Goal: Task Accomplishment & Management: Use online tool/utility

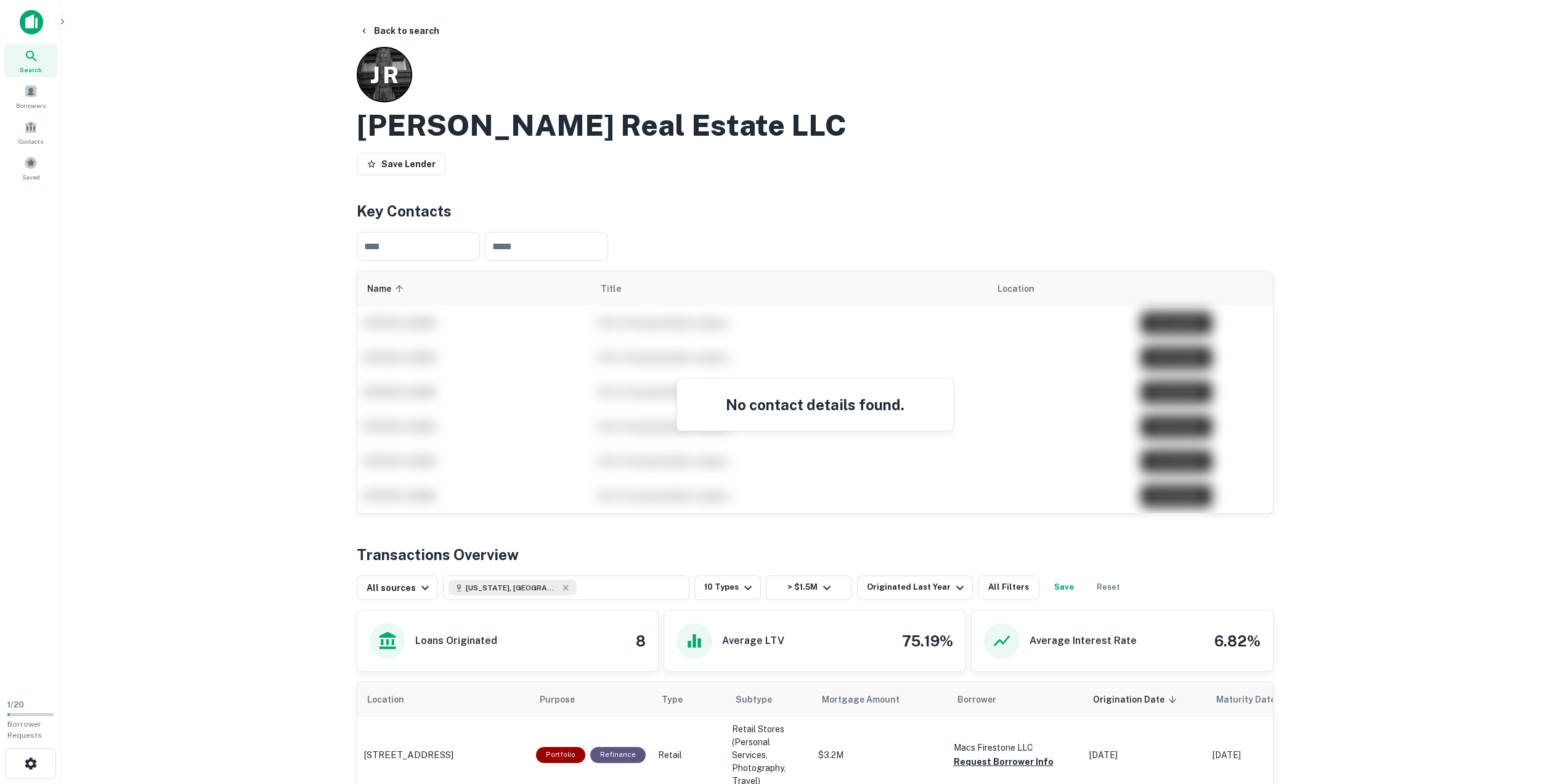
click at [27, 31] on img at bounding box center [31, 23] width 23 height 25
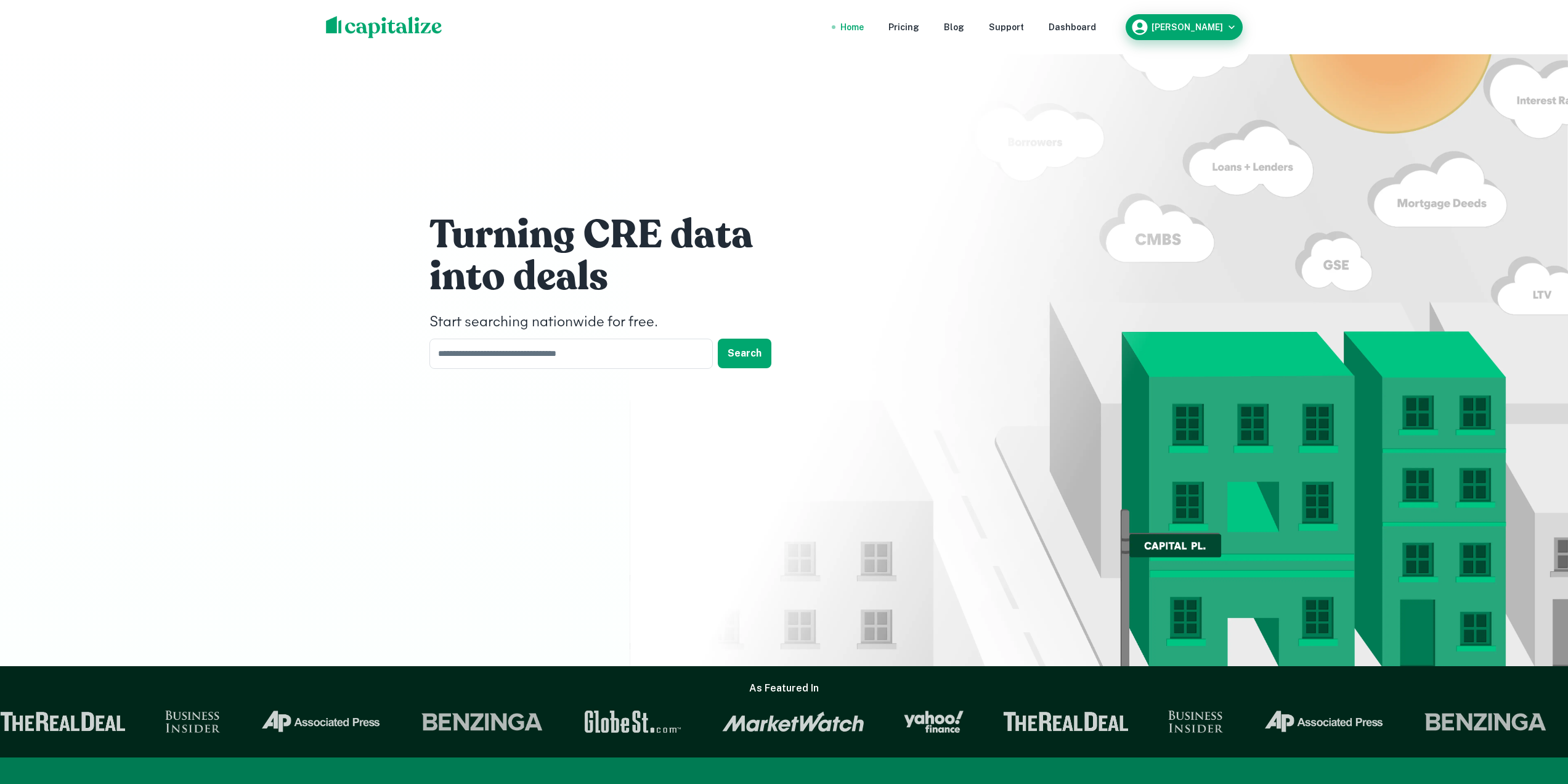
click at [1174, 31] on h6 "[PERSON_NAME]" at bounding box center [1187, 27] width 71 height 9
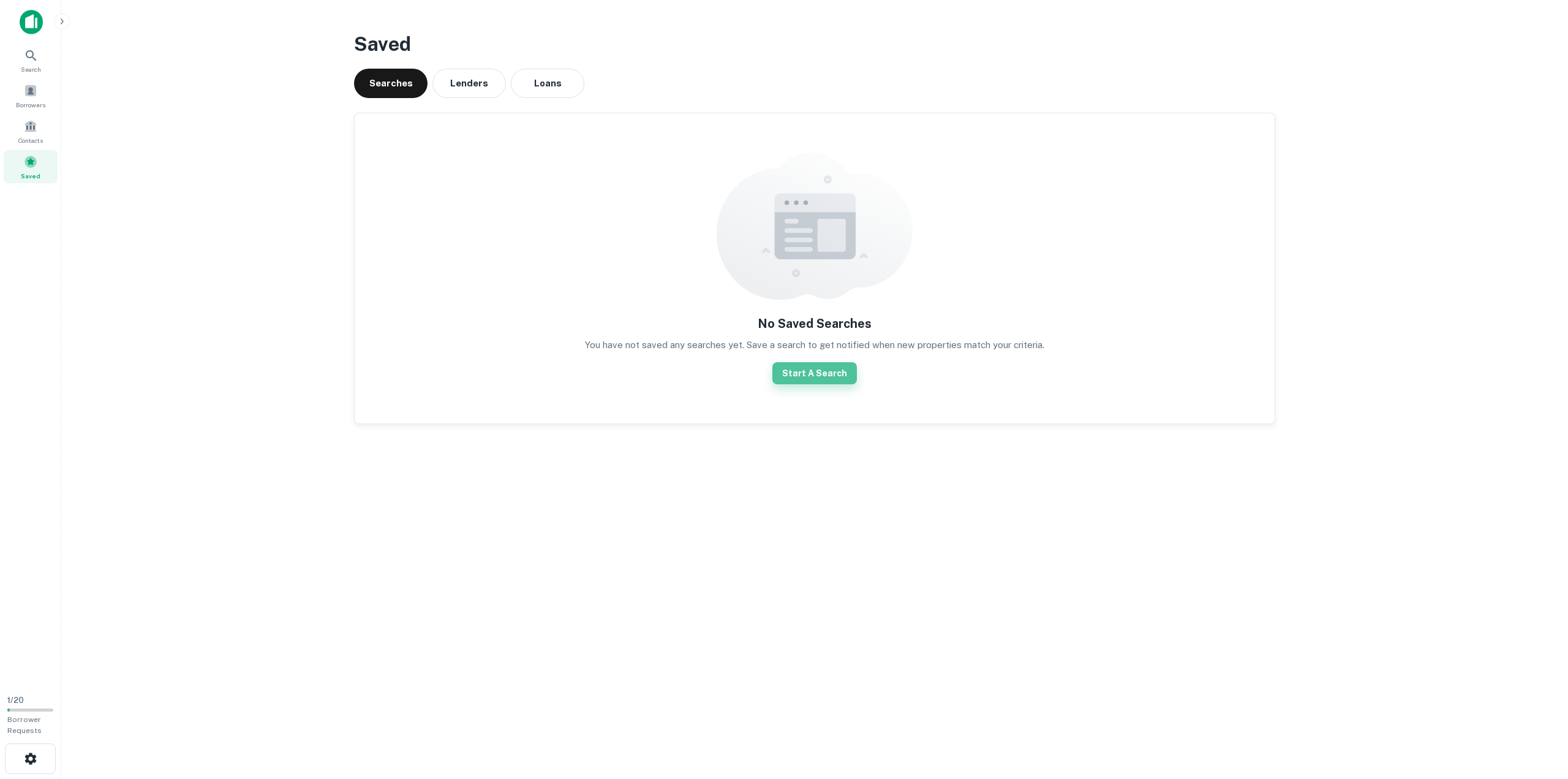
click at [820, 362] on button "Start A Search" at bounding box center [815, 373] width 85 height 22
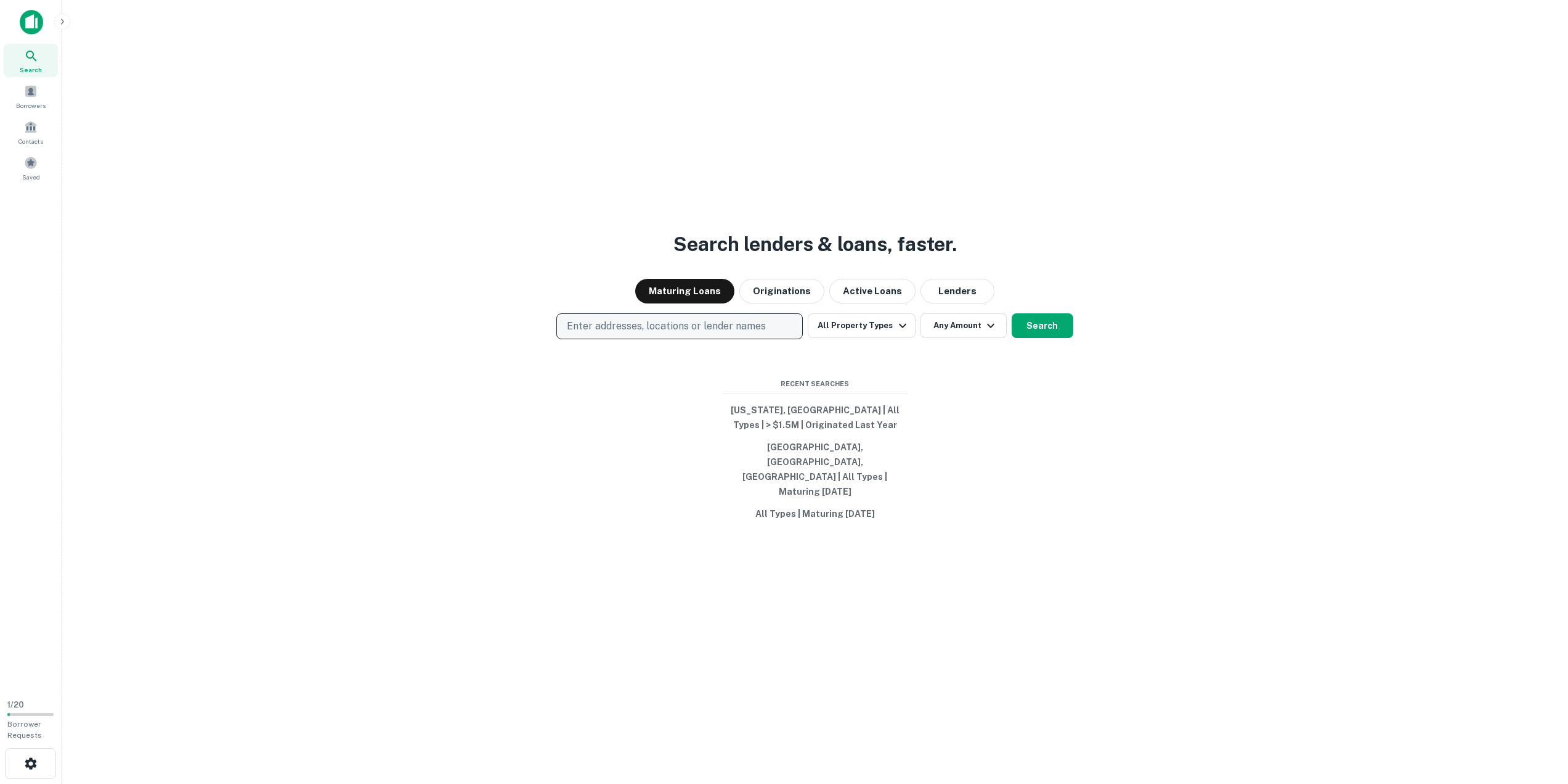
click at [712, 333] on p "Enter addresses, locations or lender names" at bounding box center [666, 325] width 199 height 15
type input "****"
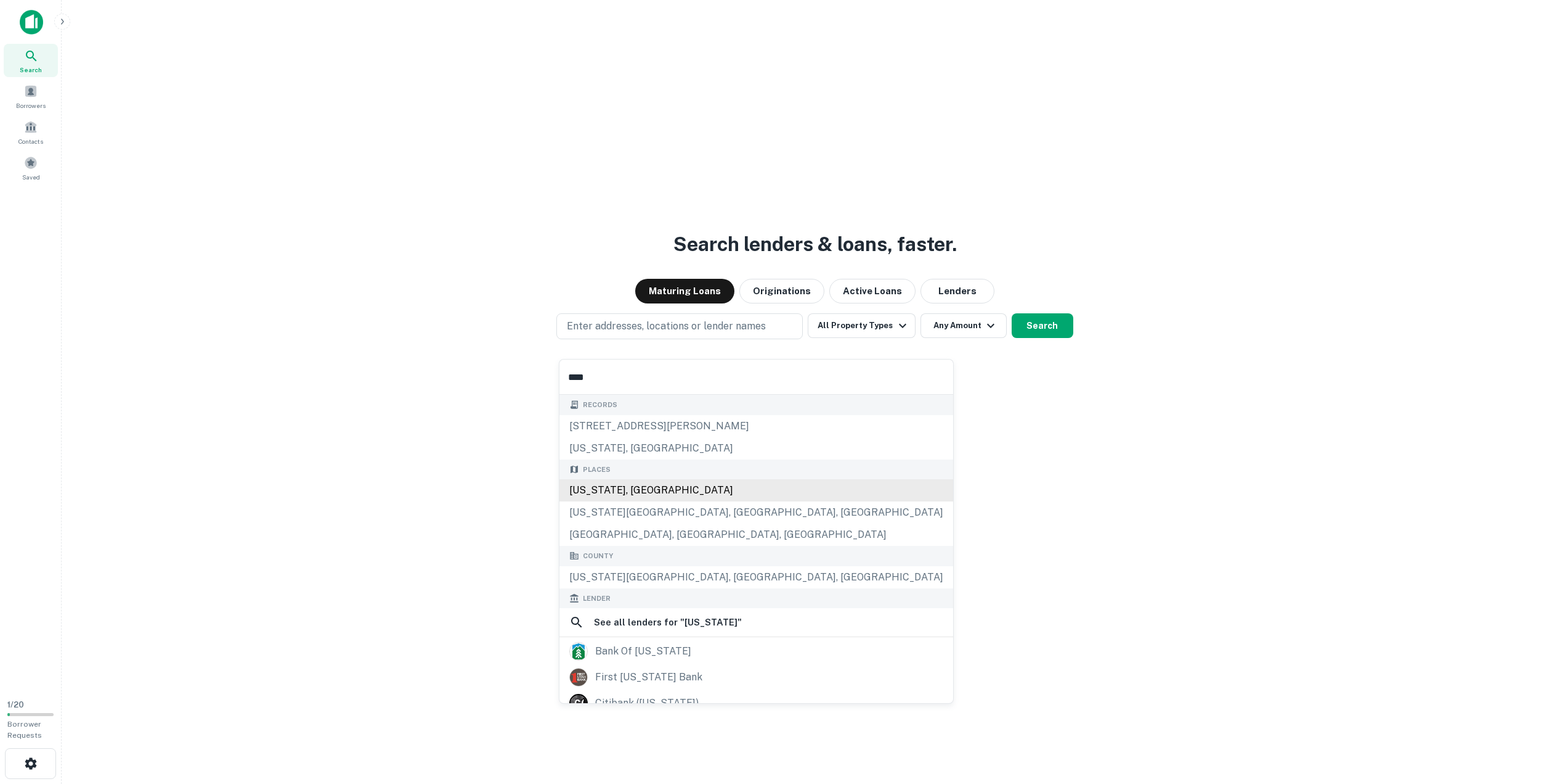
click at [615, 484] on div "[US_STATE], [GEOGRAPHIC_DATA]" at bounding box center [757, 490] width 394 height 22
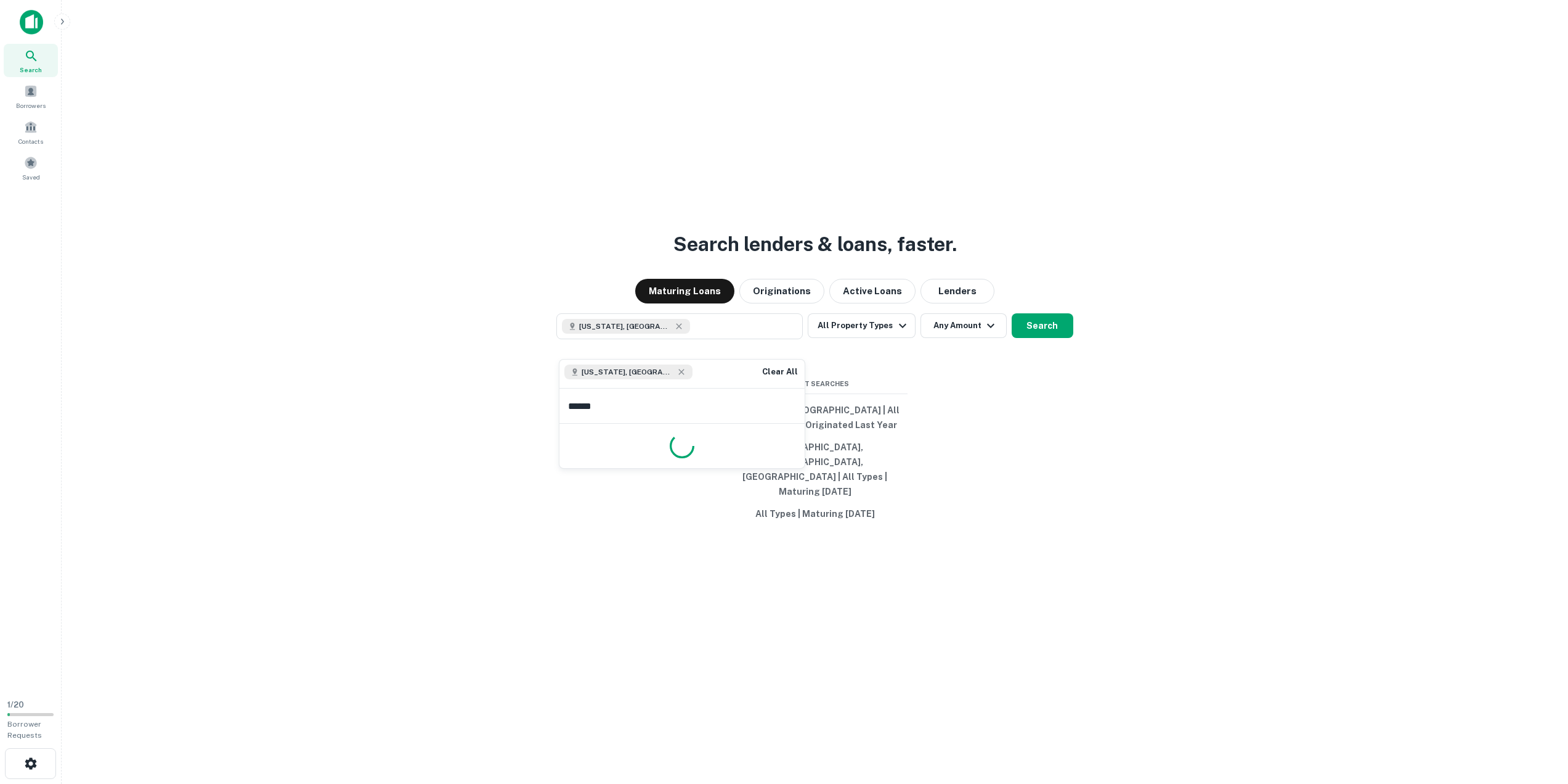
type input "*******"
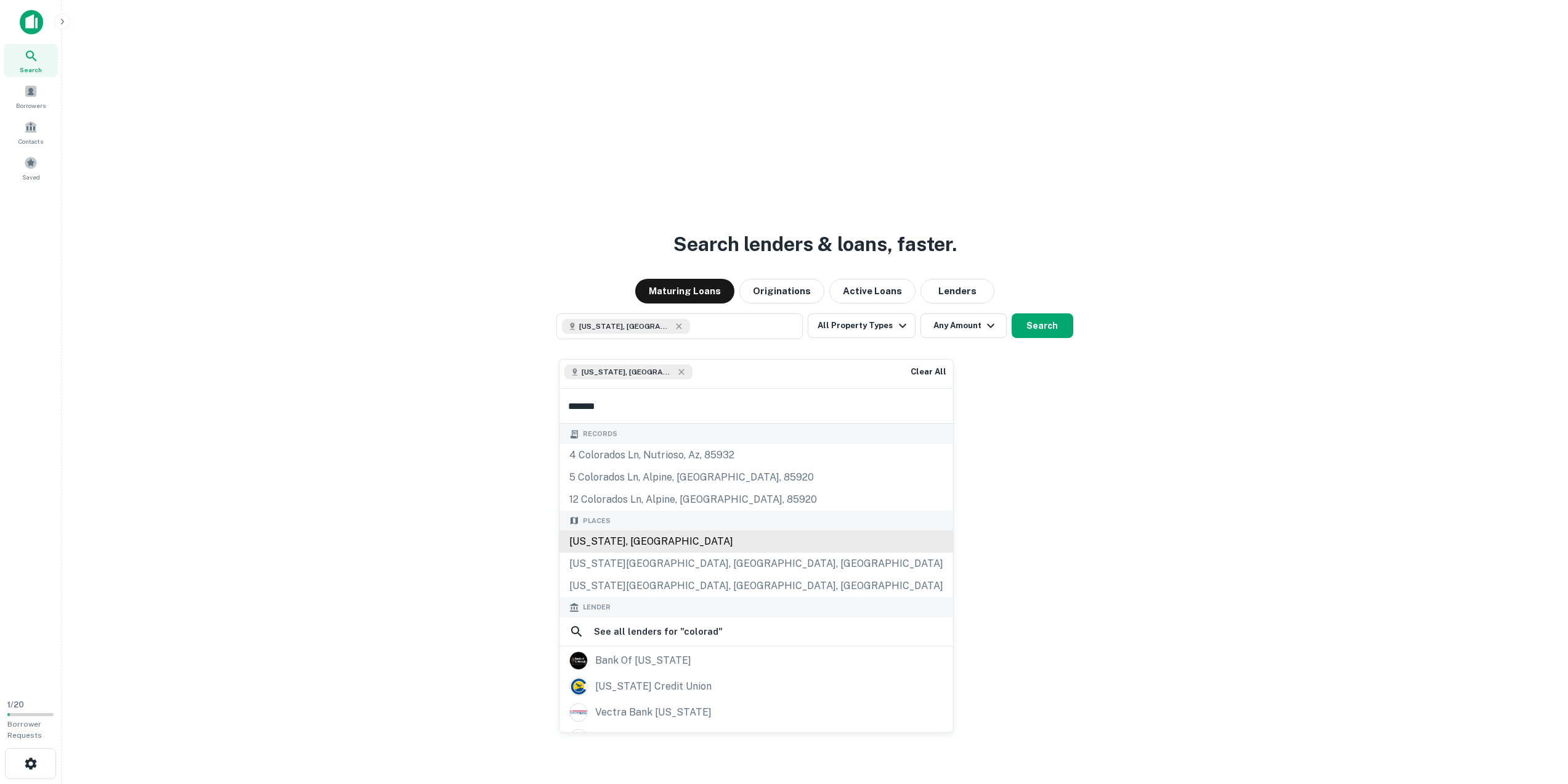
click at [608, 540] on div "Colorado, USA" at bounding box center [757, 541] width 394 height 22
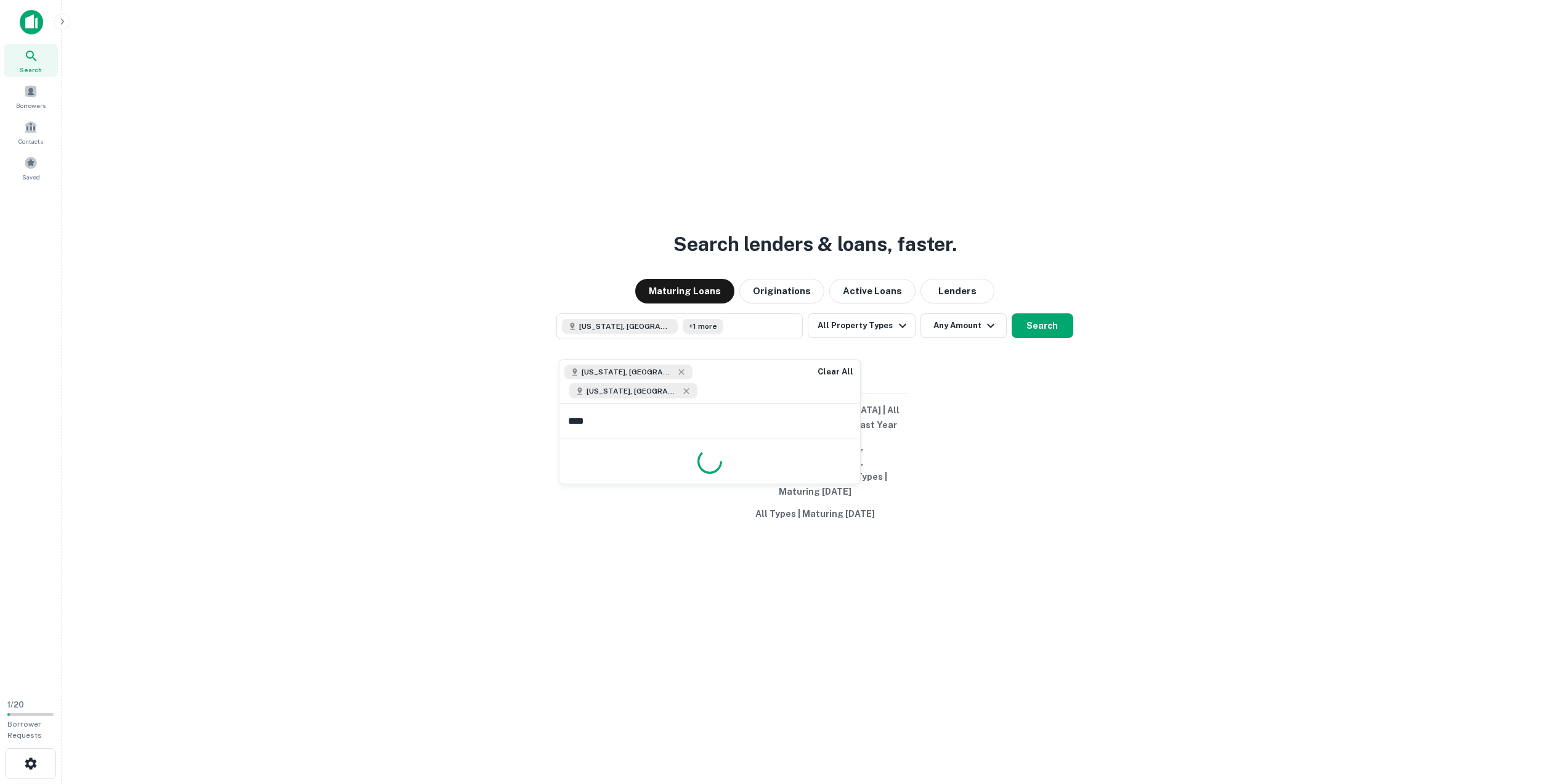
type input "*****"
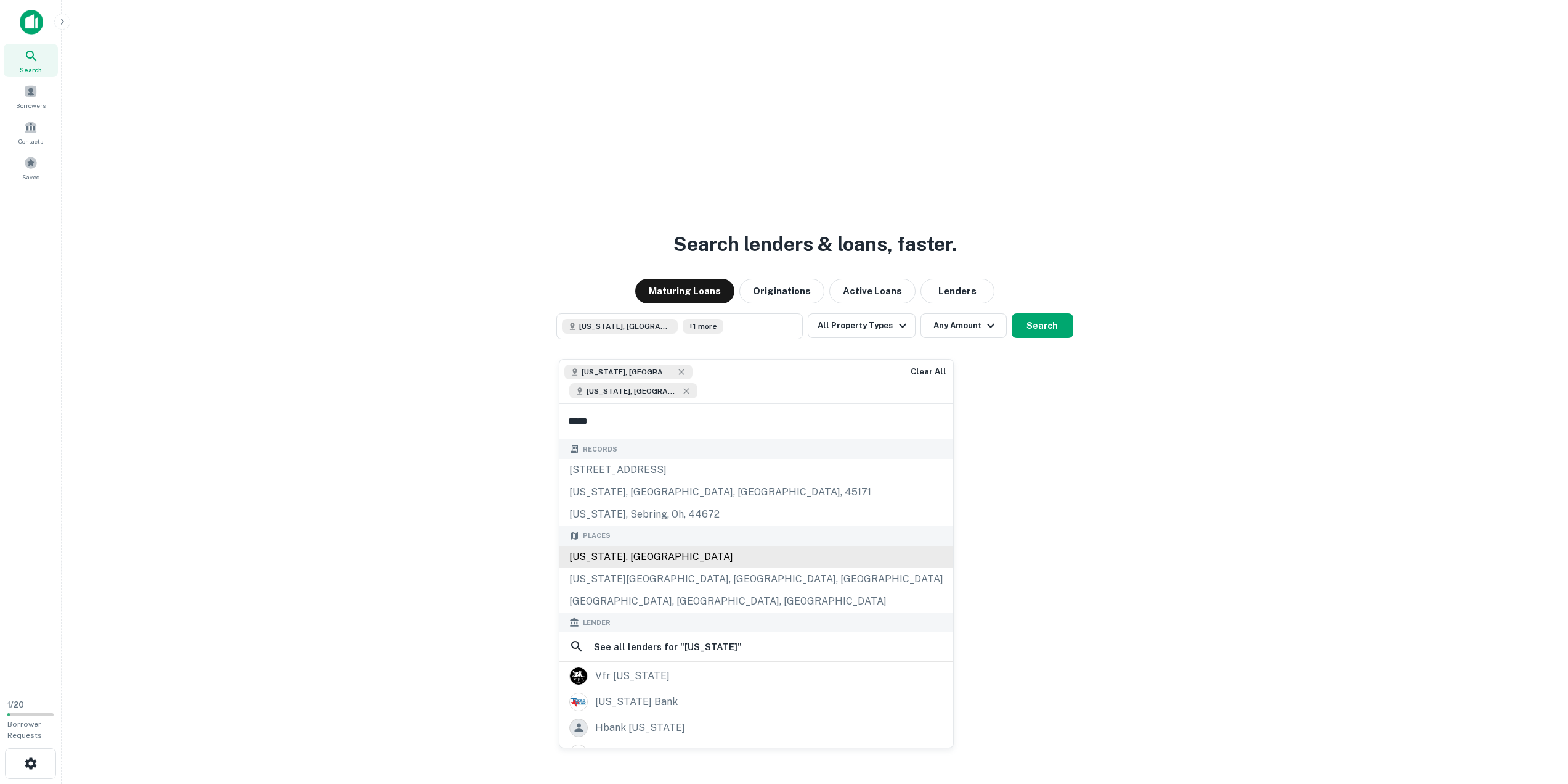
click at [605, 542] on div "Places Texas, USA Texas City, TX, USA Dalhart, TX, USA" at bounding box center [757, 568] width 394 height 87
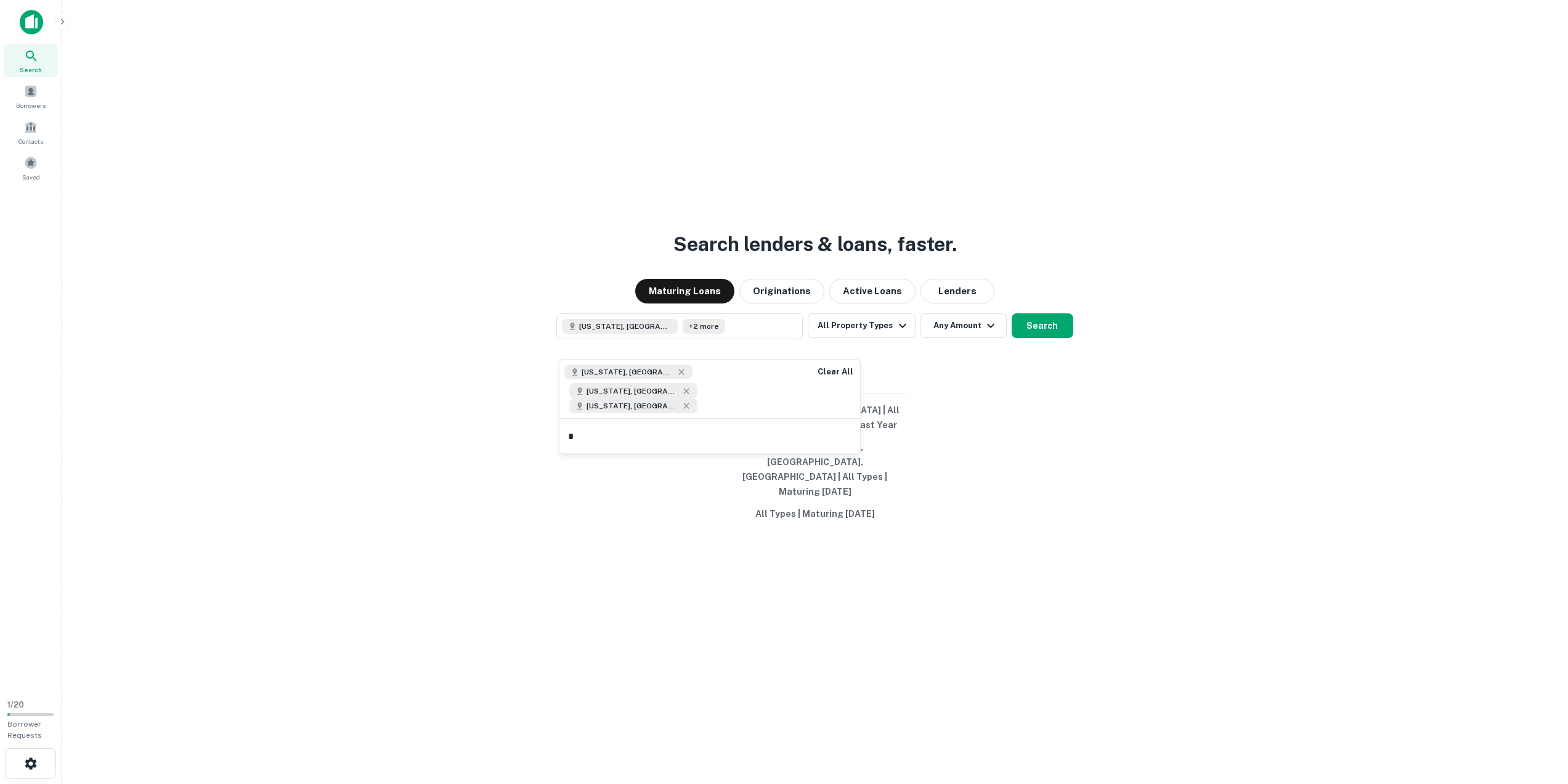
type input "**"
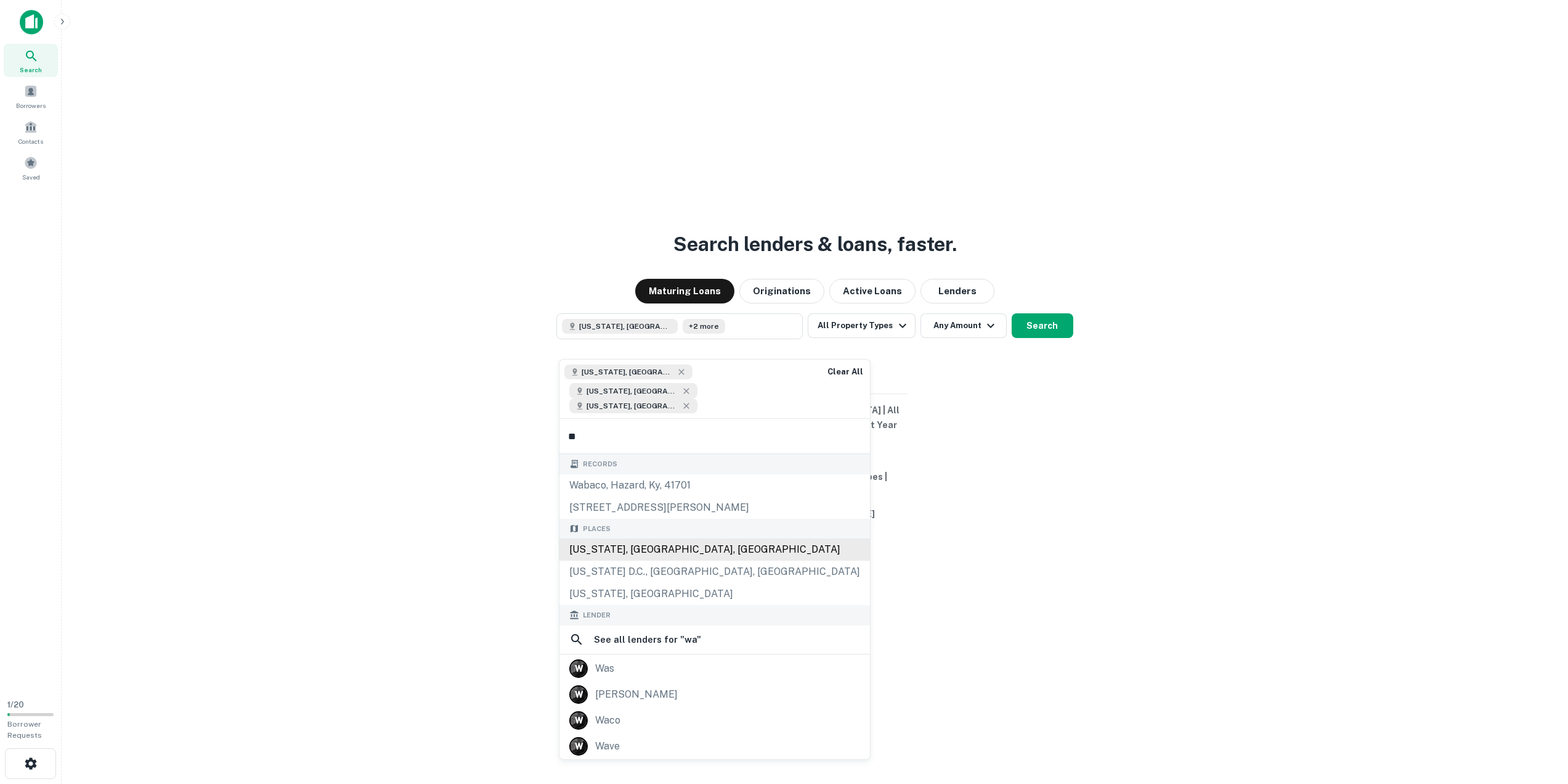
click at [623, 538] on div "Washington, UT, USA" at bounding box center [715, 549] width 310 height 22
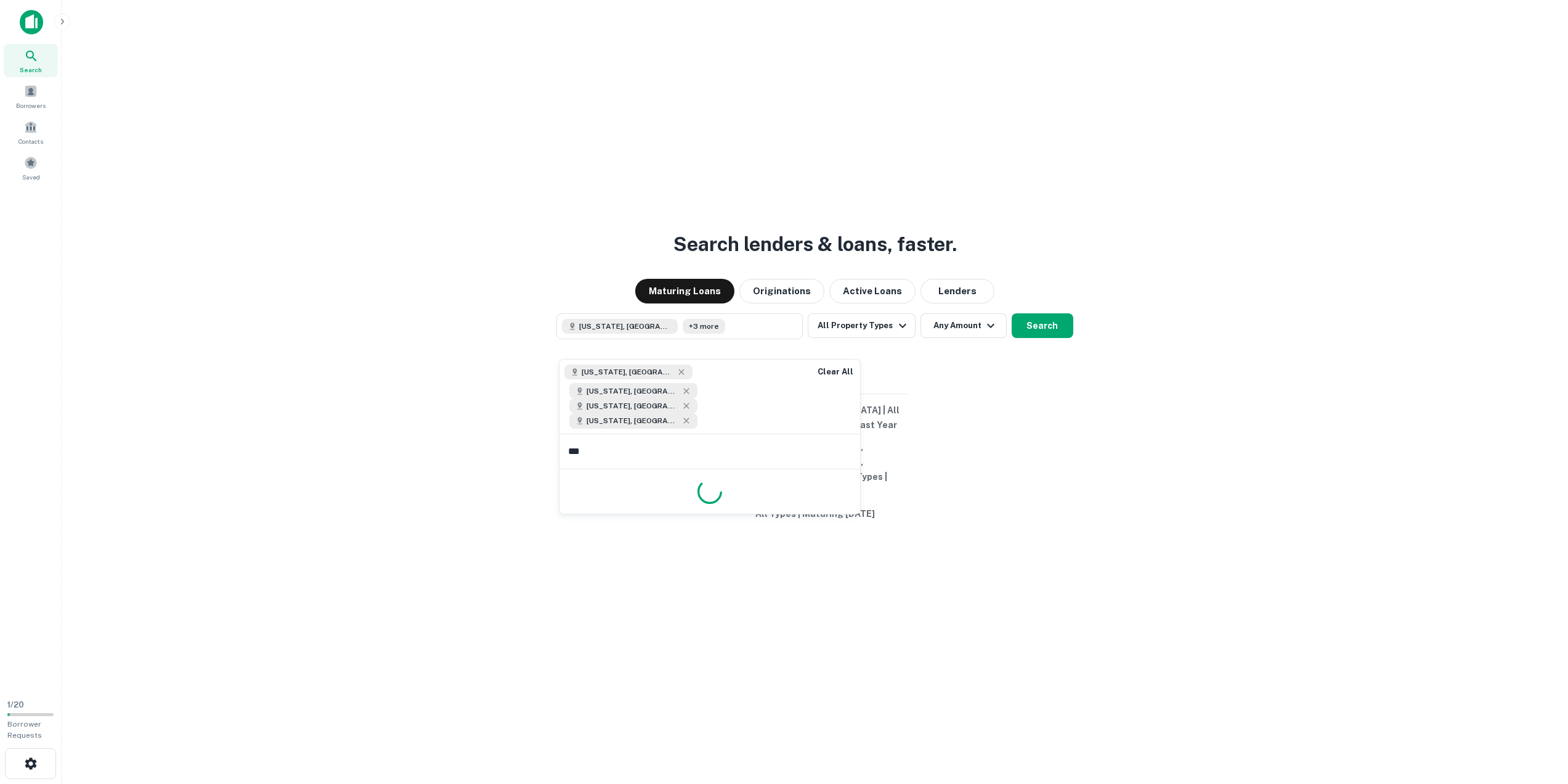
type input "****"
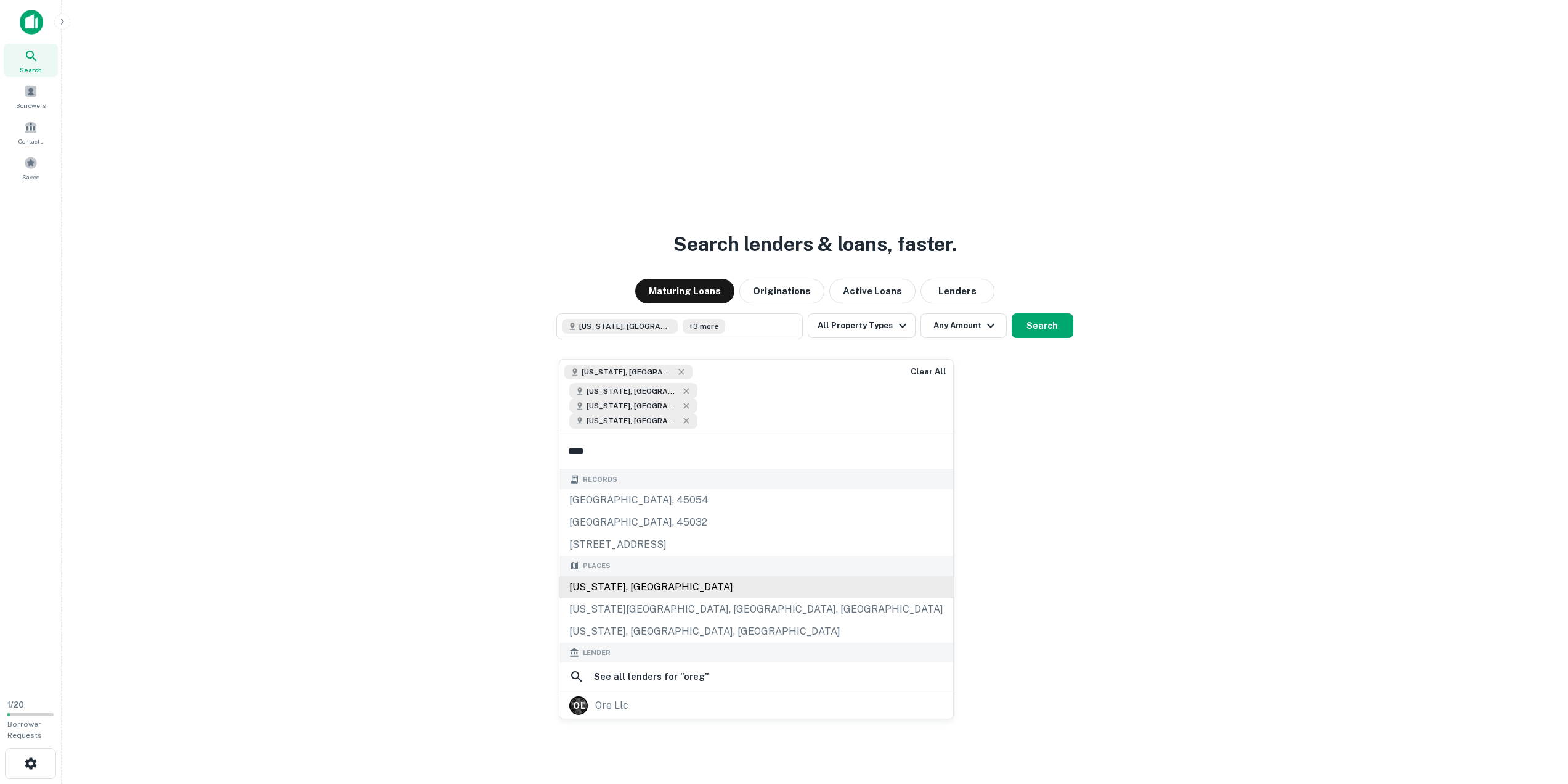
click at [637, 576] on div "Oregon, USA" at bounding box center [757, 587] width 394 height 22
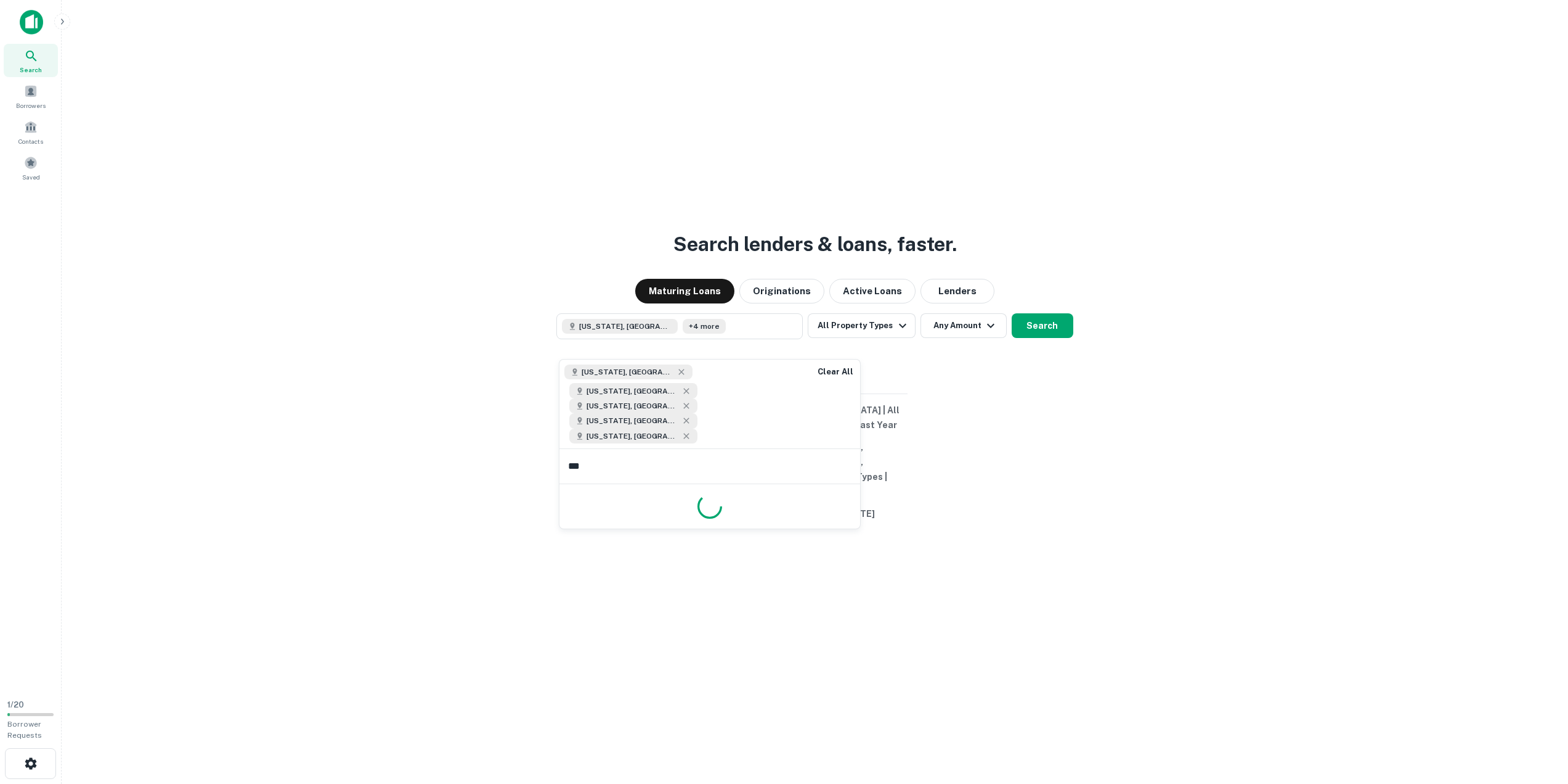
type input "****"
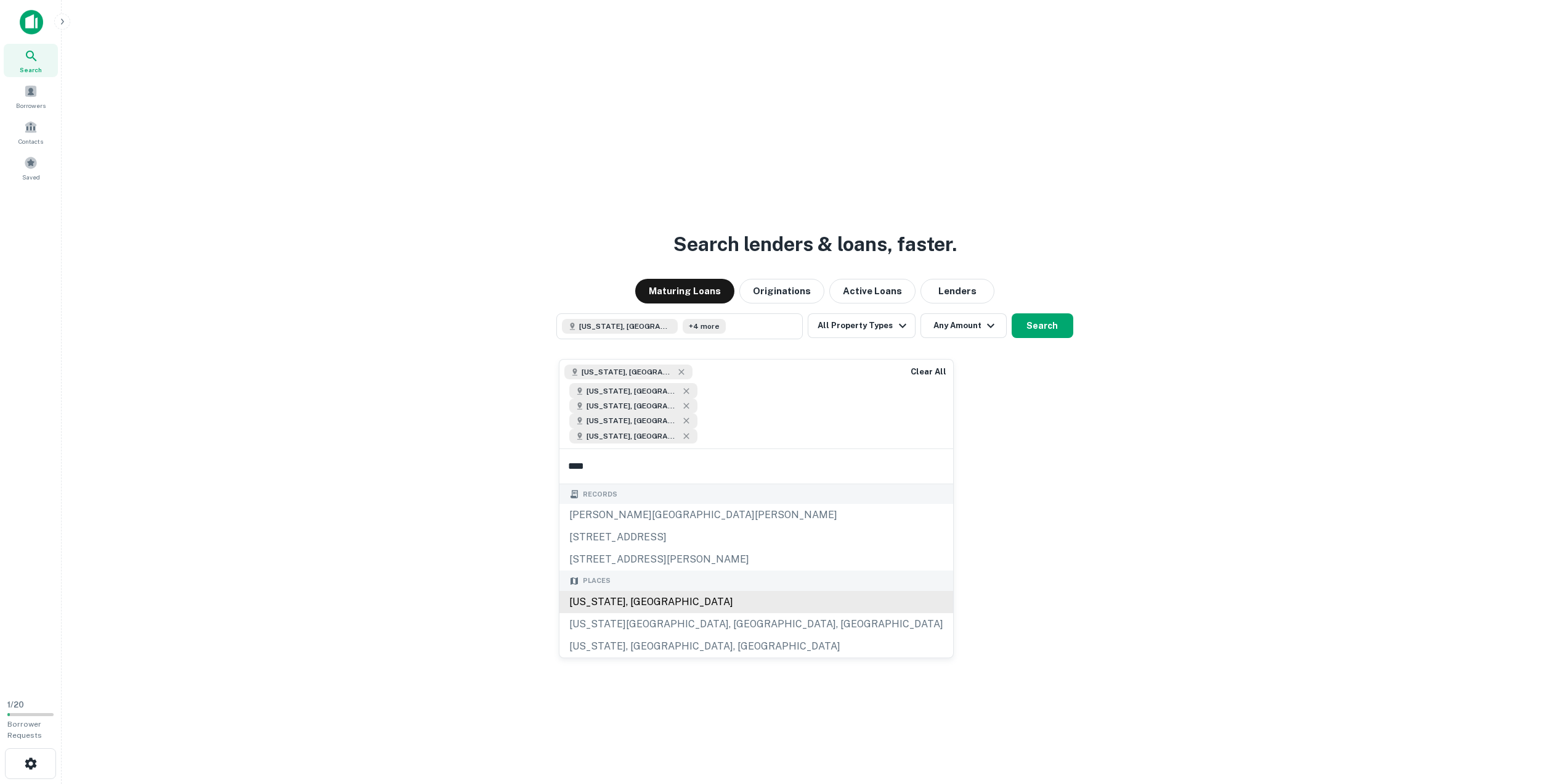
click at [619, 591] on div "Nevada, USA" at bounding box center [757, 602] width 394 height 22
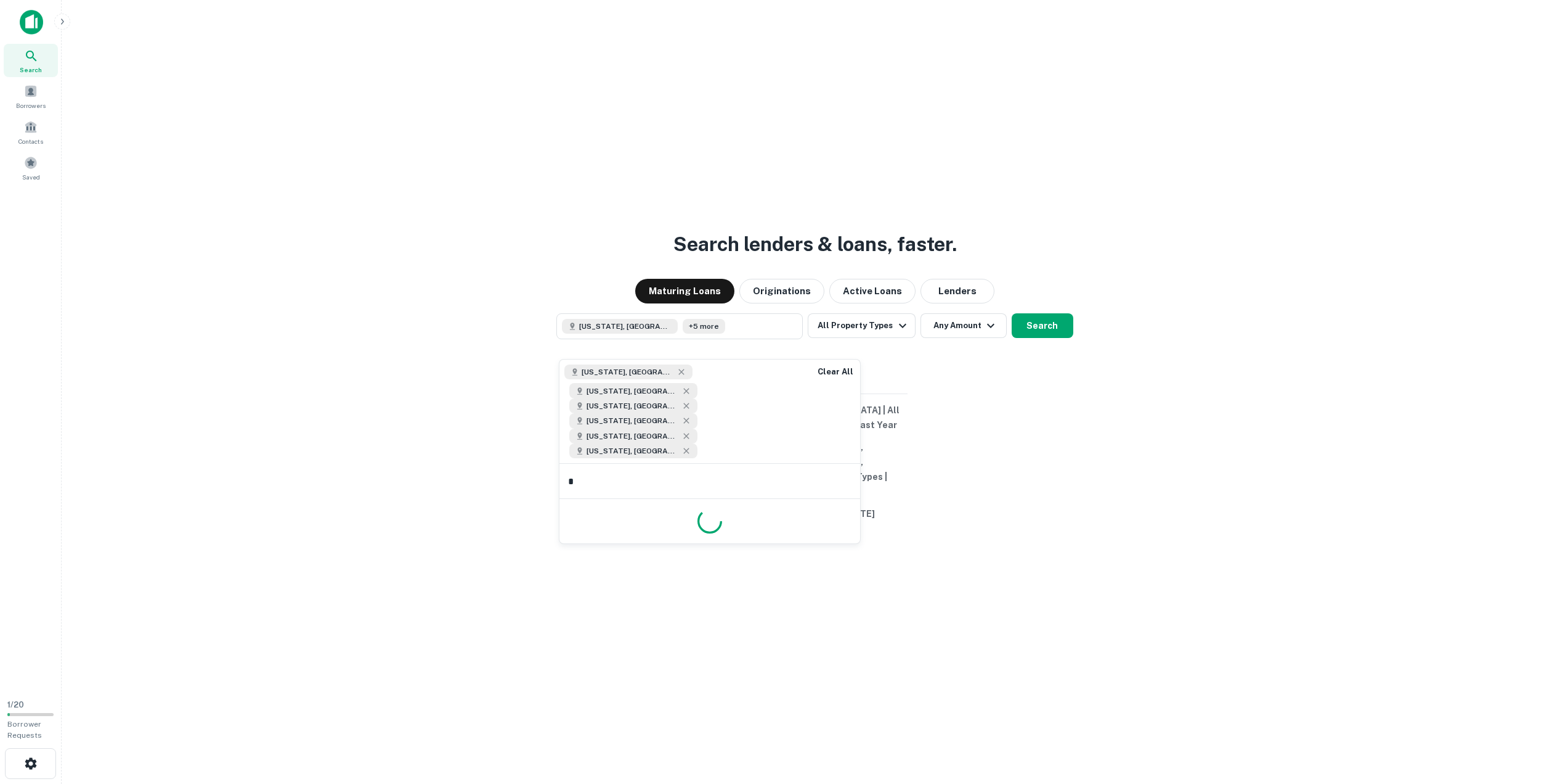
type input "**"
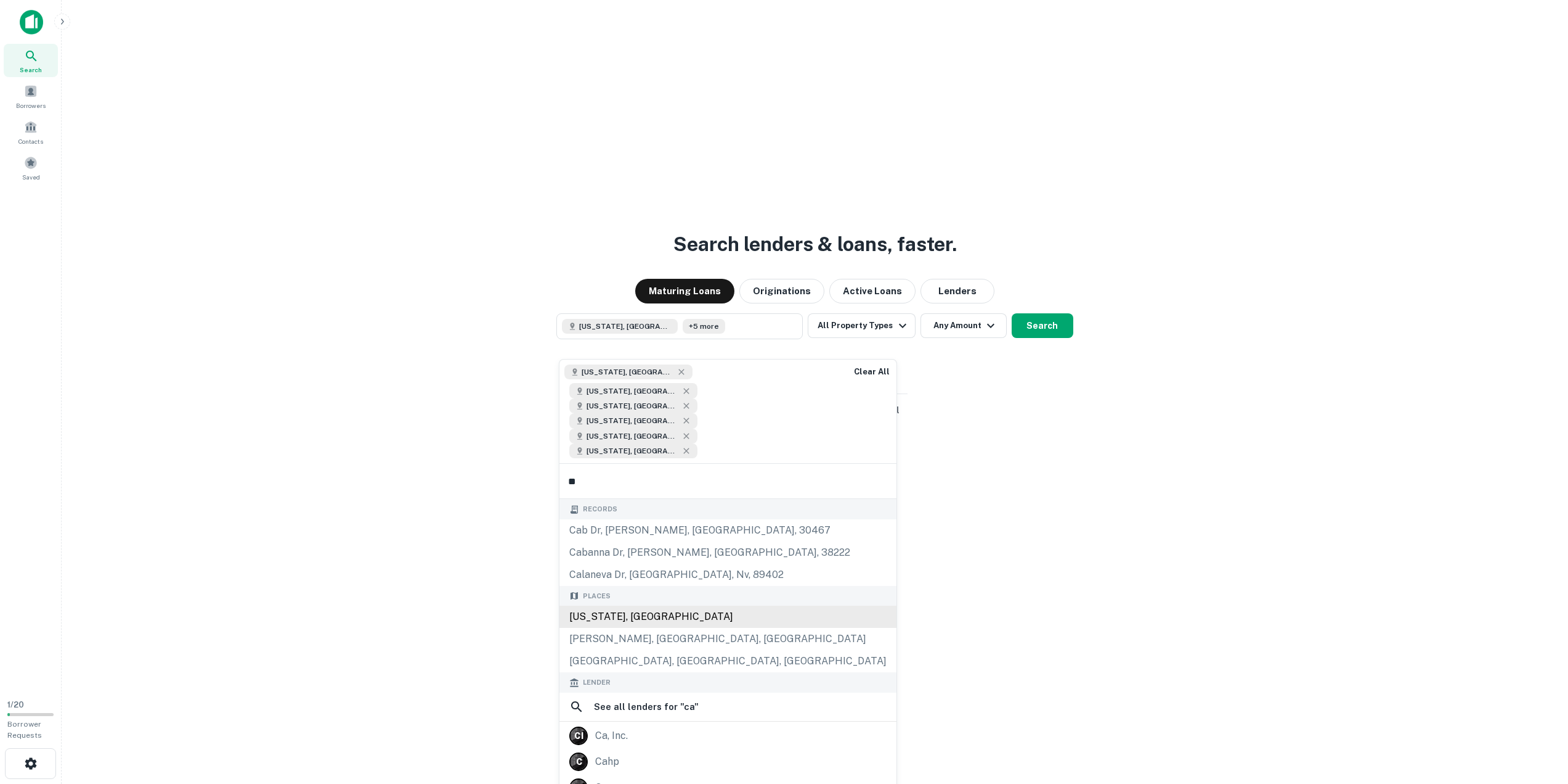
click at [638, 586] on div "Places California, USA Casper, WY, USA Charlotte, NC, USA" at bounding box center [728, 629] width 337 height 87
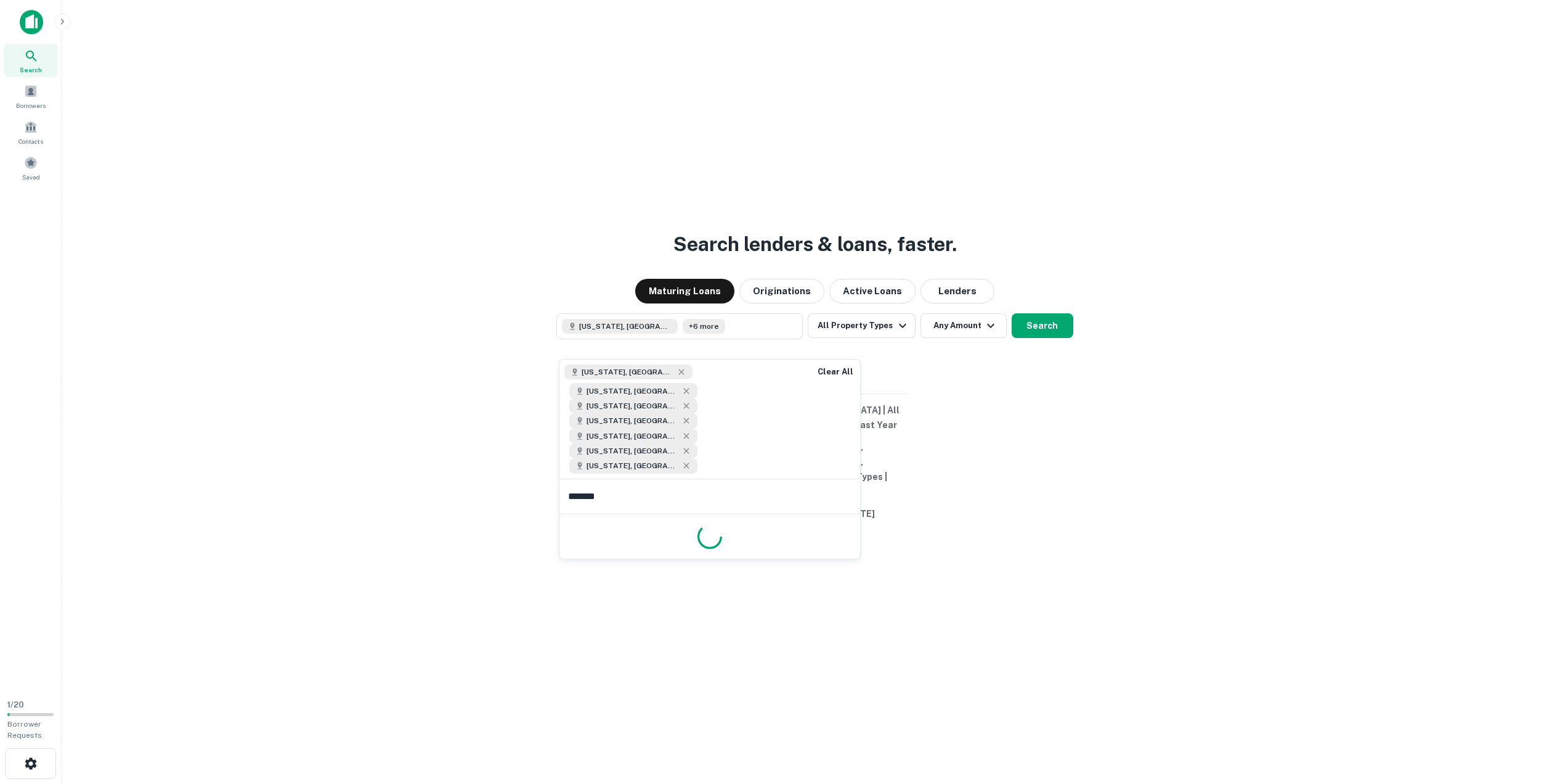
type input "********"
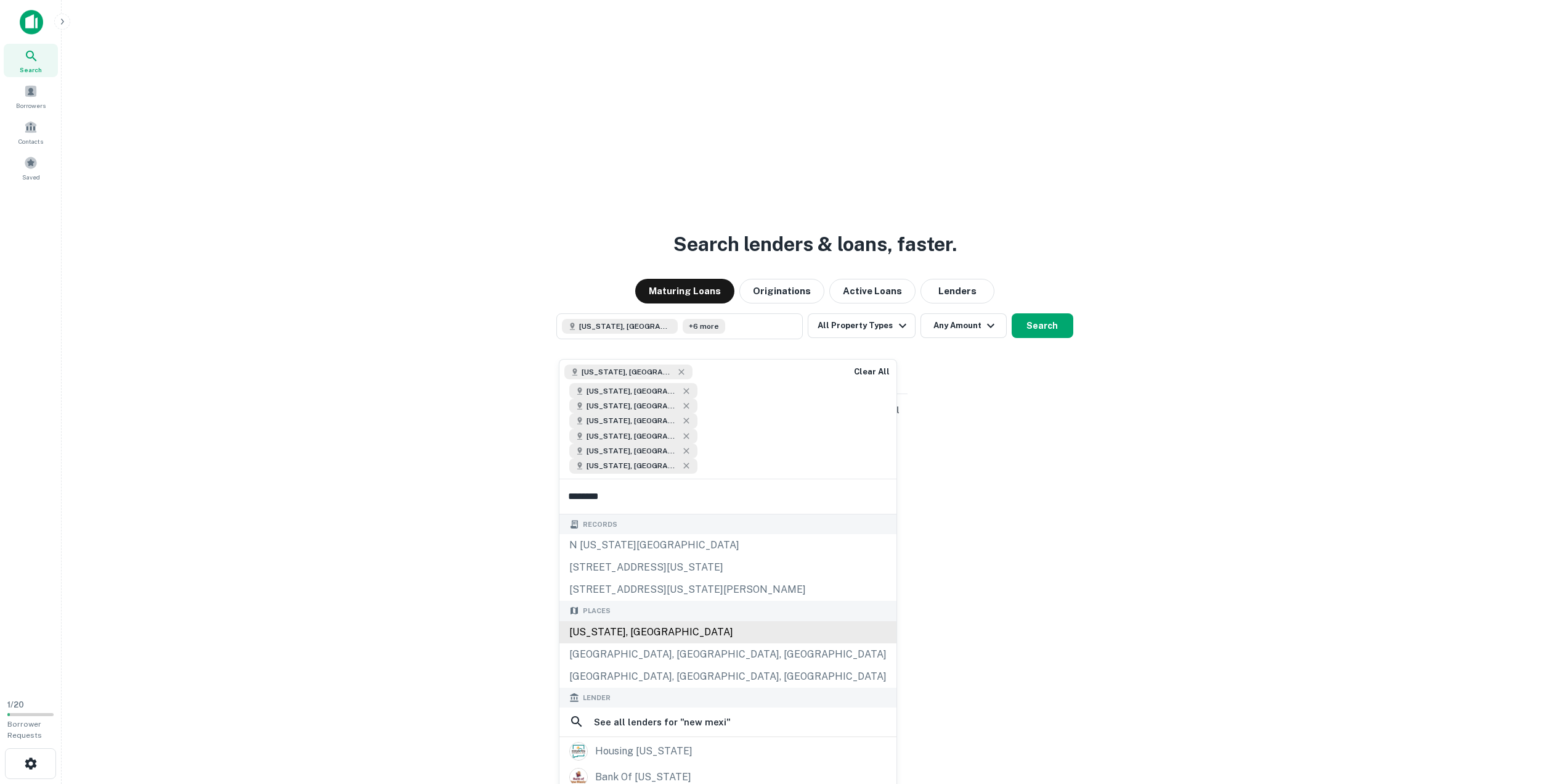
click at [667, 621] on div "New Mexico, USA" at bounding box center [728, 632] width 337 height 22
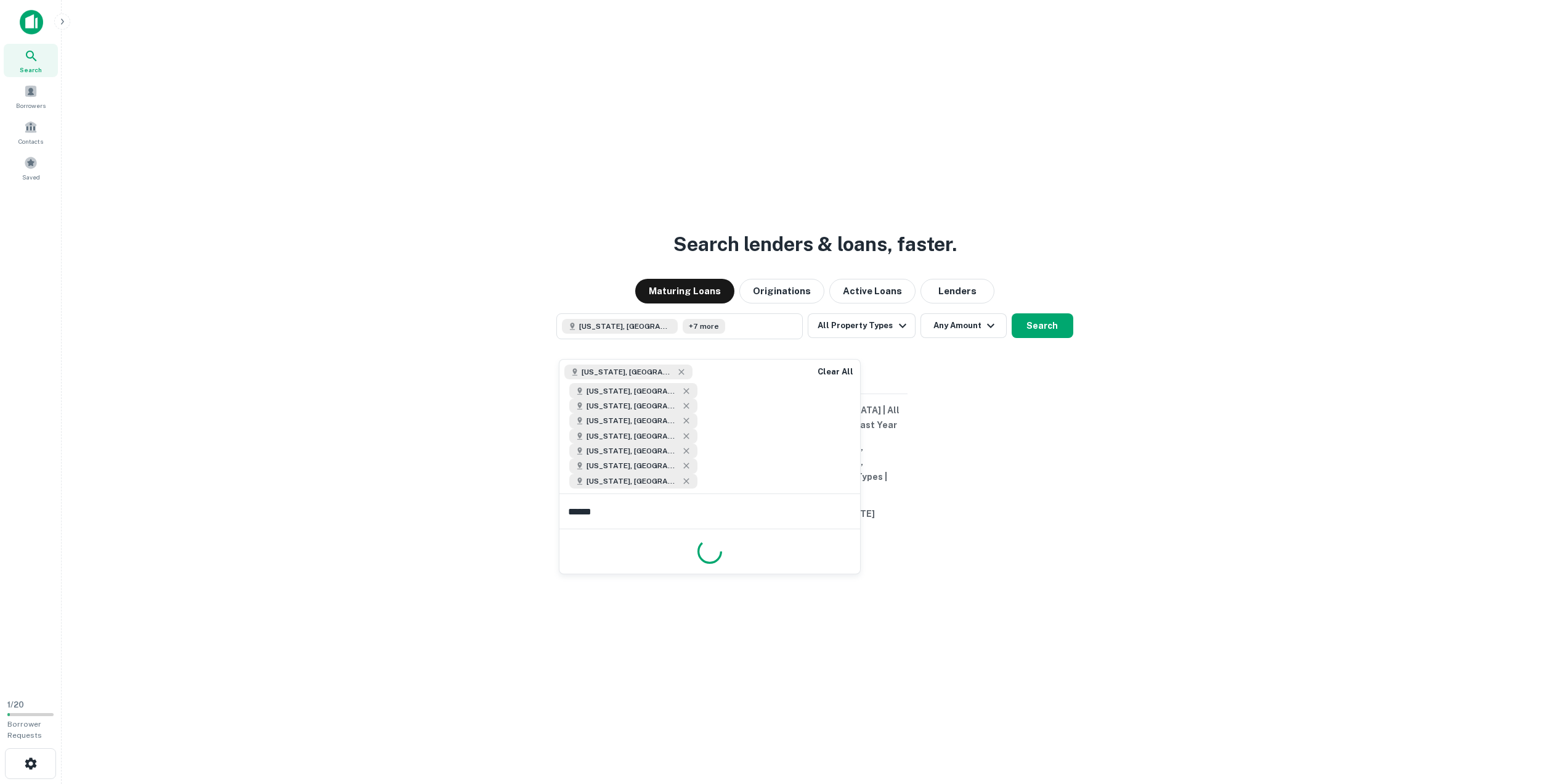
type input "*******"
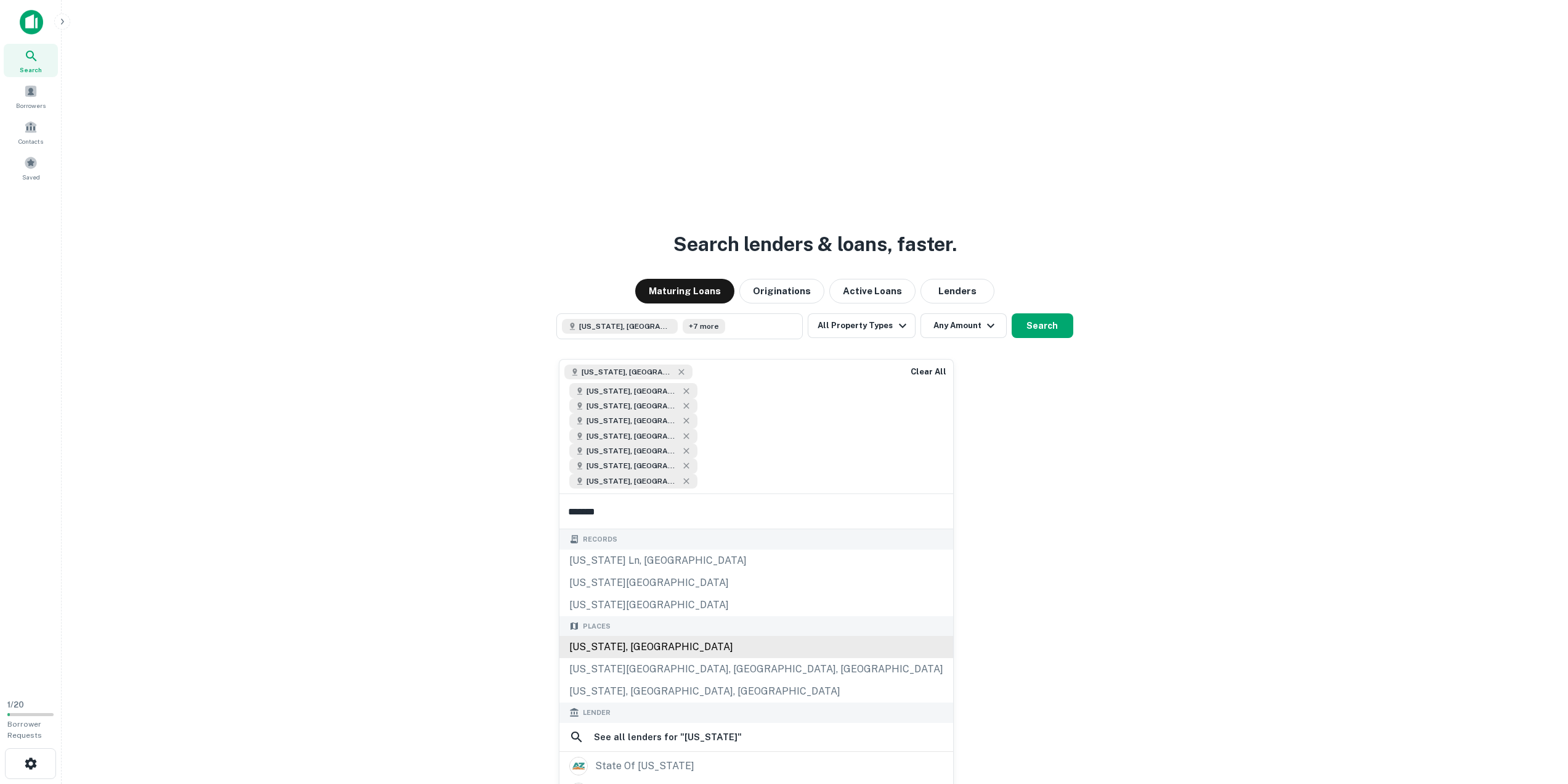
click at [629, 616] on div "Places Arizona, USA Arizona City, AZ, USA Arizona, NE, USA" at bounding box center [757, 659] width 394 height 87
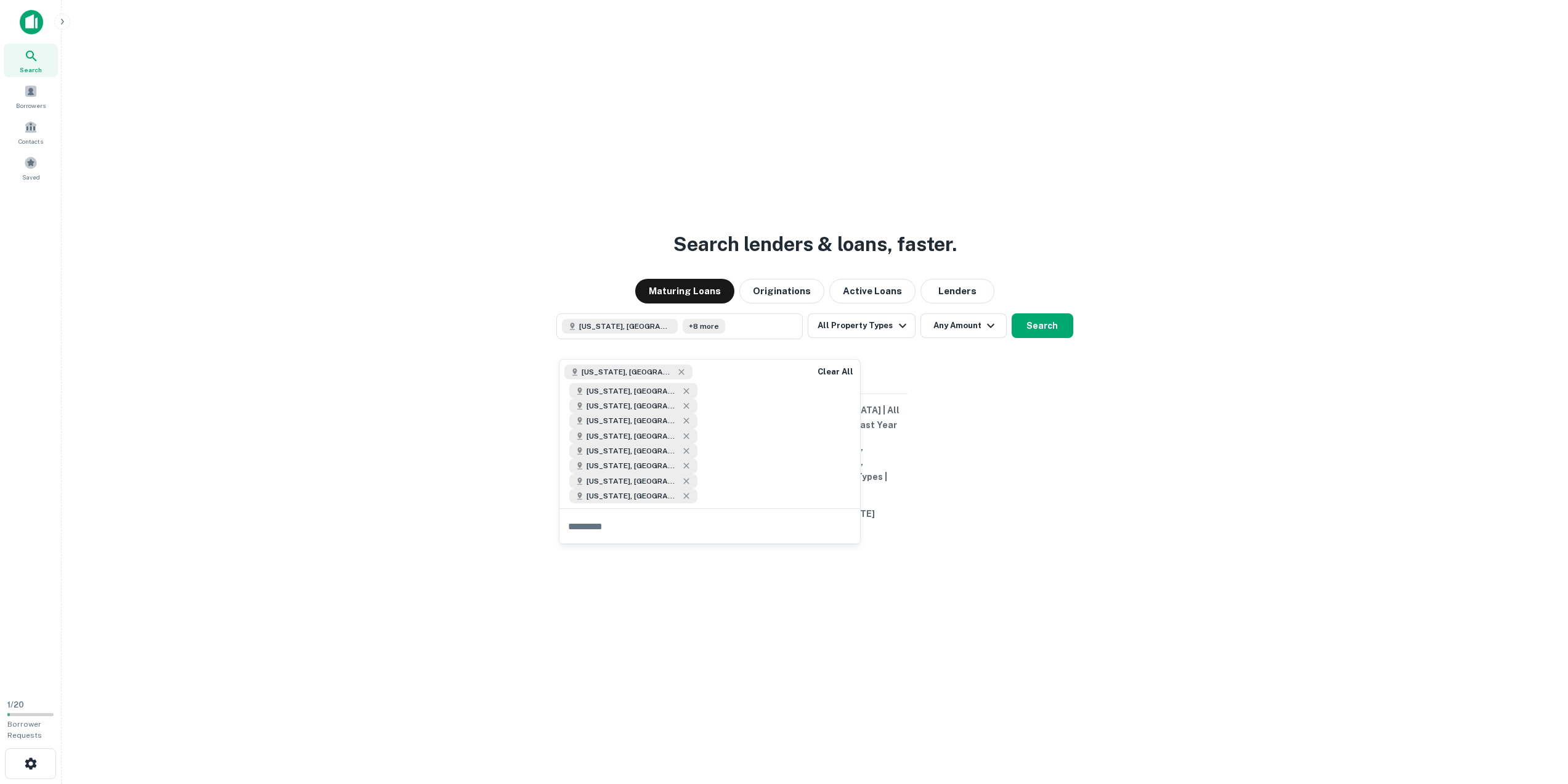
click at [1258, 433] on div "Search lenders & loans, faster. Maturing Loans Originations Active Loans Lender…" at bounding box center [814, 422] width 1487 height 784
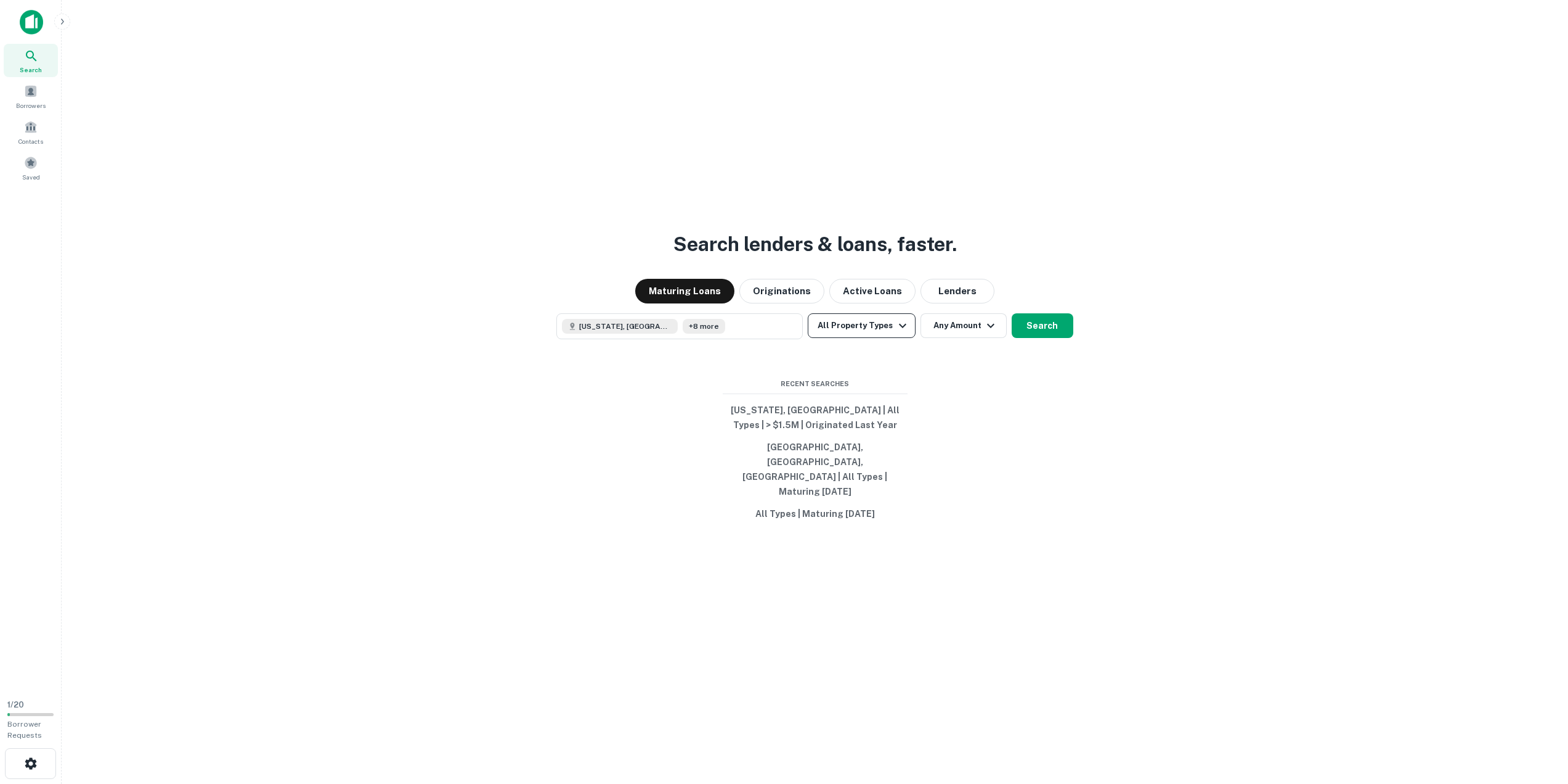
click at [874, 338] on button "All Property Types" at bounding box center [861, 325] width 107 height 25
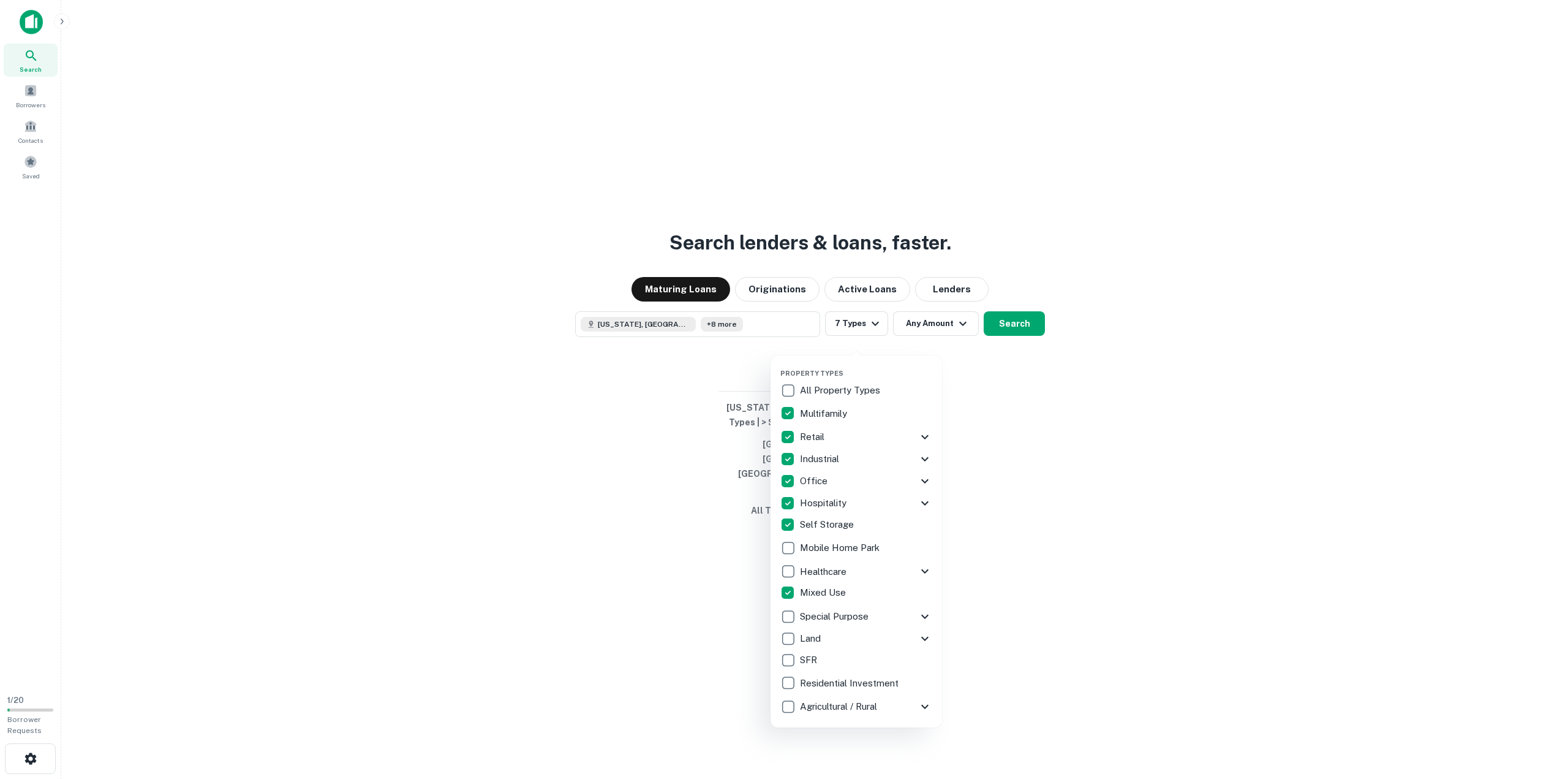
click at [926, 616] on icon at bounding box center [924, 616] width 15 height 15
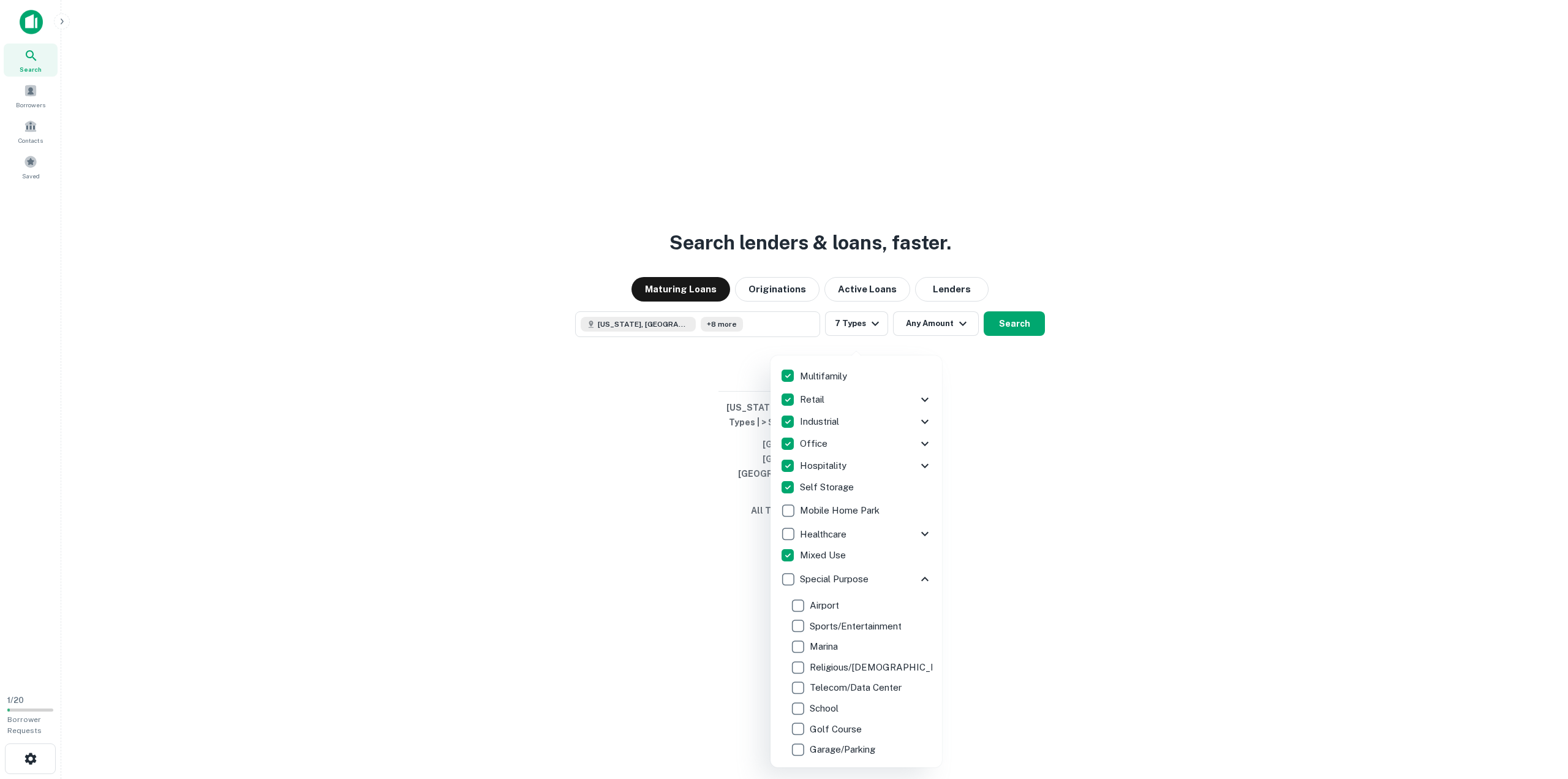
scroll to position [61, 0]
click at [921, 555] on icon at bounding box center [924, 555] width 7 height 5
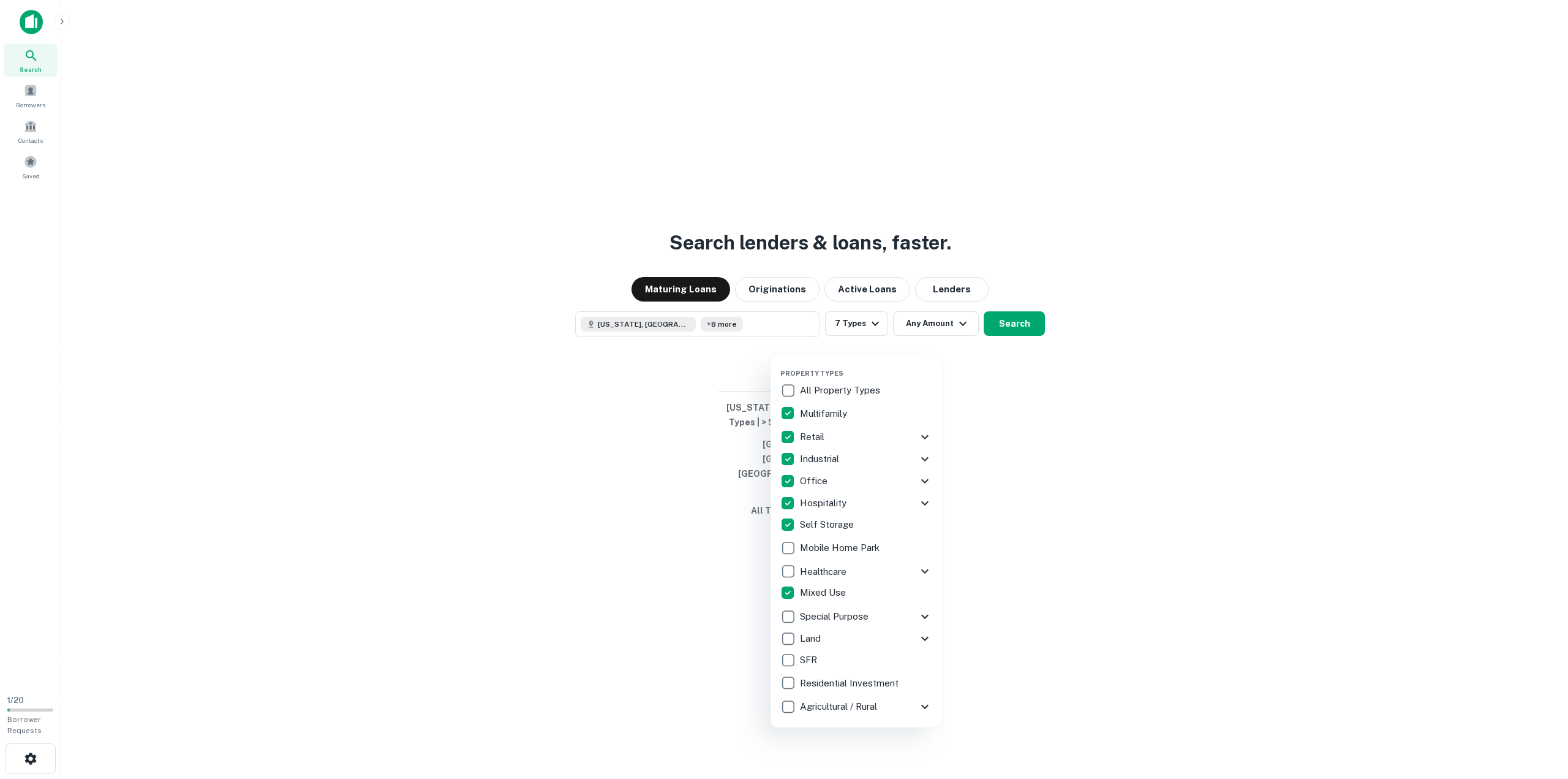
scroll to position [0, 0]
click at [1021, 423] on div at bounding box center [784, 390] width 1568 height 779
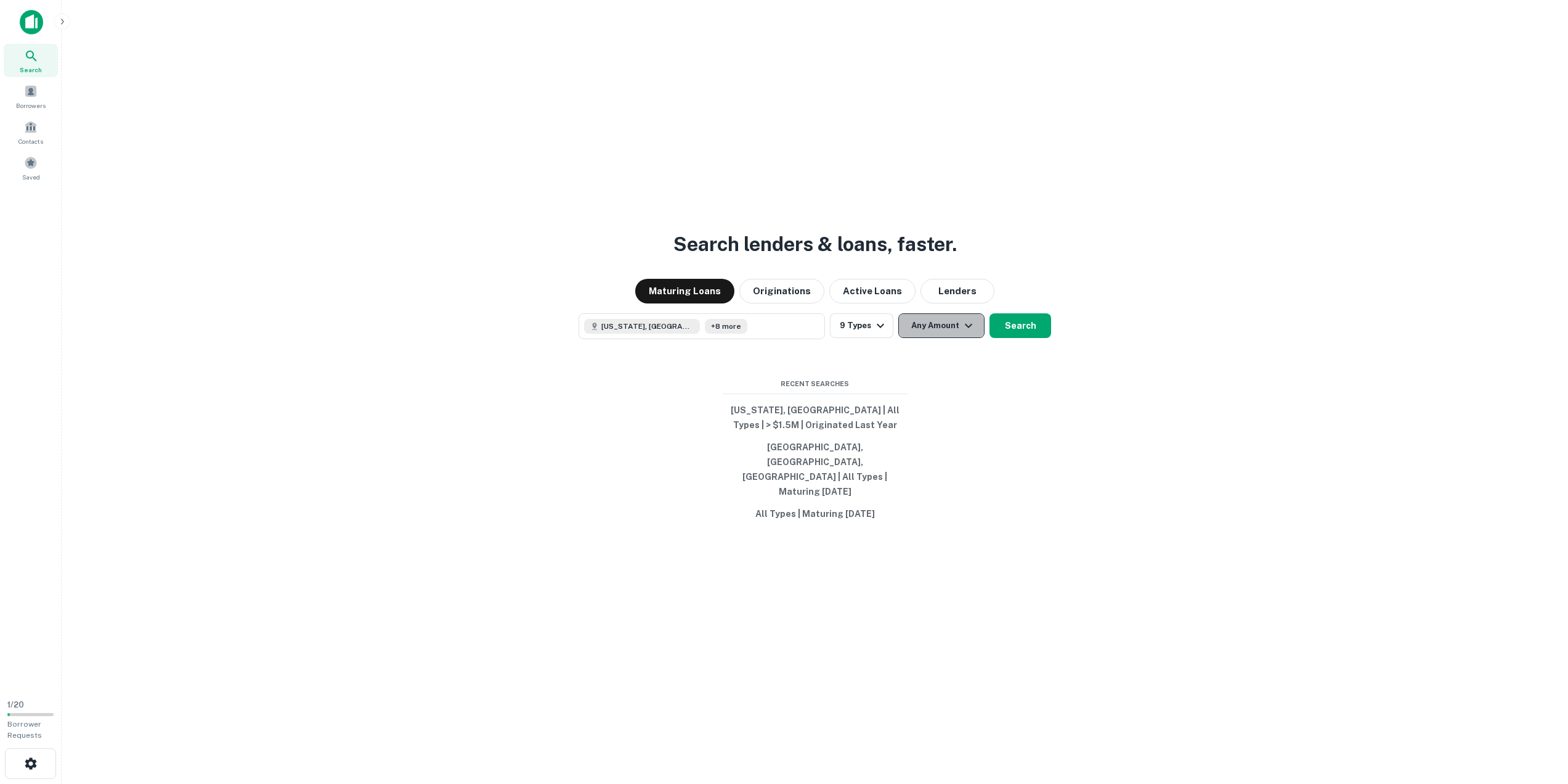
click at [963, 329] on button "Any Amount" at bounding box center [942, 325] width 86 height 25
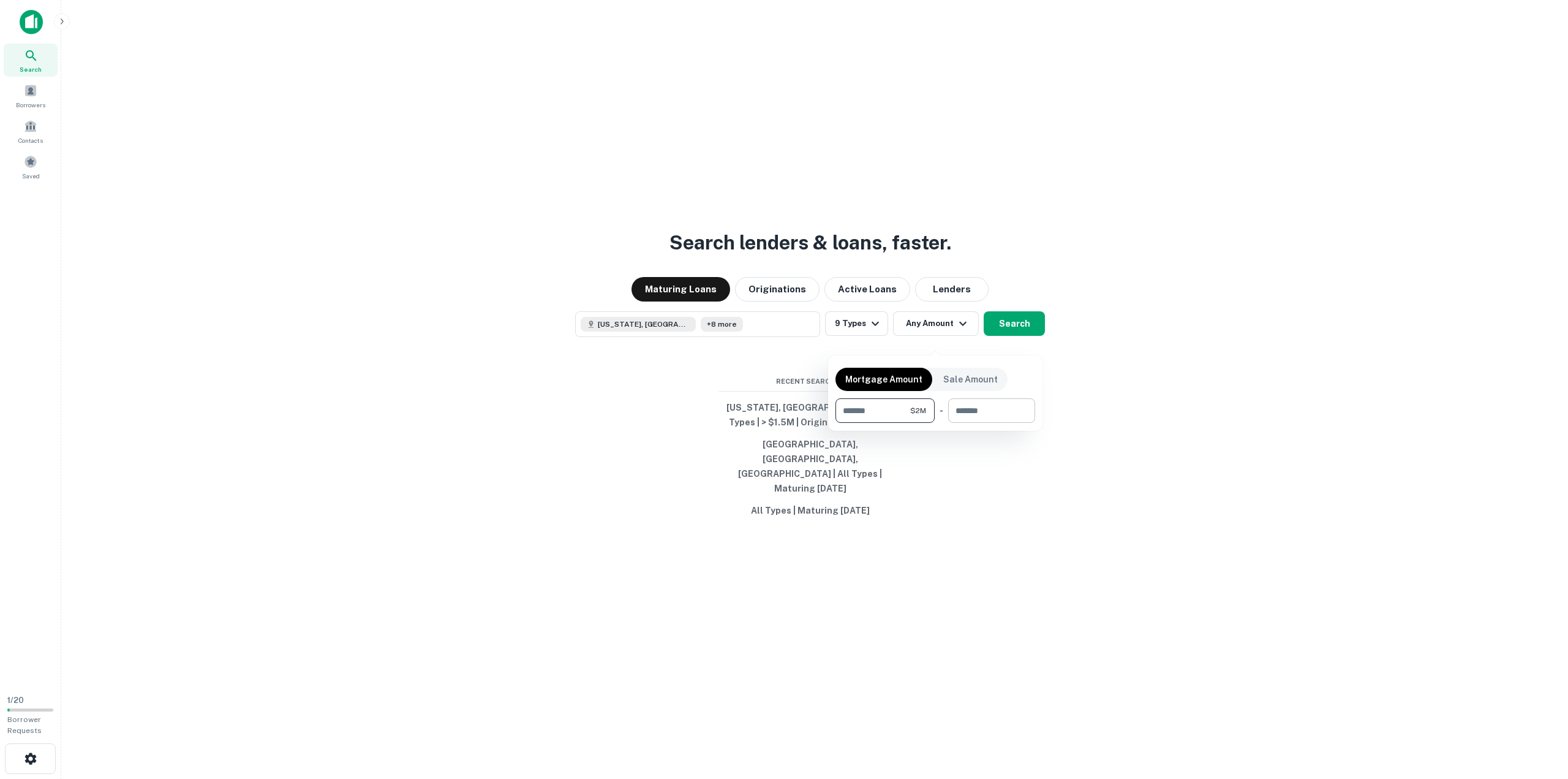
type input "*******"
click at [967, 417] on input "number" at bounding box center [987, 410] width 79 height 25
type input "*********"
click at [1133, 392] on div at bounding box center [784, 390] width 1568 height 779
click at [1027, 336] on button "Search" at bounding box center [1014, 323] width 61 height 25
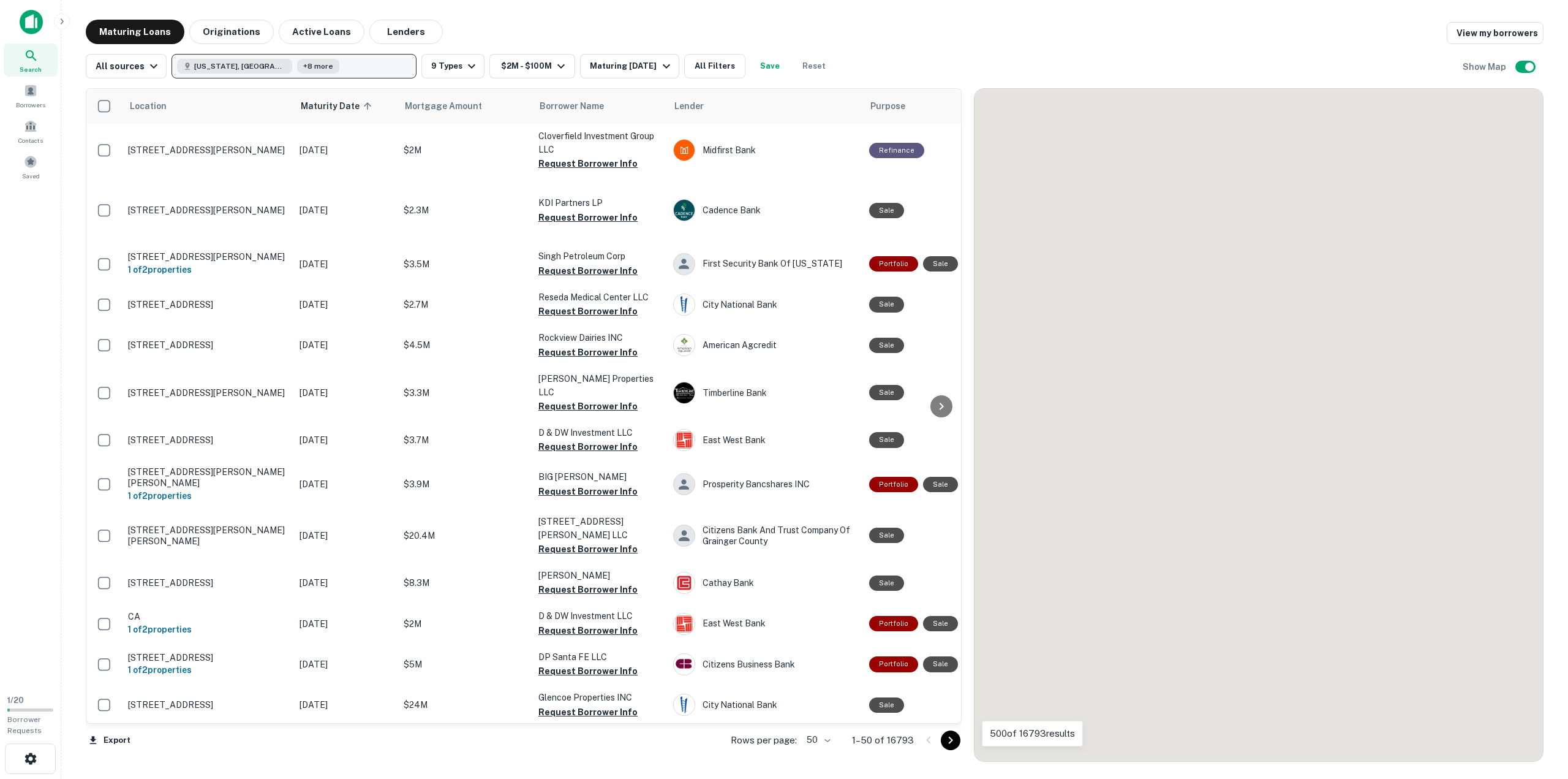
click at [352, 61] on button "Utah, USA +8 more" at bounding box center [294, 66] width 245 height 25
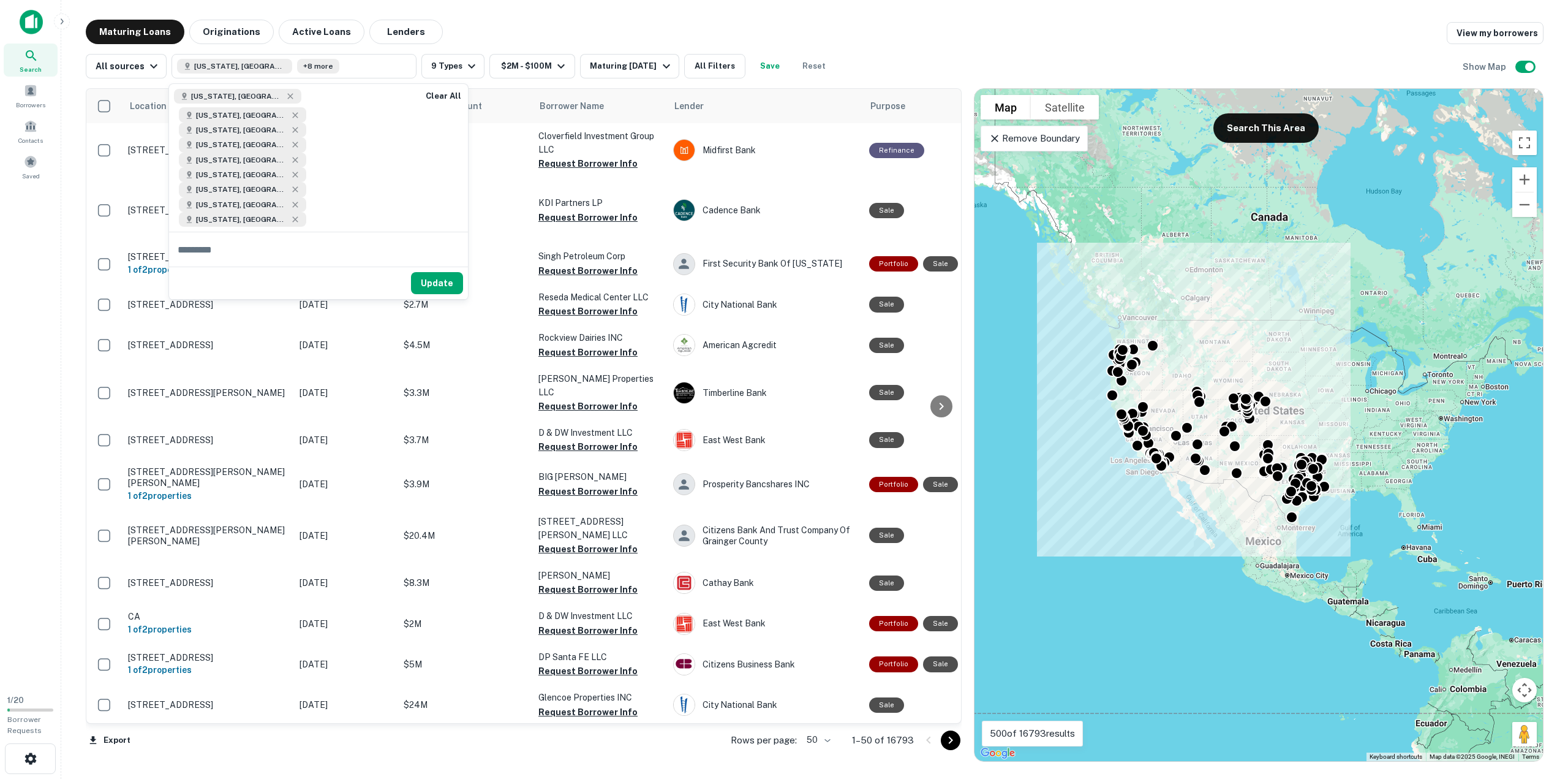
drag, startPoint x: 1223, startPoint y: 359, endPoint x: 1183, endPoint y: 488, distance: 135.1
click at [1183, 488] on div "To activate drag with keyboard, press Alt + Enter. Once in keyboard drag state,…" at bounding box center [1259, 424] width 568 height 672
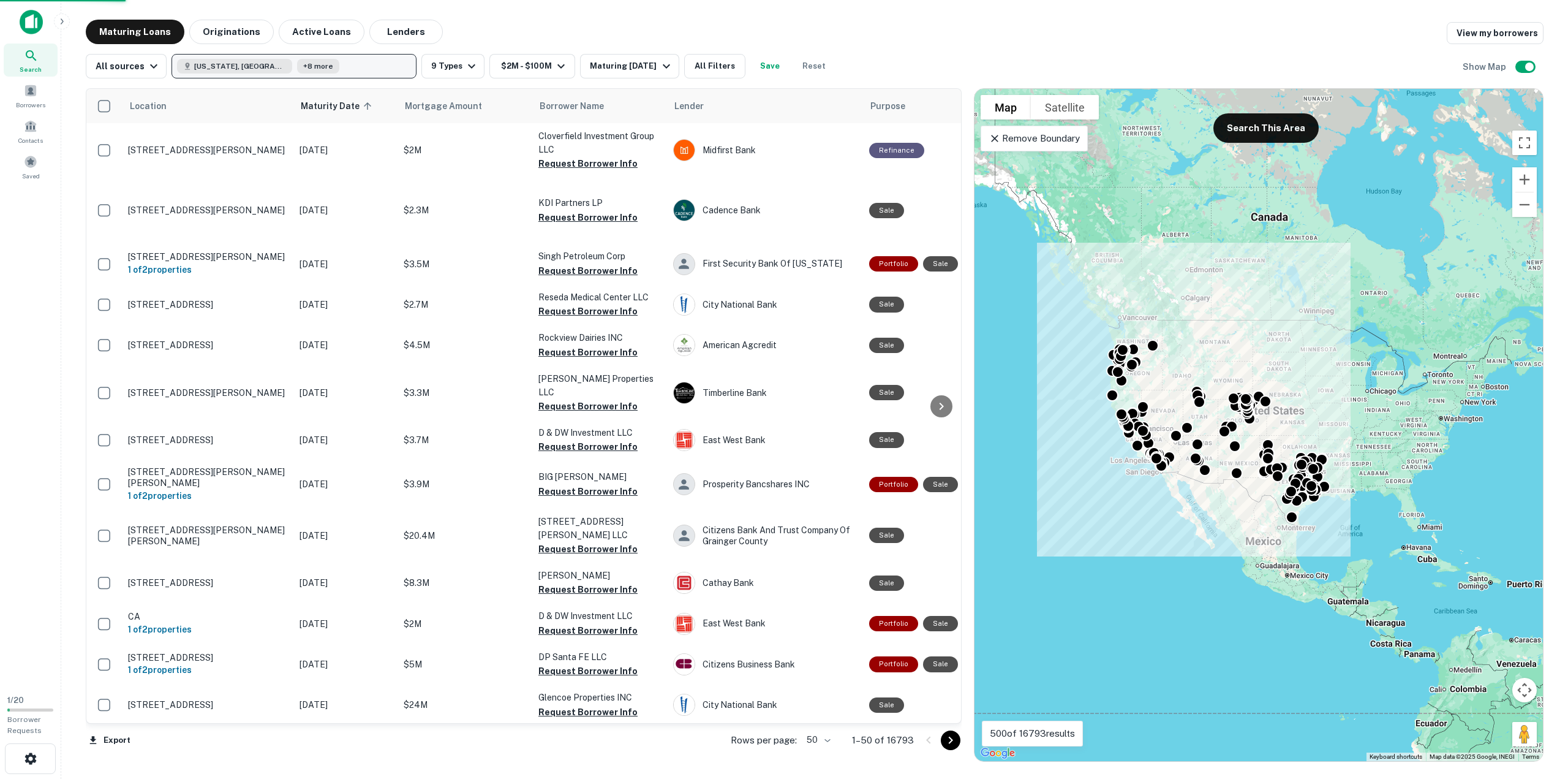
click at [318, 56] on button "Utah, USA +8 more" at bounding box center [294, 66] width 245 height 25
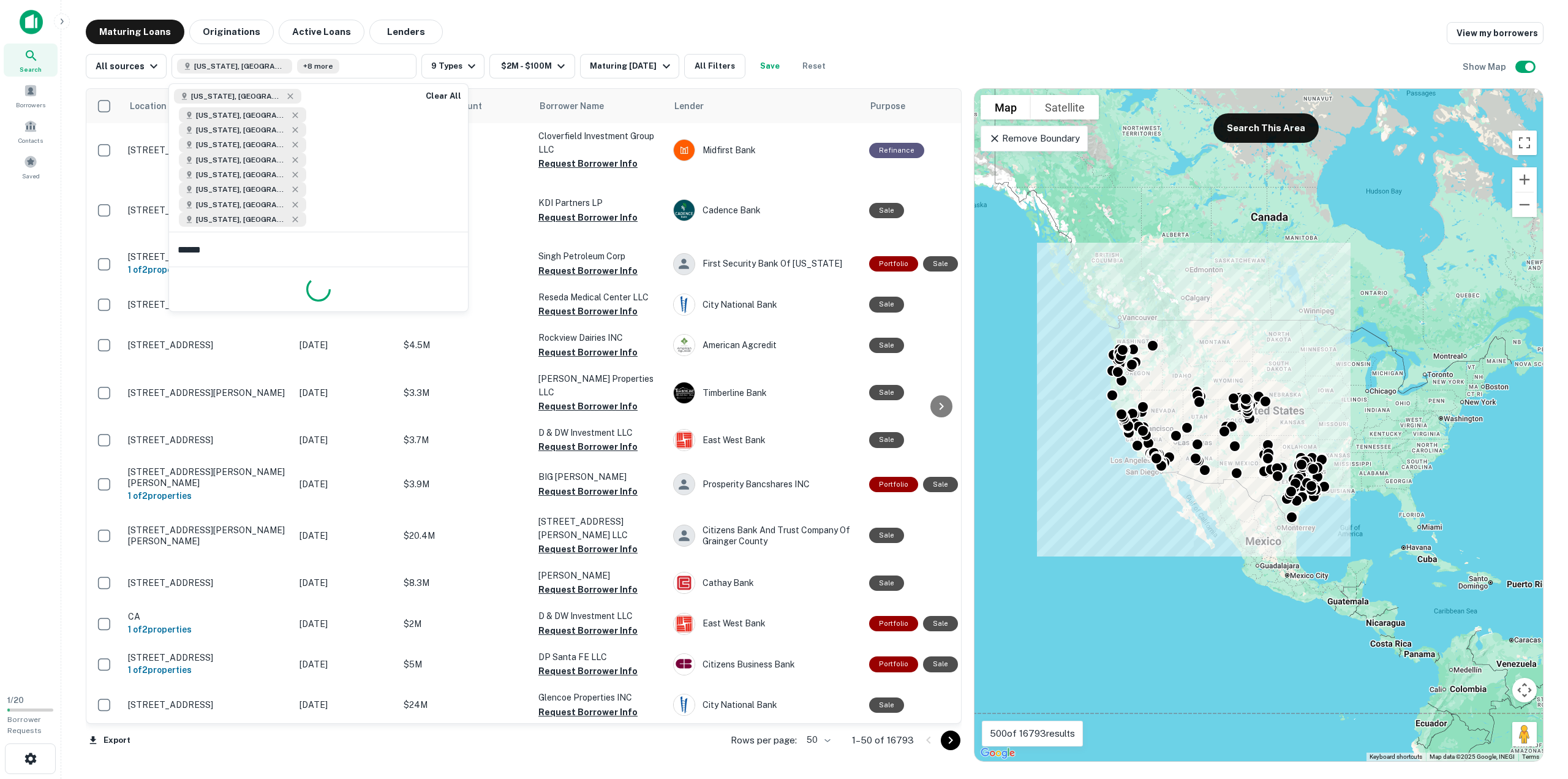
type input "*******"
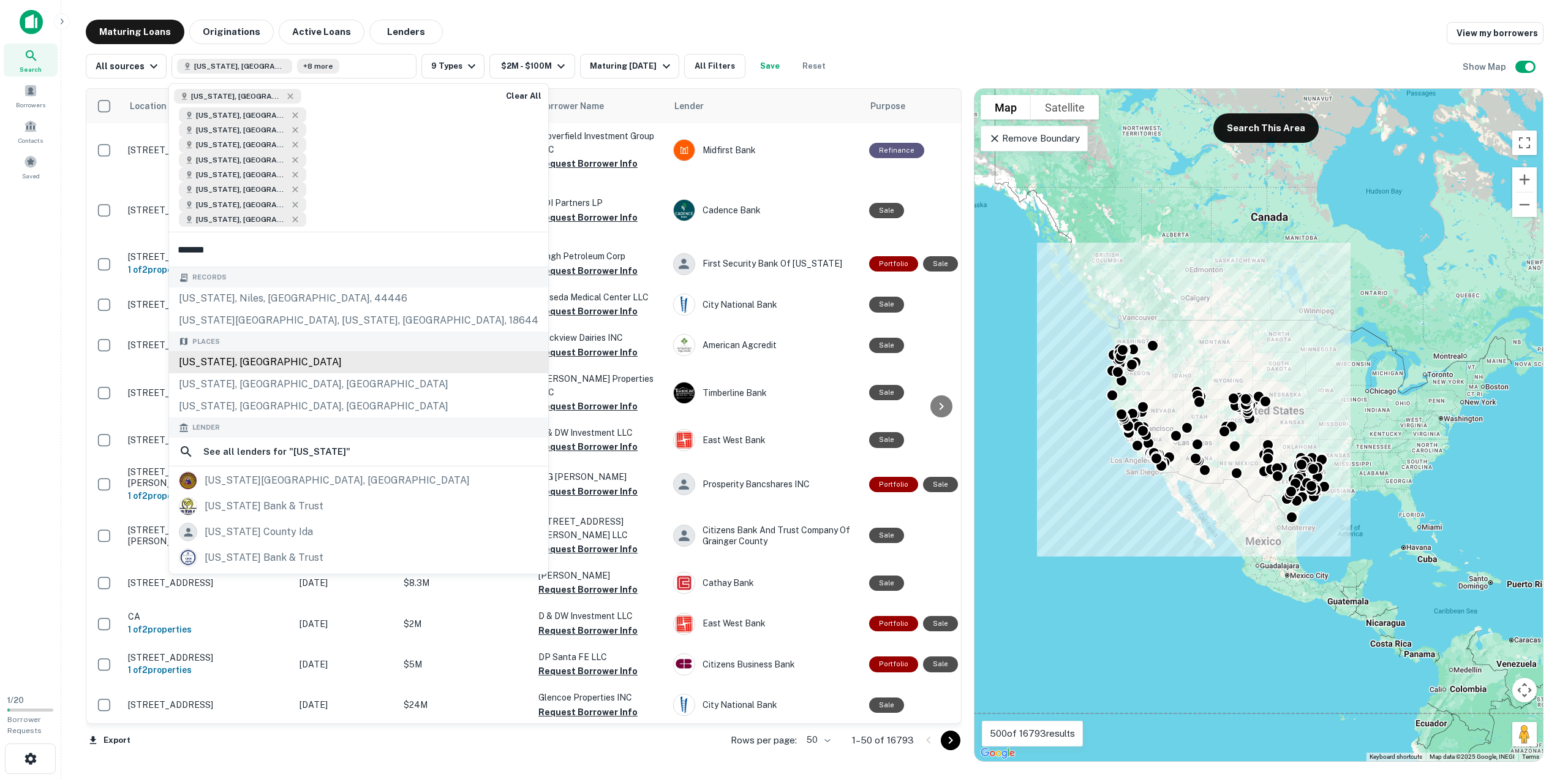
click at [259, 351] on div "Wyoming, USA" at bounding box center [358, 362] width 379 height 22
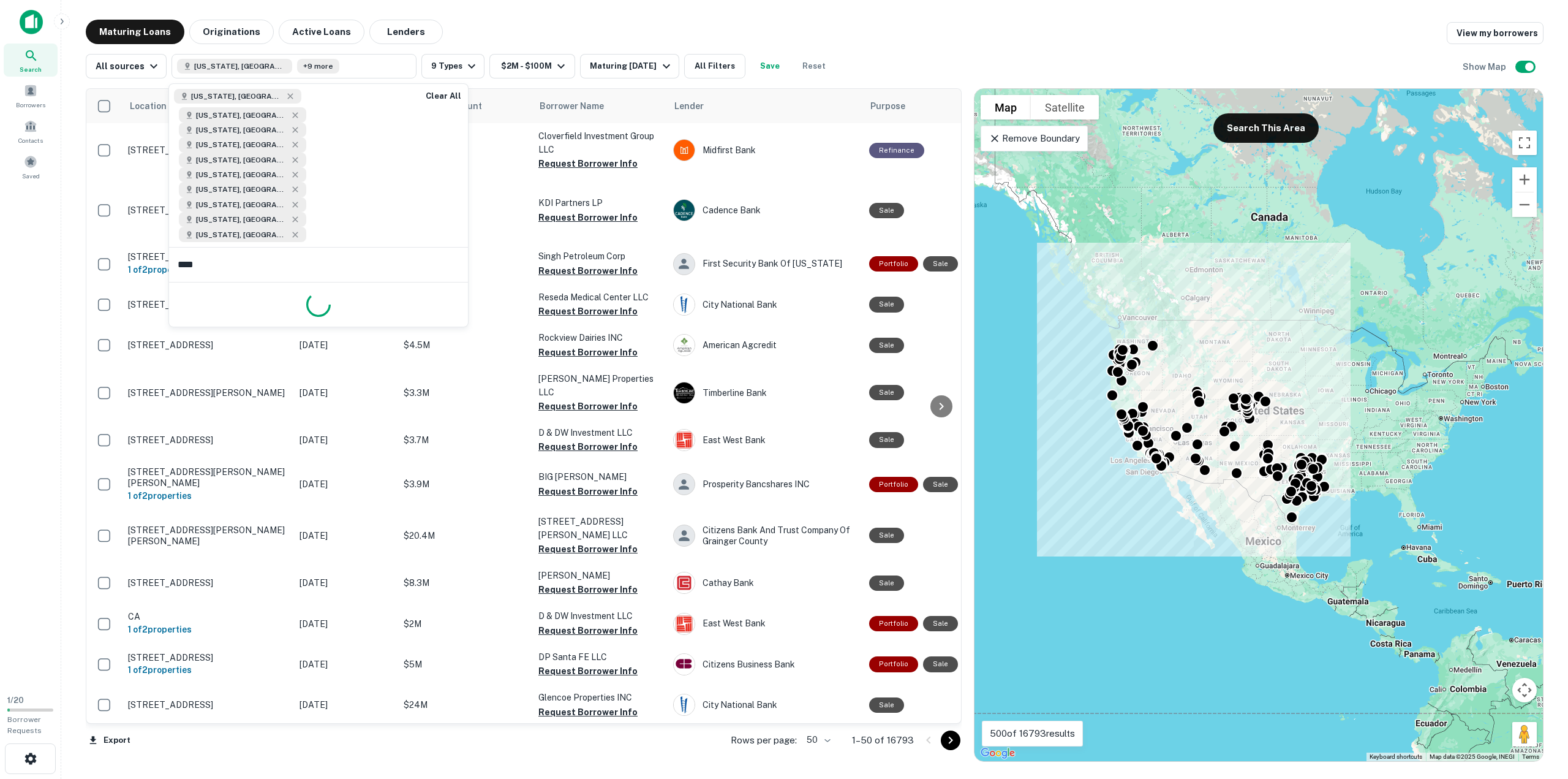
type input "*****"
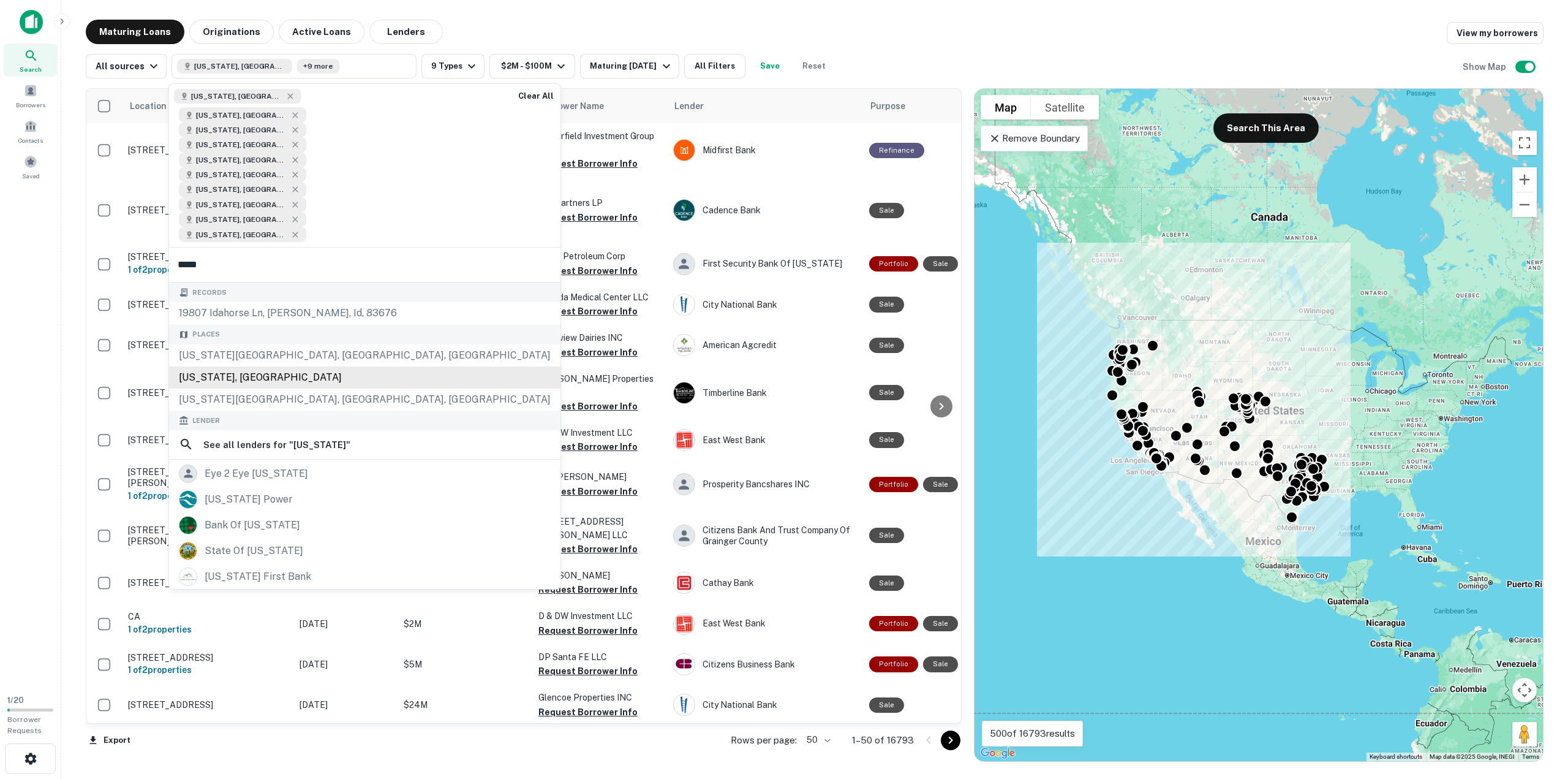
click at [266, 366] on div "Idaho, USA" at bounding box center [365, 377] width 392 height 22
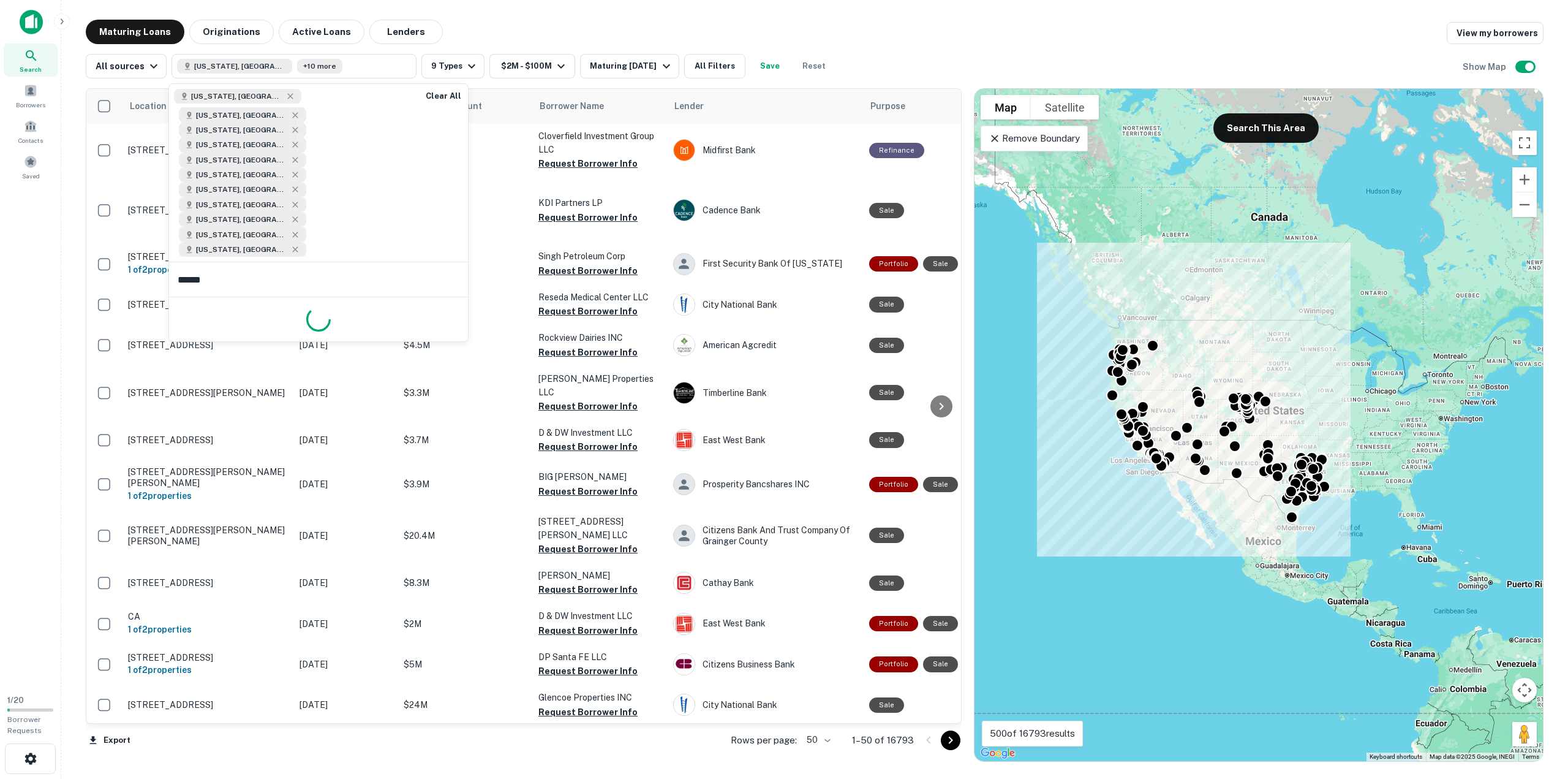
type input "*******"
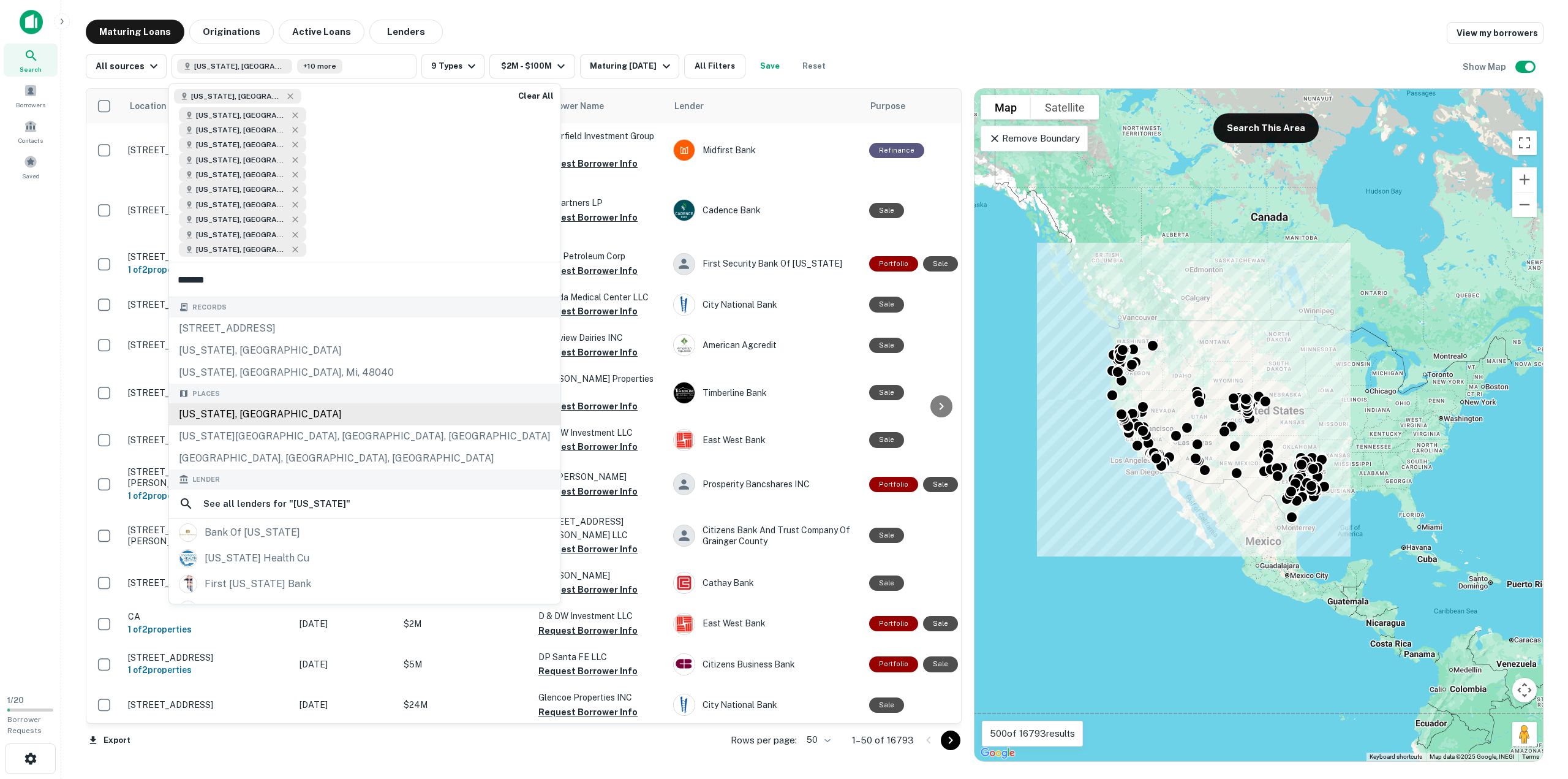
click at [247, 403] on div "Montana, USA" at bounding box center [365, 414] width 392 height 22
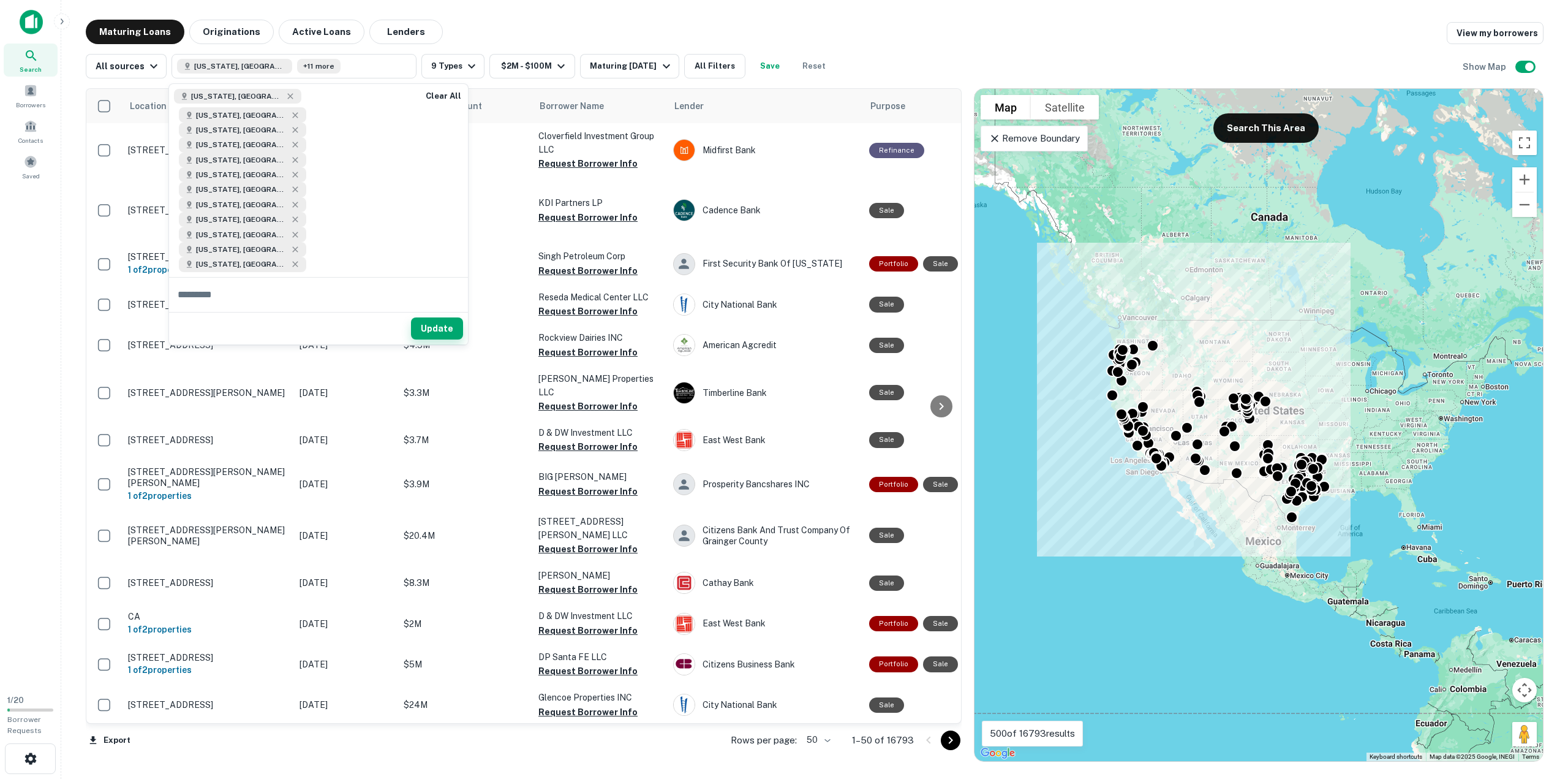
click at [438, 317] on button "Update" at bounding box center [437, 328] width 52 height 22
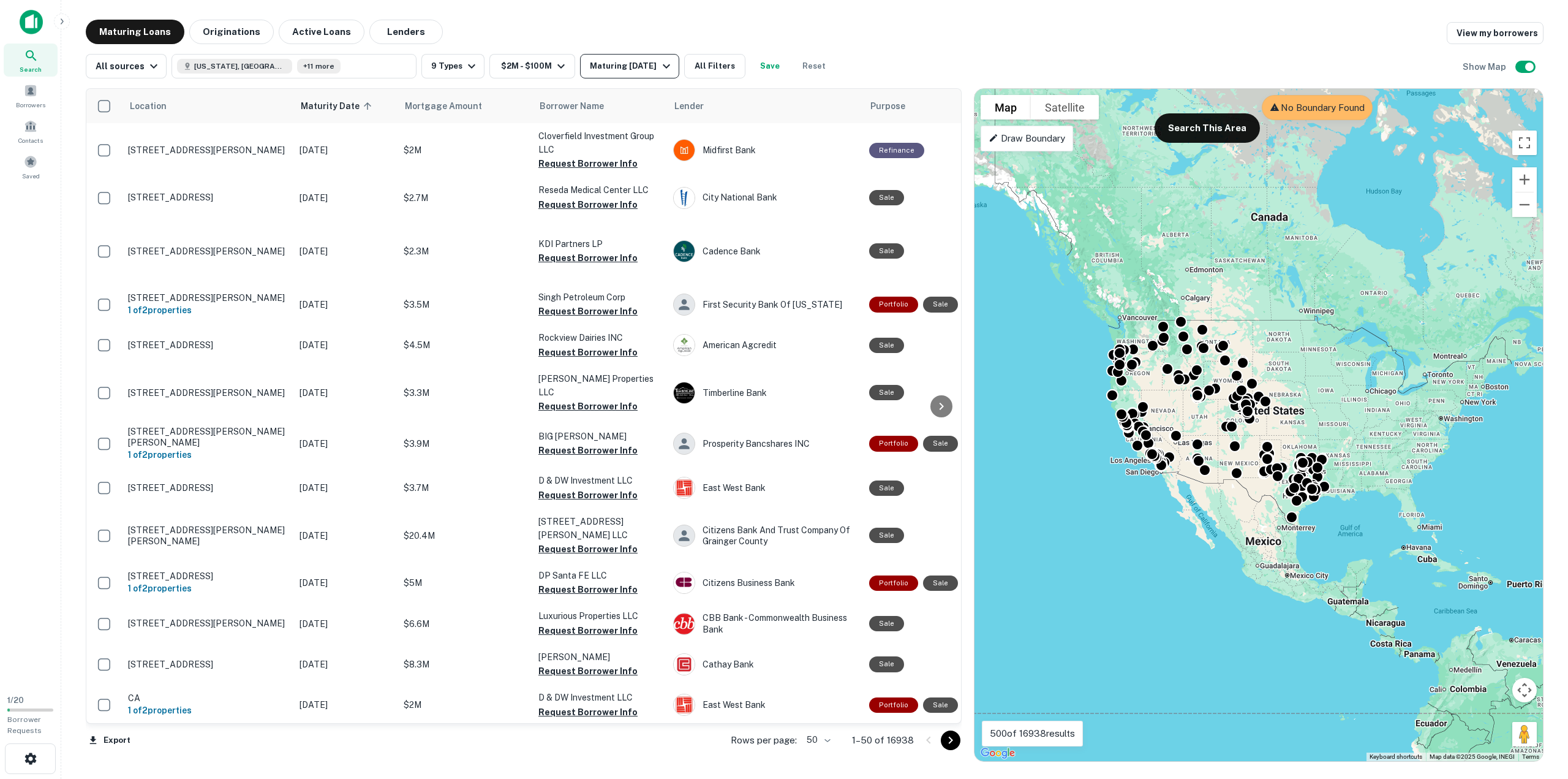
click at [632, 65] on div "Maturing In 1 Year" at bounding box center [631, 66] width 83 height 15
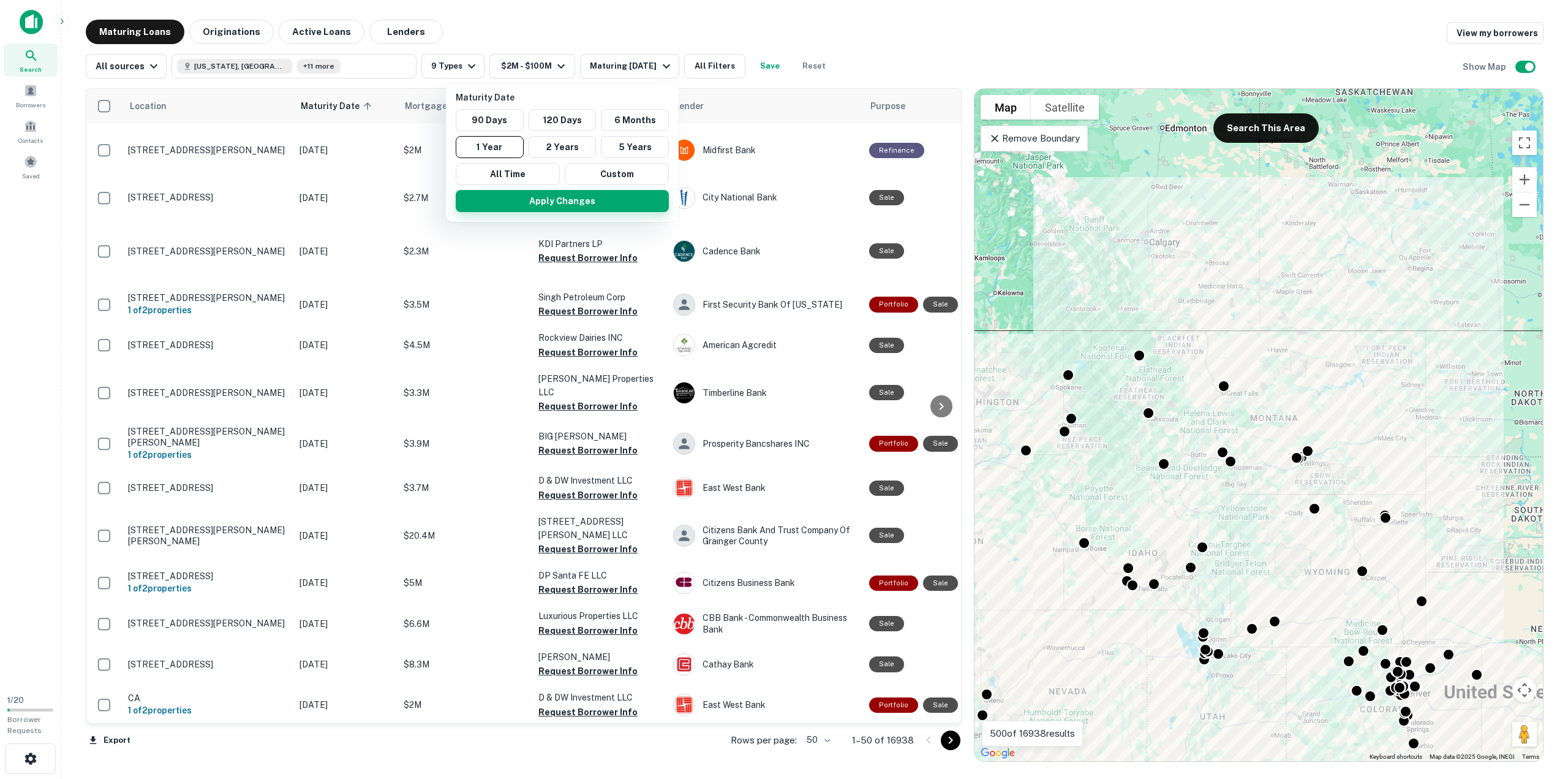
click at [554, 204] on button "Apply Changes" at bounding box center [562, 201] width 213 height 22
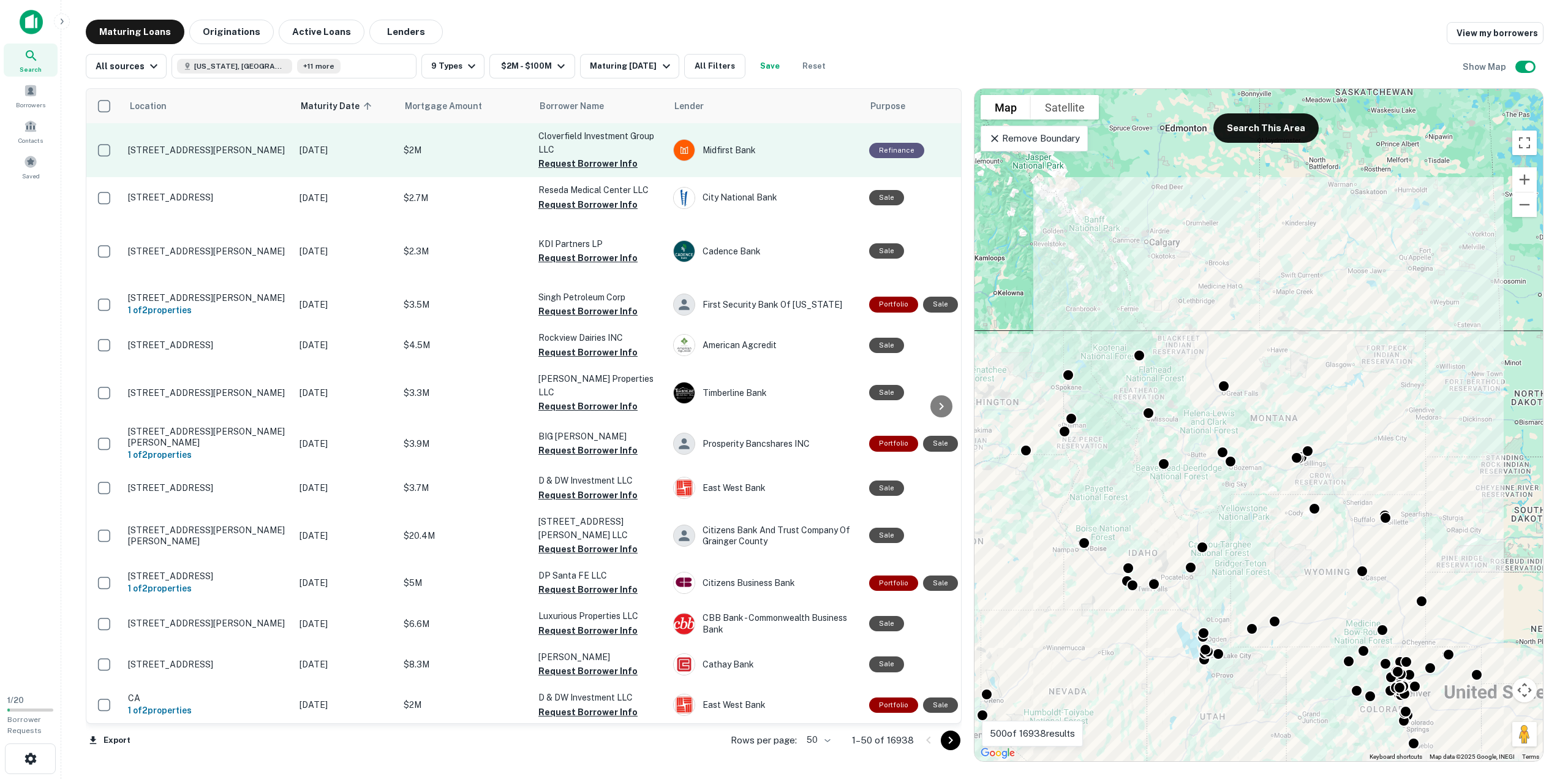
drag, startPoint x: 1070, startPoint y: 397, endPoint x: 299, endPoint y: 153, distance: 808.7
click at [1299, 386] on div at bounding box center [784, 390] width 1568 height 779
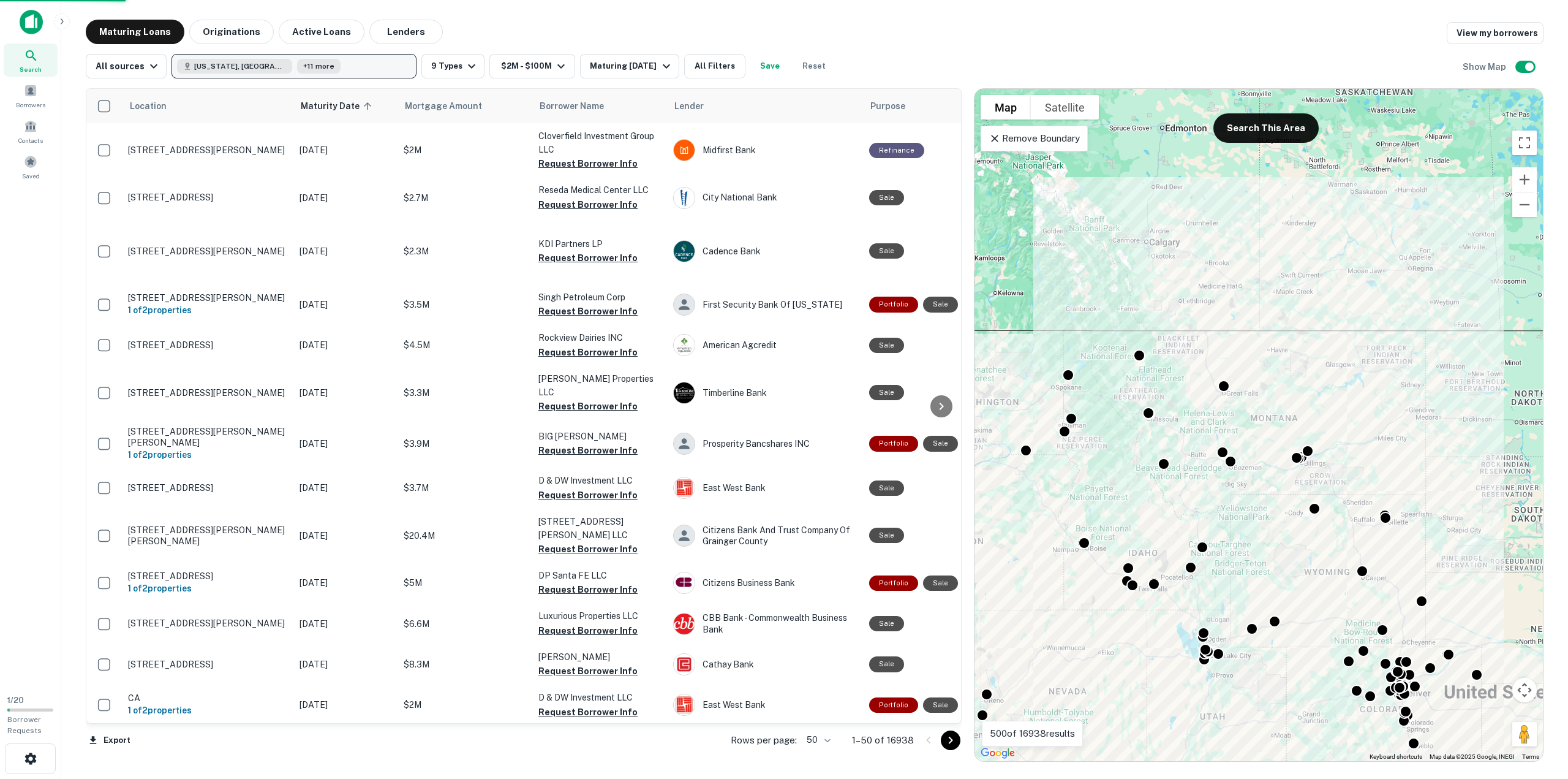
click at [308, 79] on div "Location Maturity Date sorted ascending Mortgage Amount Borrower Name Lender Pu…" at bounding box center [814, 420] width 1458 height 683
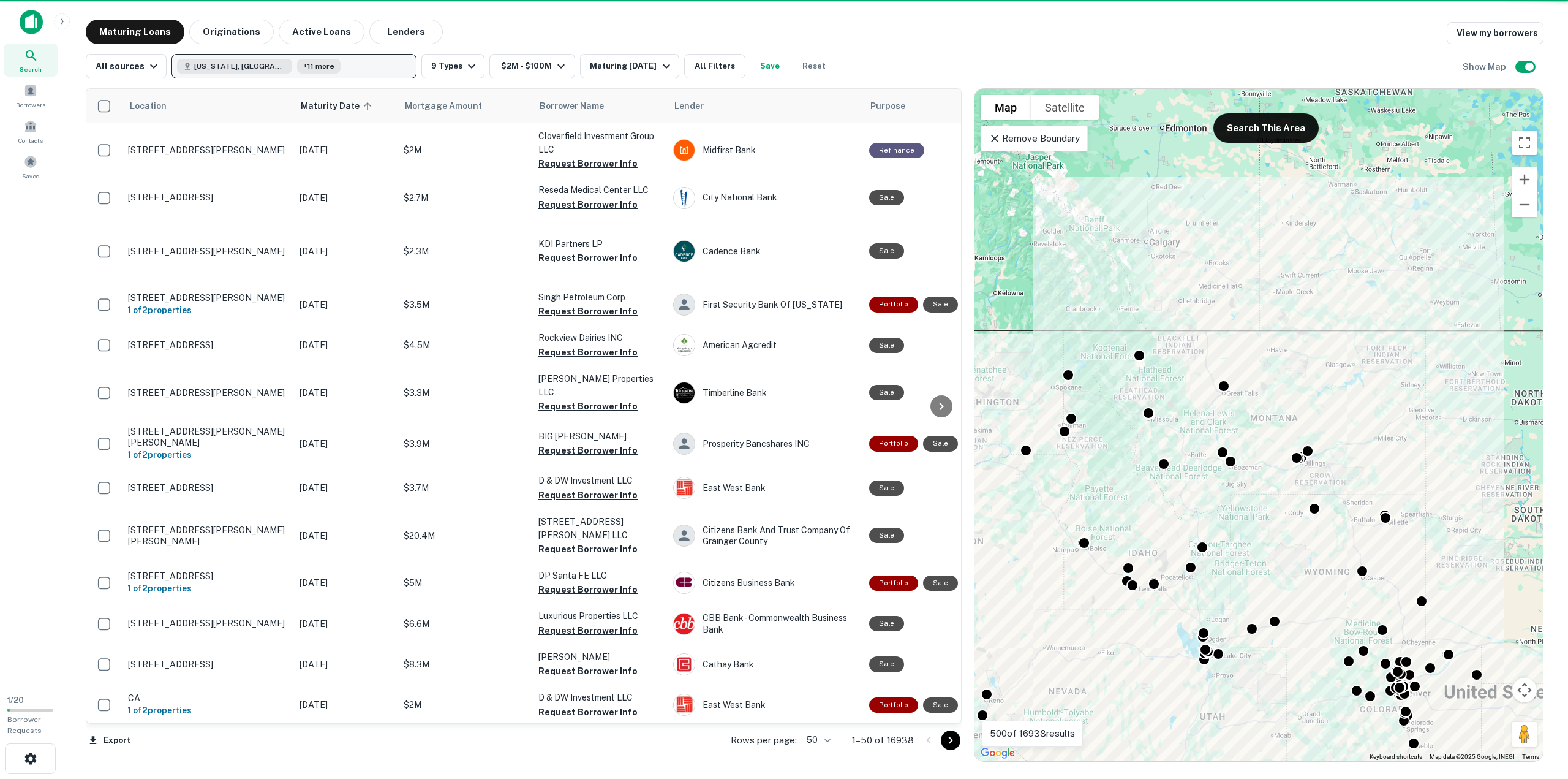
click at [313, 68] on button "Utah, USA +11 more" at bounding box center [294, 66] width 245 height 25
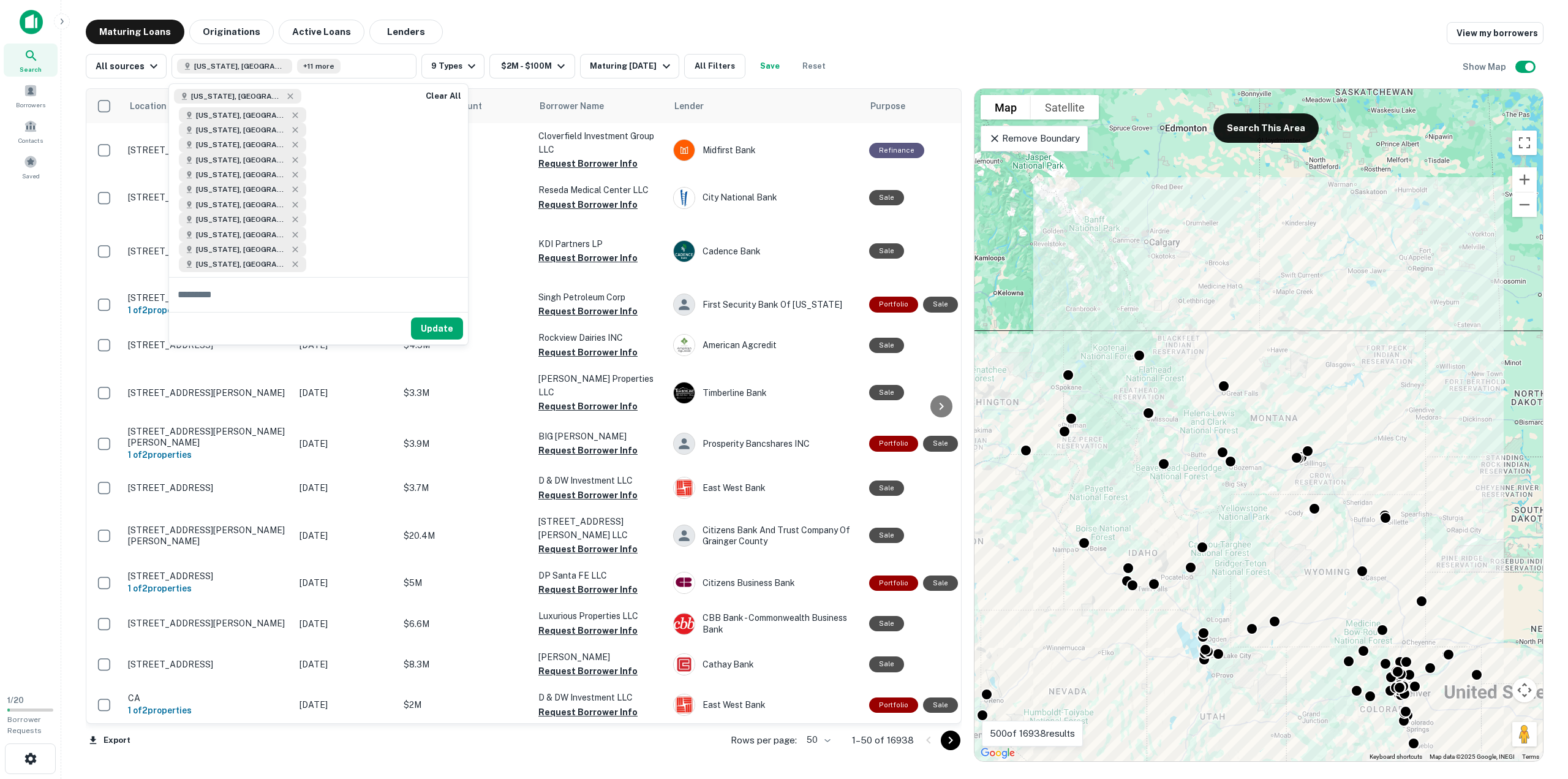
click at [301, 278] on input "text" at bounding box center [318, 295] width 299 height 34
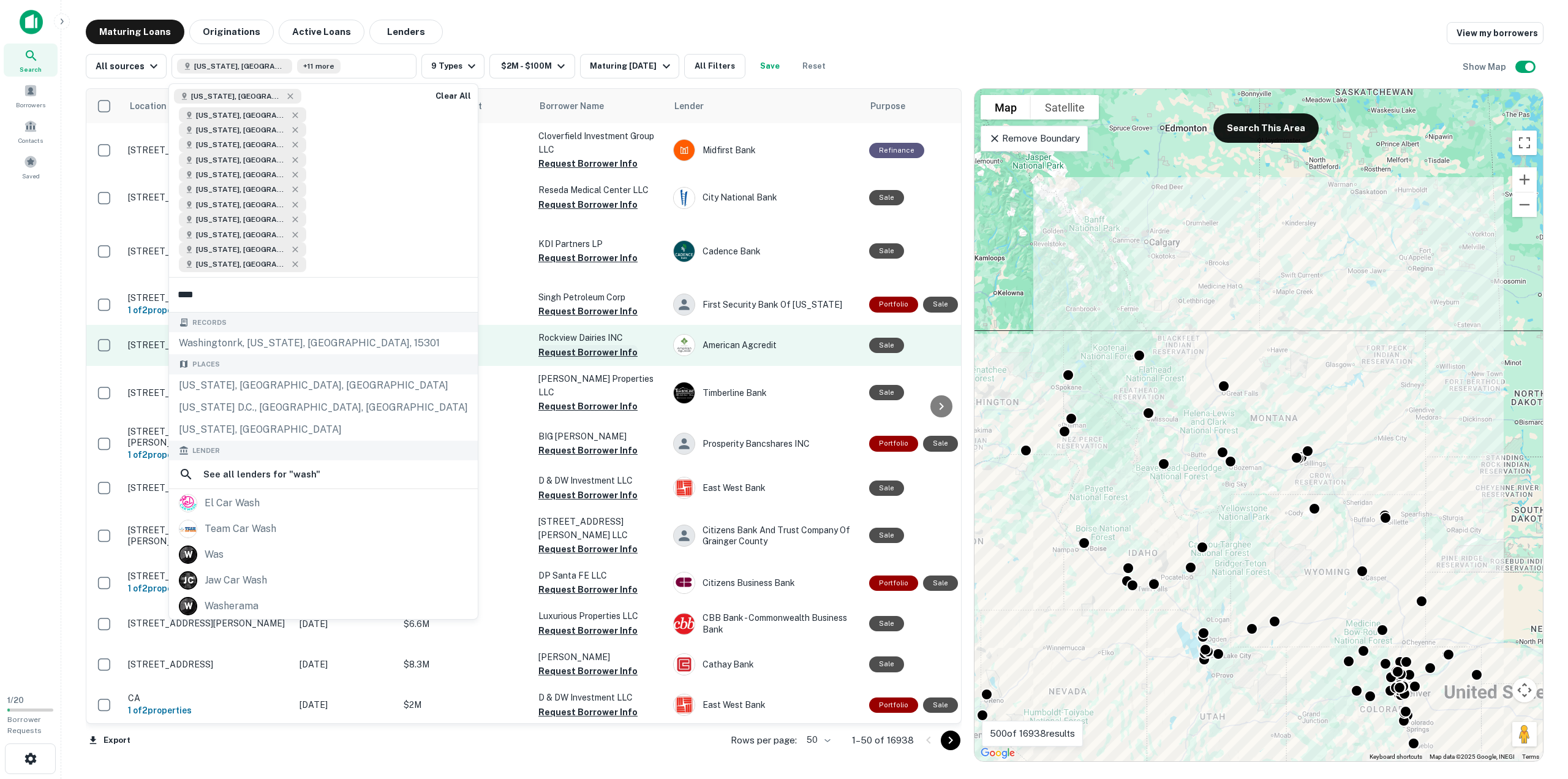
type input "*****"
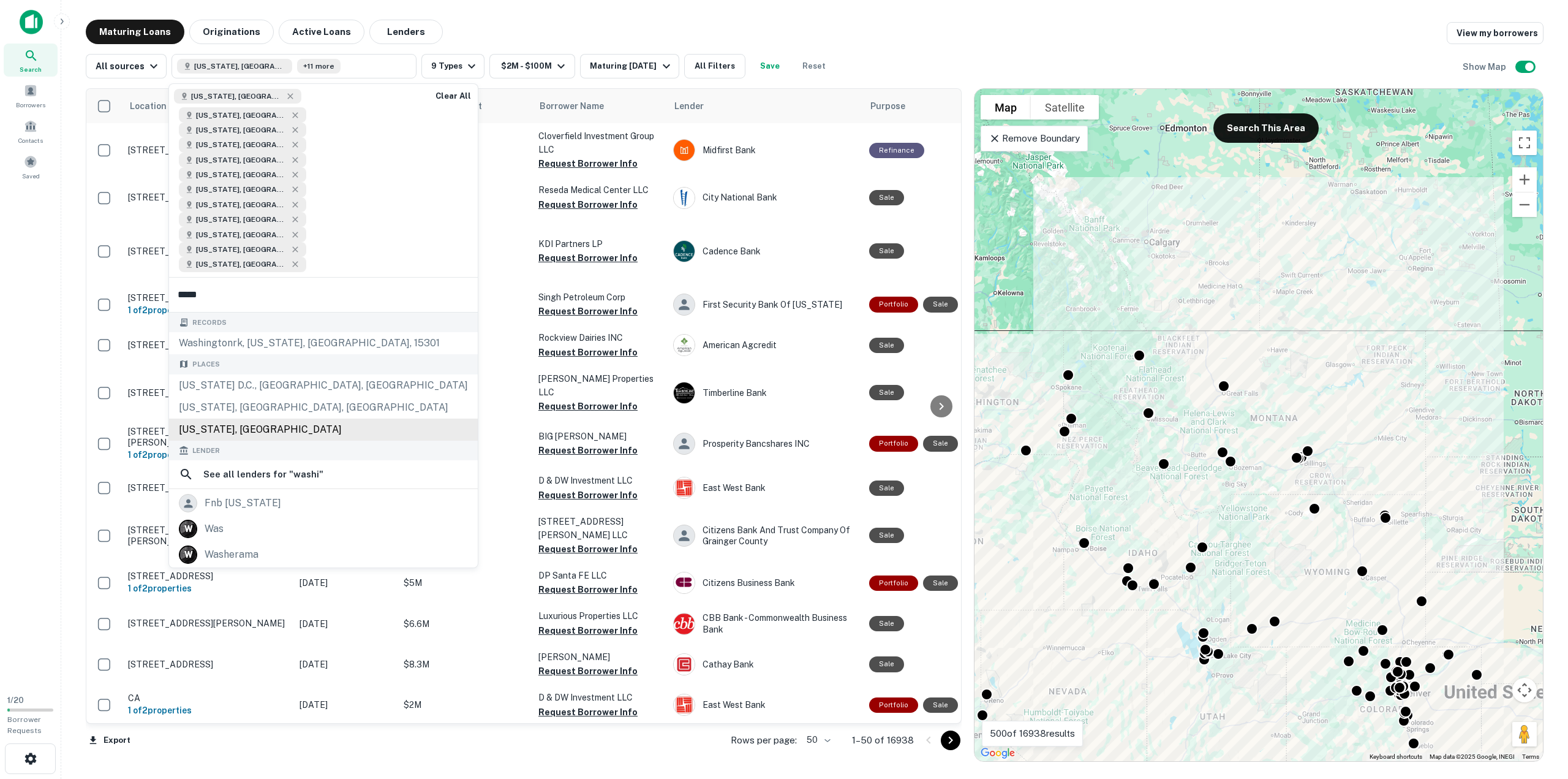
click at [300, 418] on div "Washington, USA" at bounding box center [323, 429] width 309 height 22
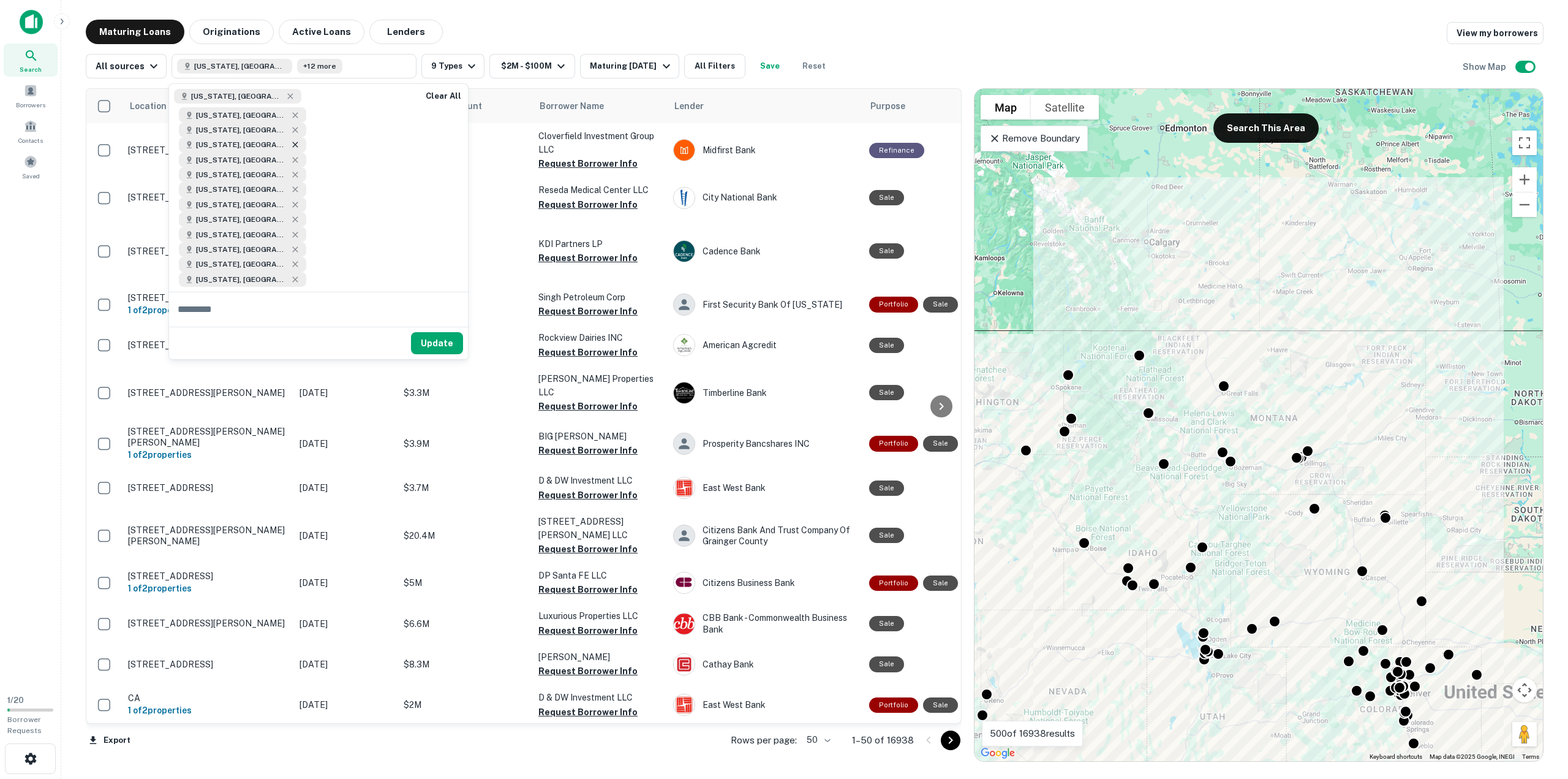
click at [300, 140] on icon at bounding box center [295, 145] width 10 height 10
drag, startPoint x: 444, startPoint y: 241, endPoint x: 1048, endPoint y: 487, distance: 652.2
click at [444, 317] on button "Update" at bounding box center [437, 328] width 52 height 22
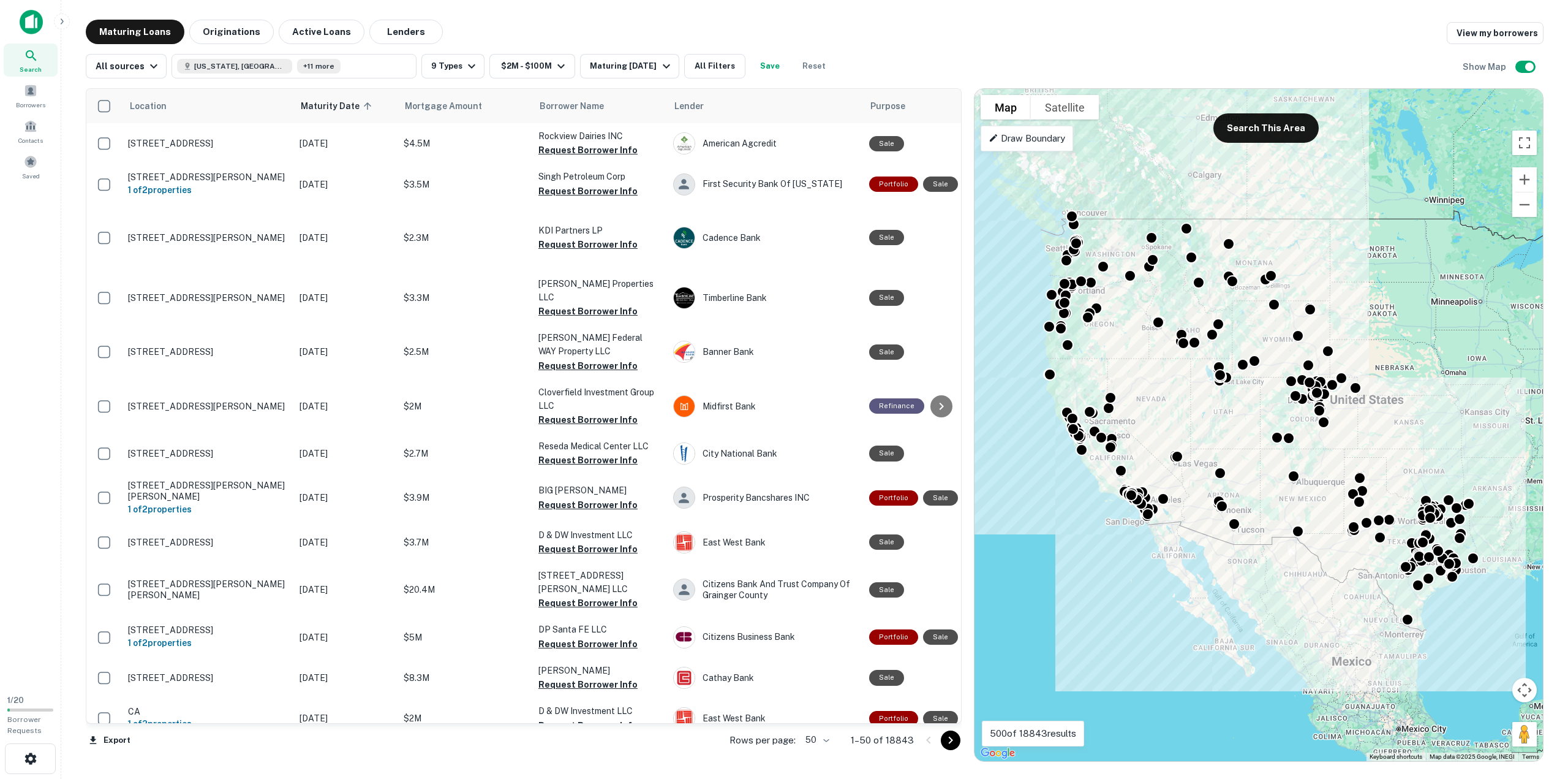
click at [770, 68] on button "Save" at bounding box center [770, 66] width 39 height 25
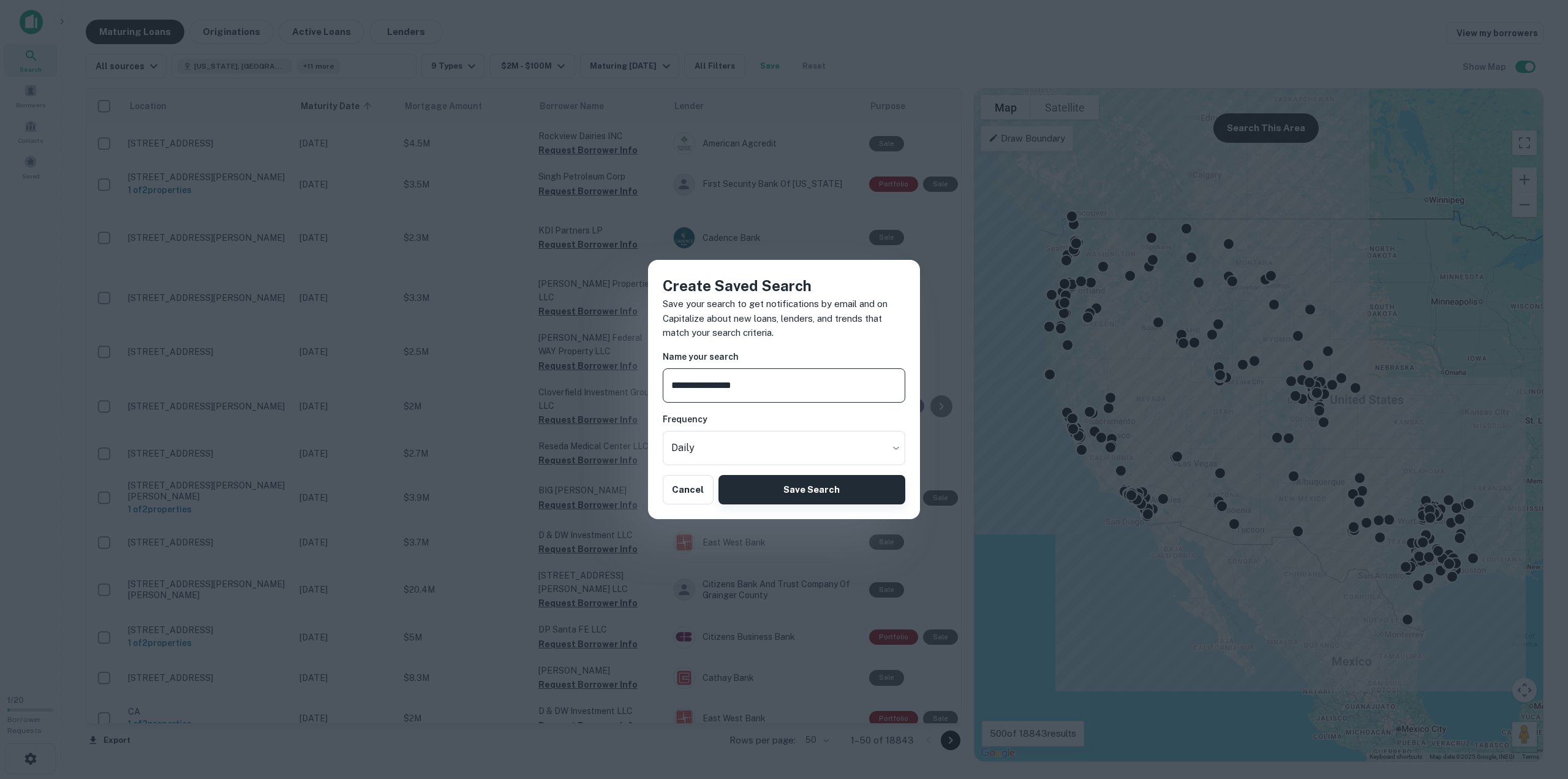
type input "**********"
click at [801, 495] on button "Save Search" at bounding box center [812, 490] width 187 height 30
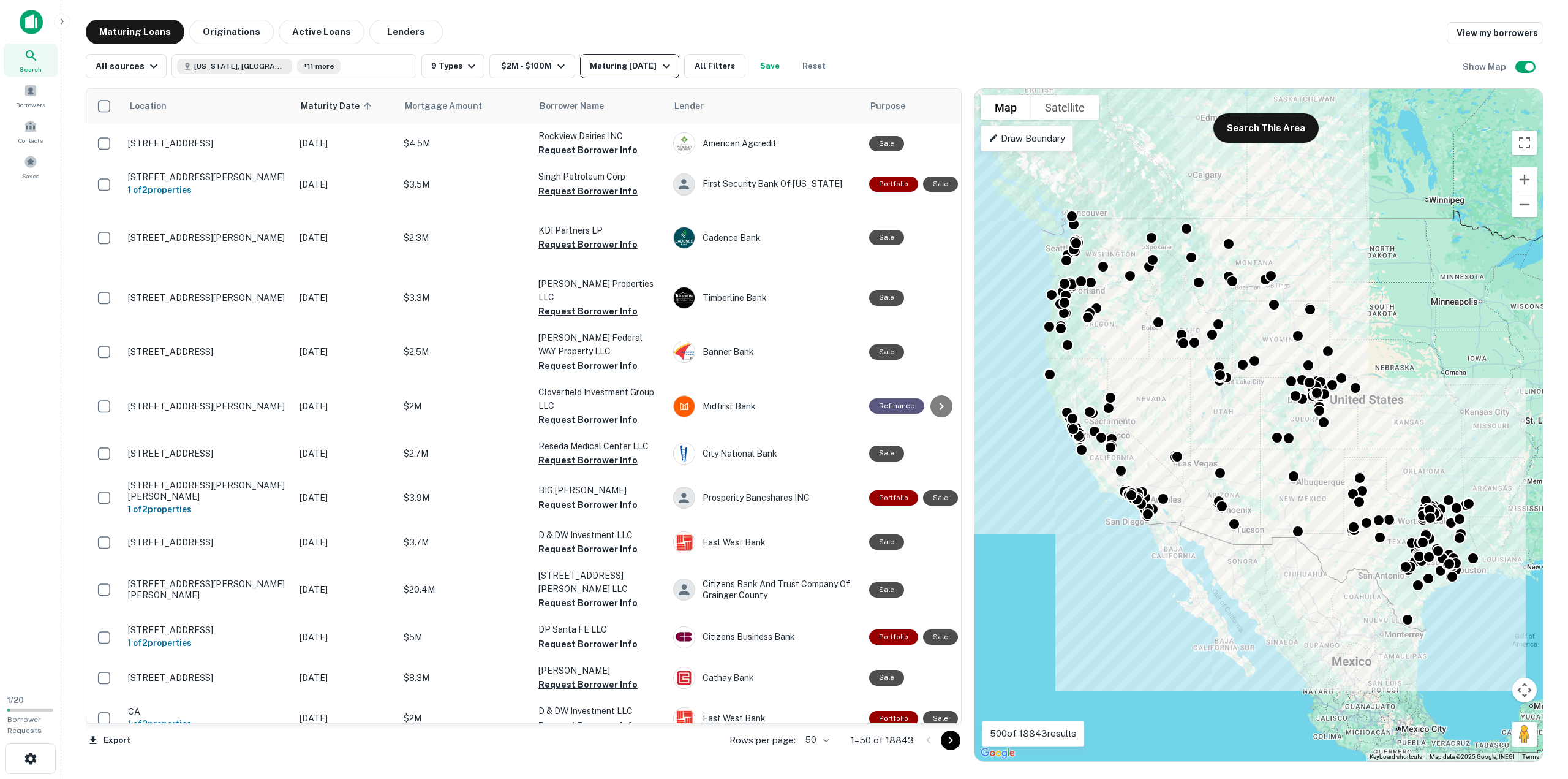
click at [637, 68] on div "Maturing In 1 Year" at bounding box center [631, 66] width 83 height 15
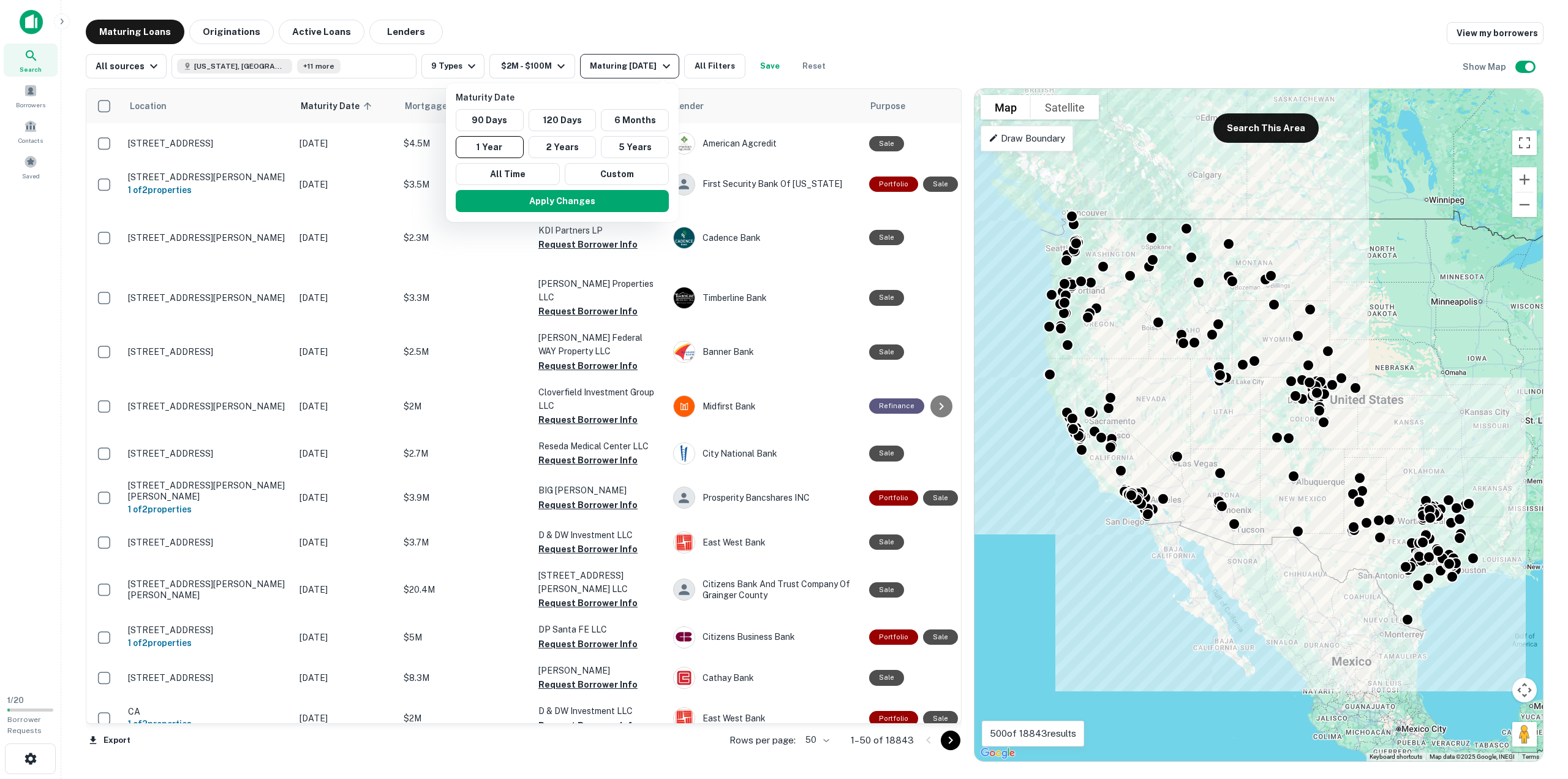
click at [637, 68] on div at bounding box center [784, 390] width 1568 height 779
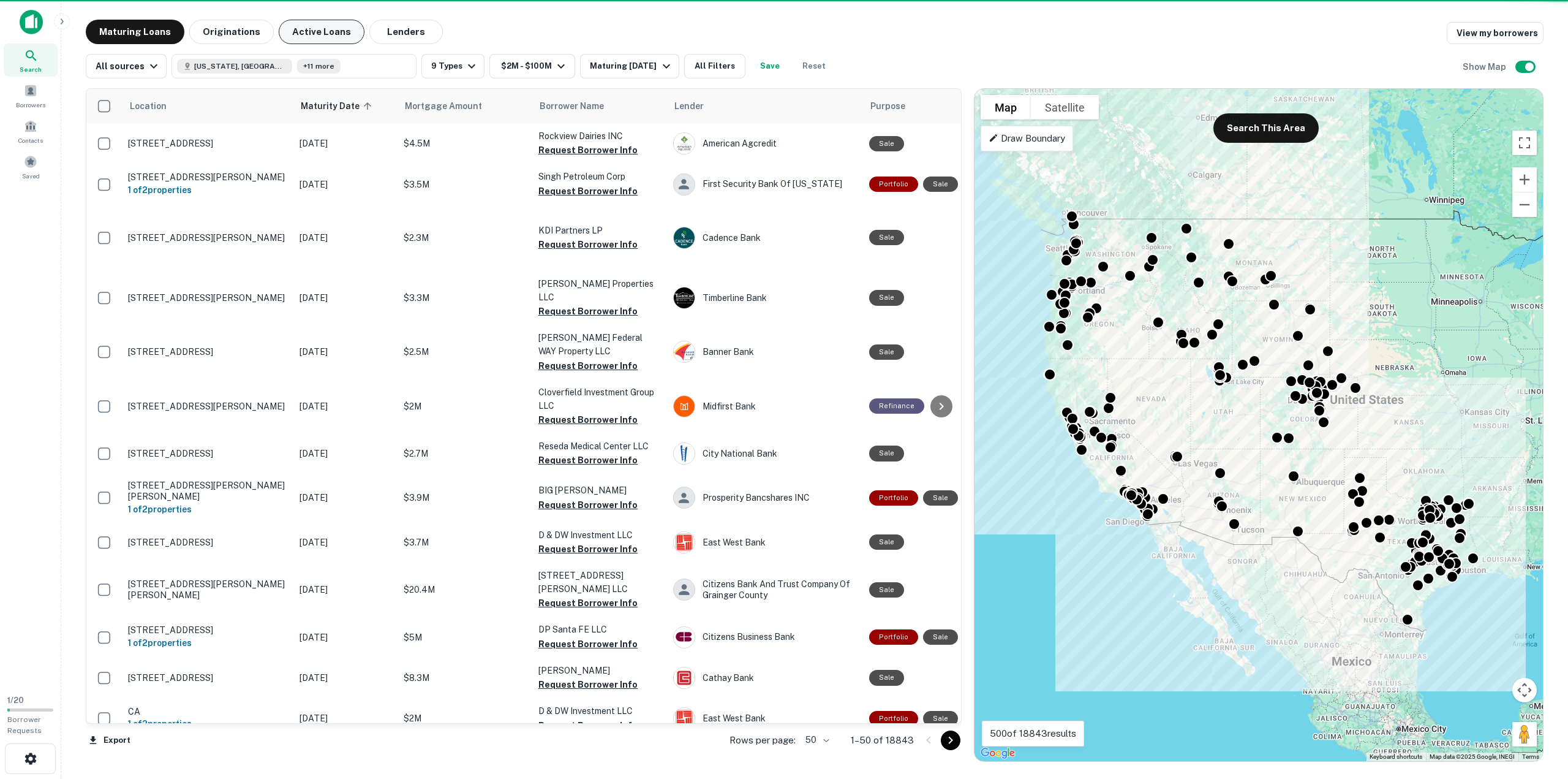
click at [322, 27] on button "Active Loans" at bounding box center [322, 32] width 86 height 25
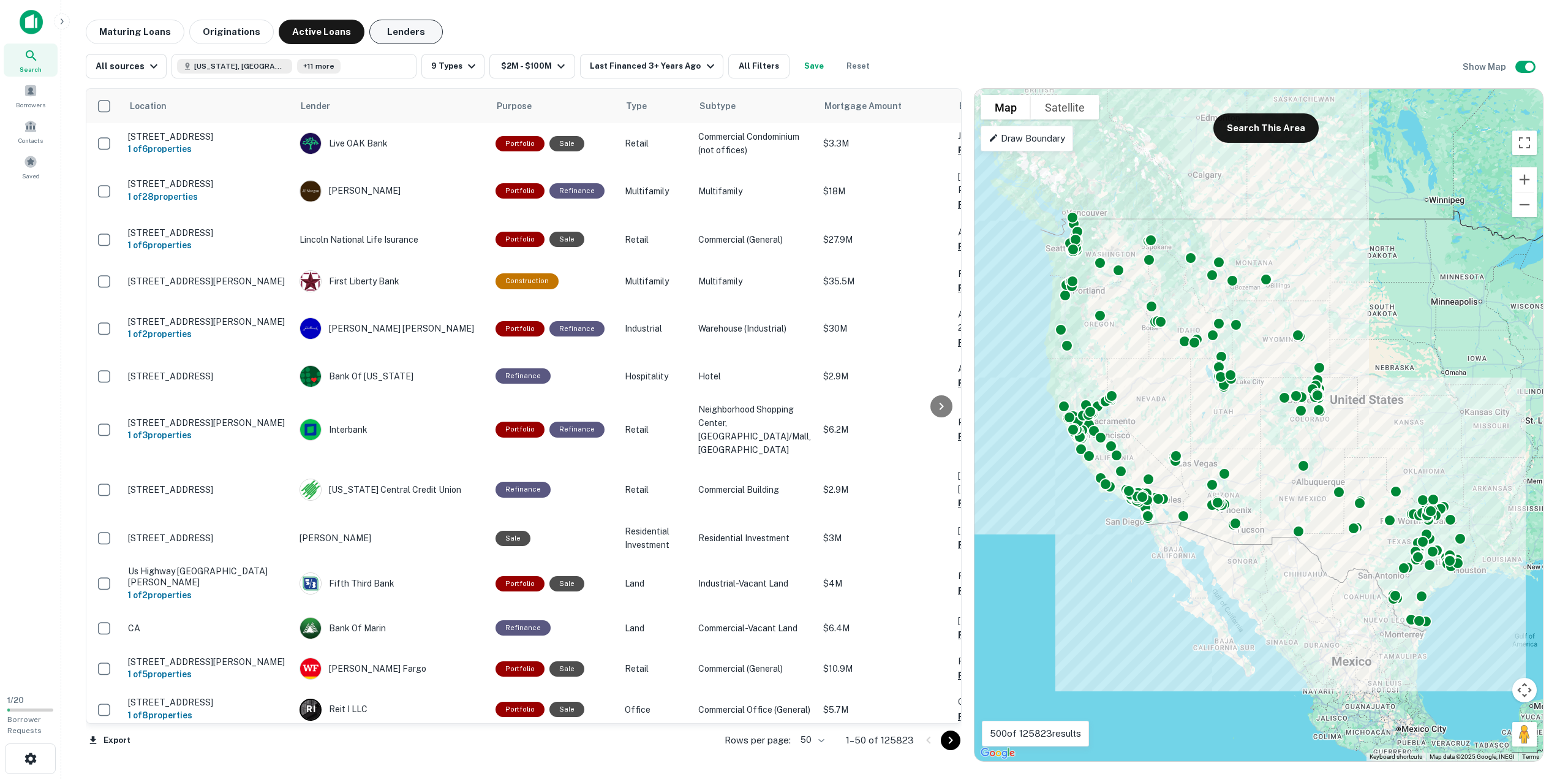
click at [394, 36] on button "Lenders" at bounding box center [406, 32] width 74 height 25
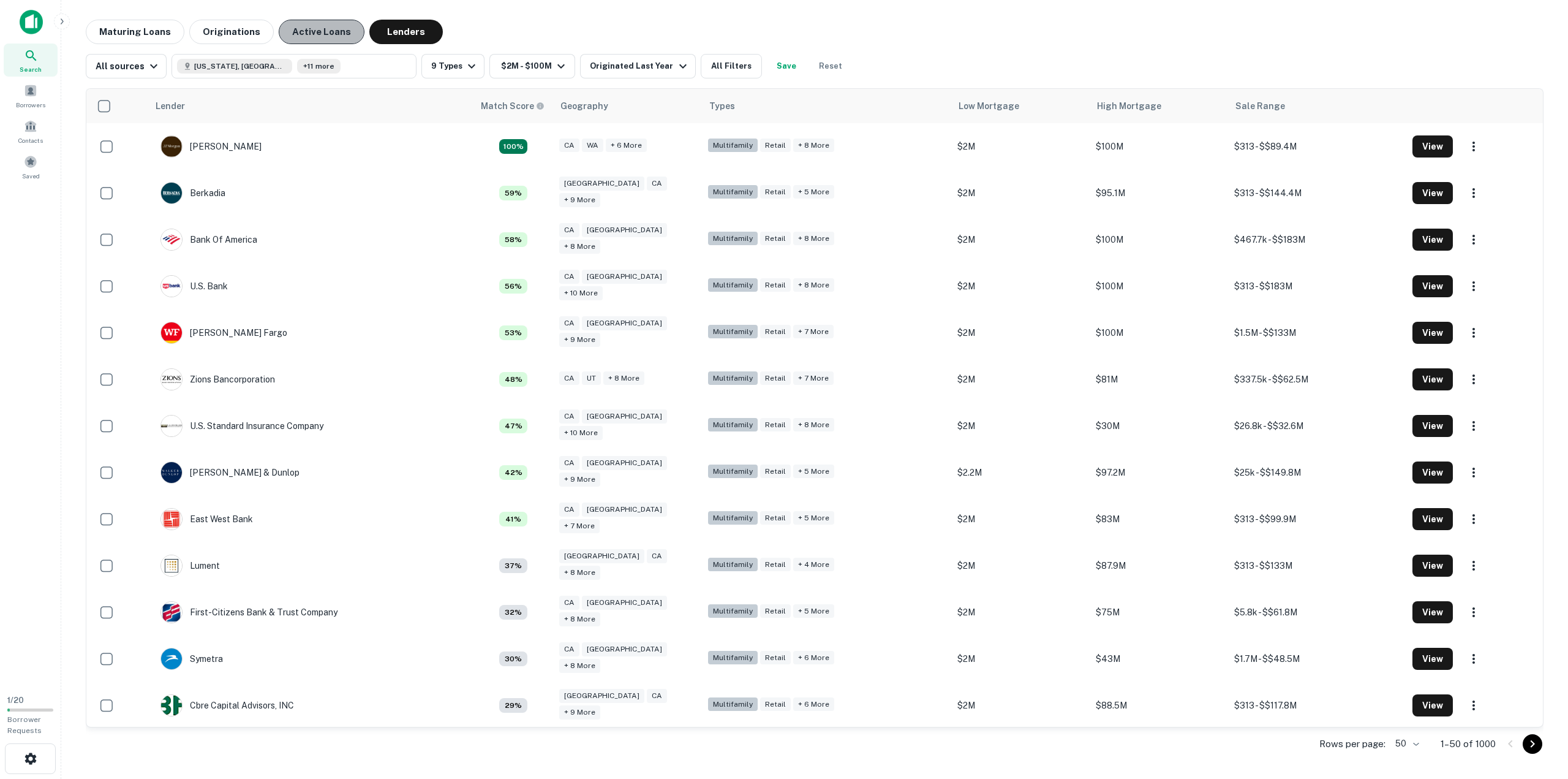
click at [331, 30] on button "Active Loans" at bounding box center [322, 32] width 86 height 25
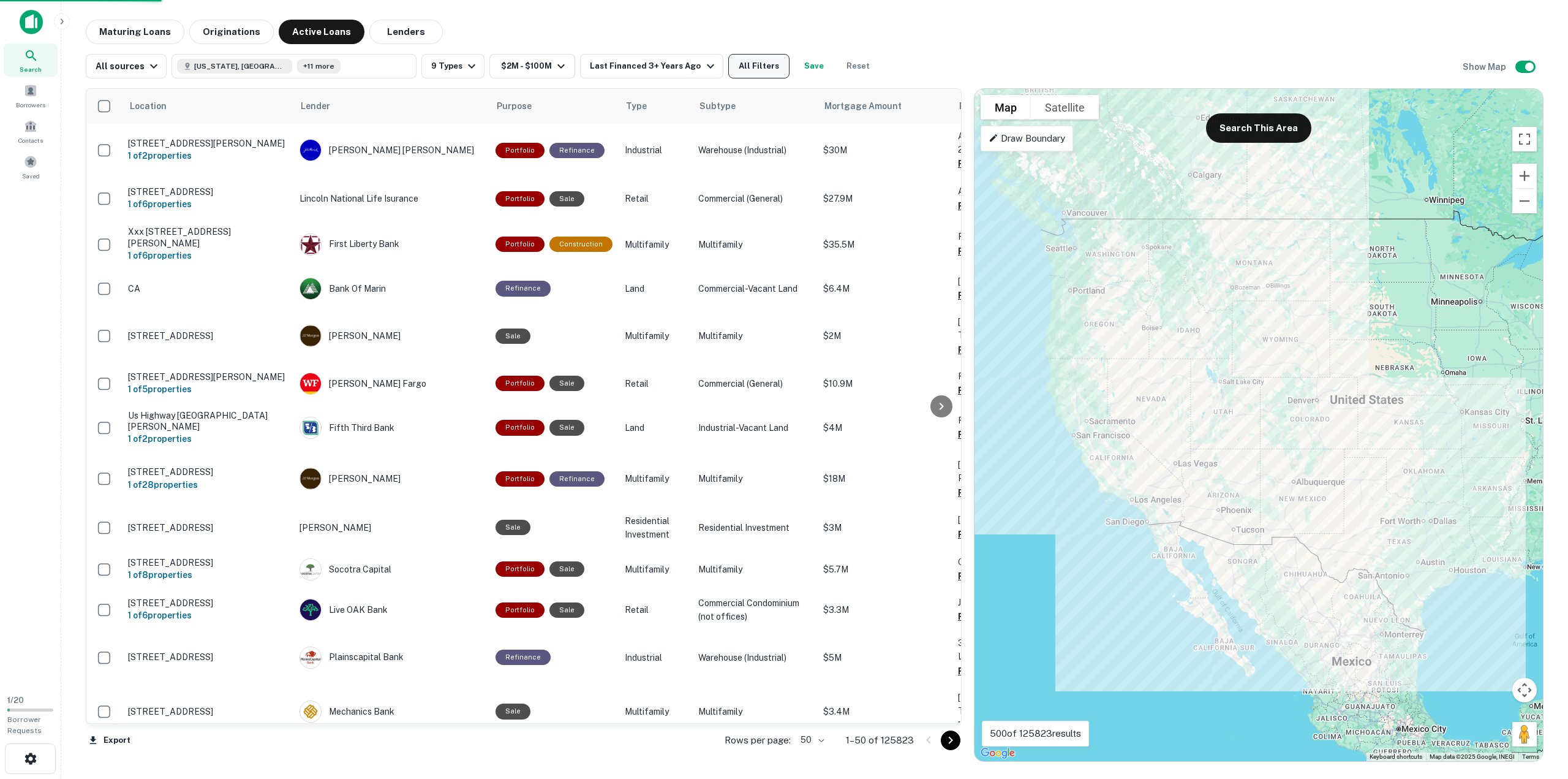
click at [764, 68] on button "All Filters" at bounding box center [759, 66] width 61 height 25
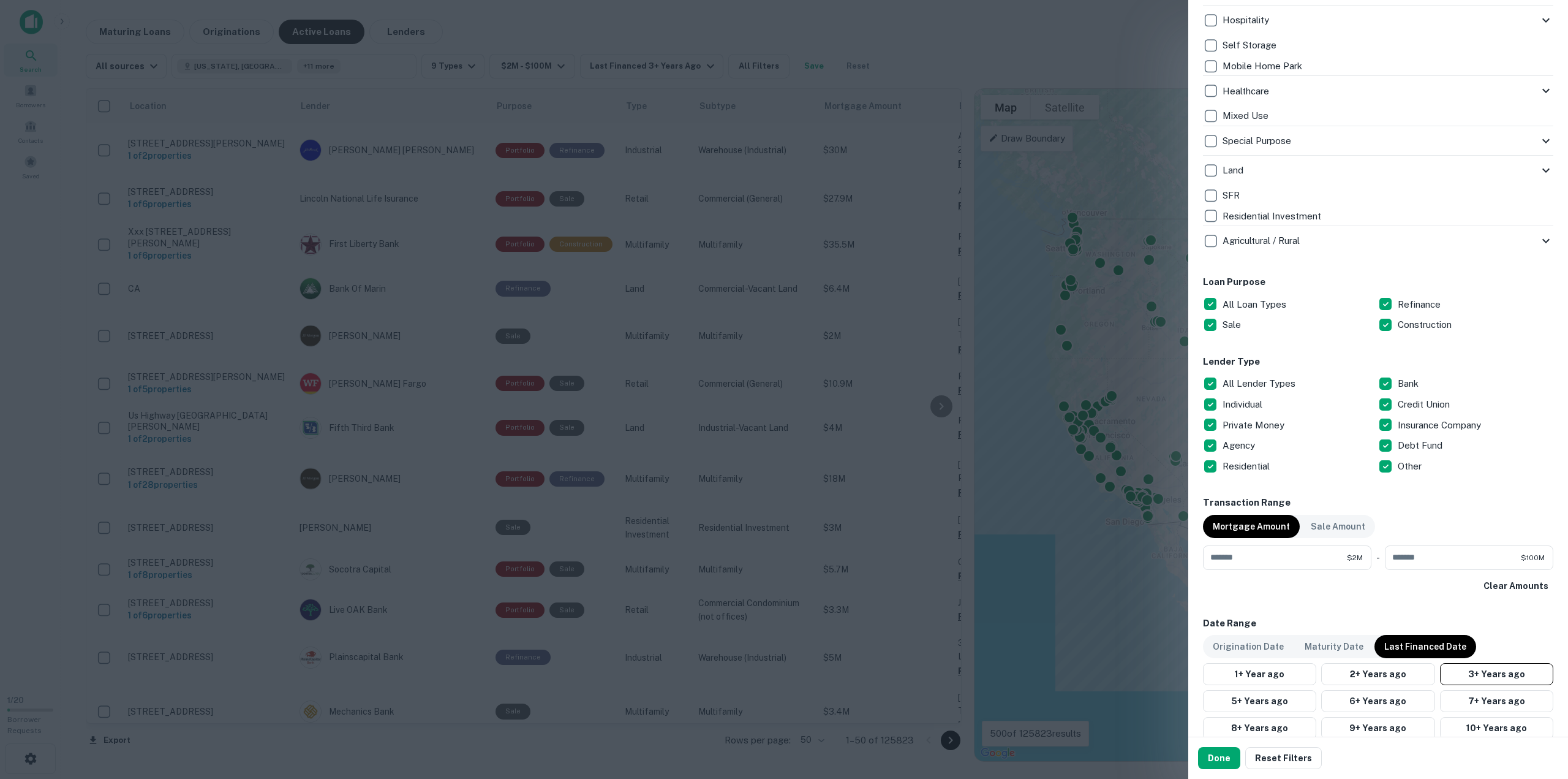
scroll to position [429, 0]
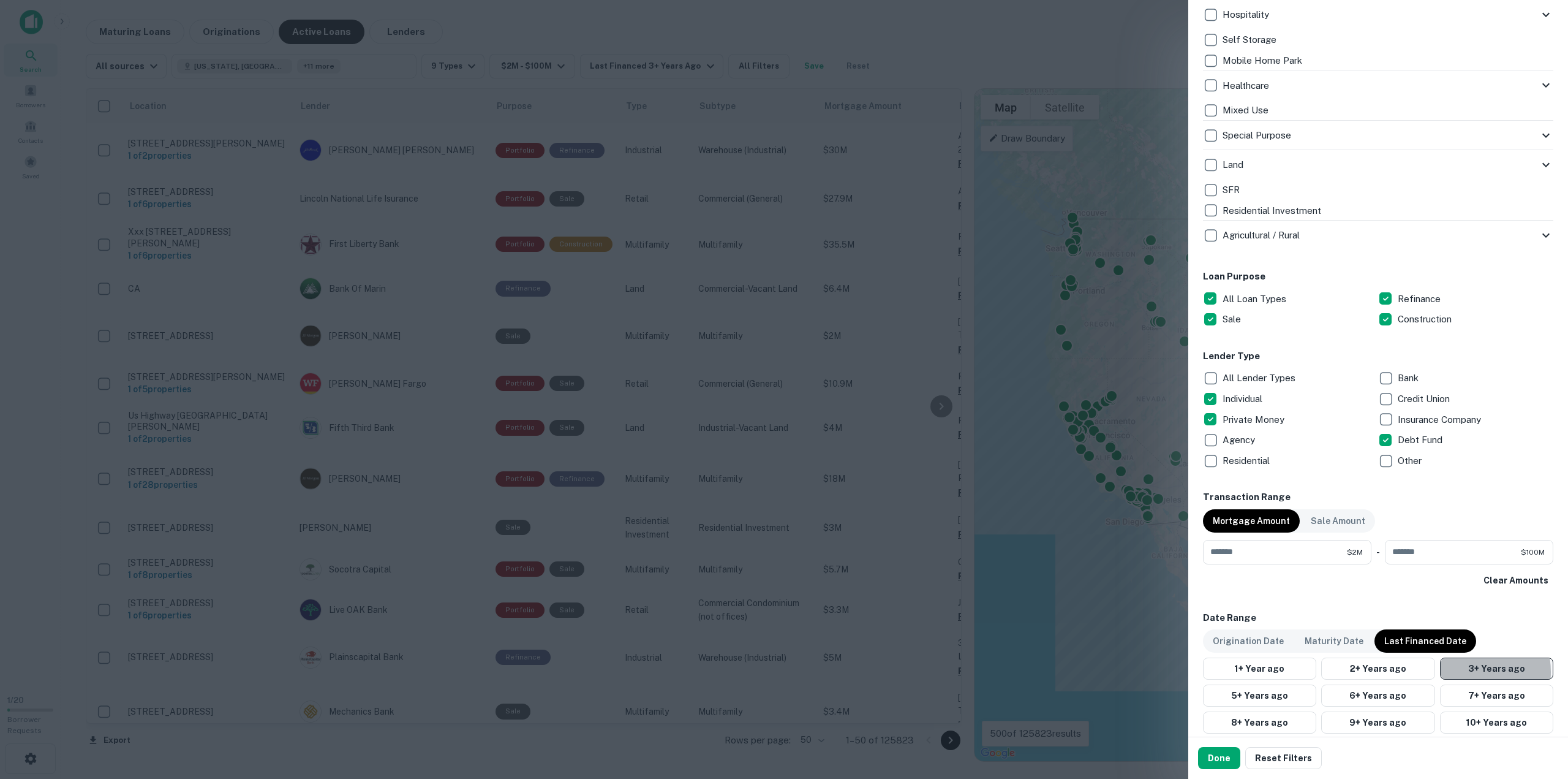
click at [1455, 672] on button "3+ Years ago" at bounding box center [1497, 669] width 113 height 22
click at [1319, 639] on p "Maturity Date" at bounding box center [1334, 641] width 59 height 13
click at [1461, 663] on button "6 Months" at bounding box center [1493, 669] width 110 height 22
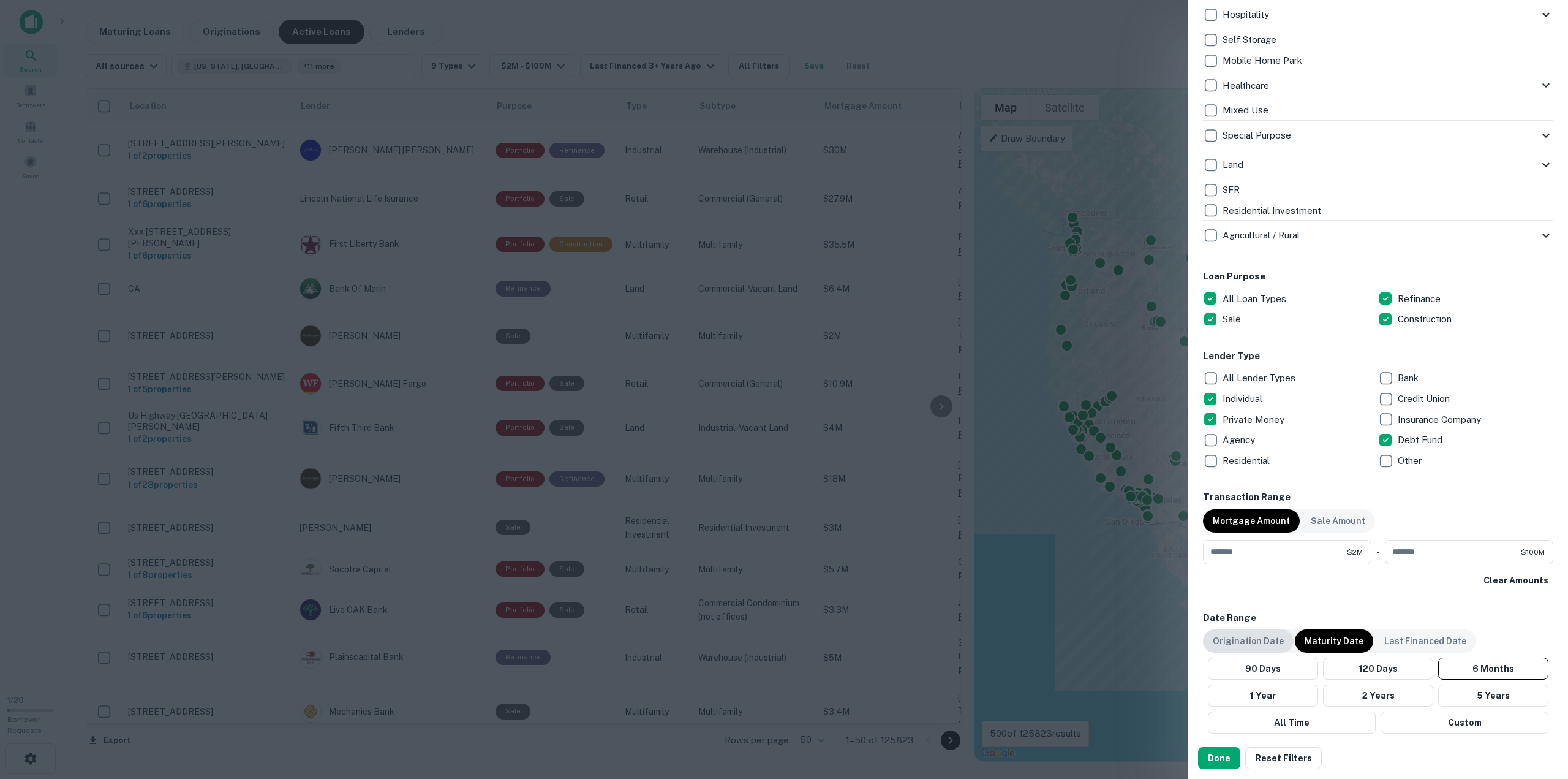
click at [1250, 641] on p "Origination Date" at bounding box center [1248, 641] width 71 height 13
click at [1366, 697] on button "2 Year" at bounding box center [1378, 695] width 113 height 22
click at [1224, 750] on button "Done" at bounding box center [1219, 758] width 42 height 22
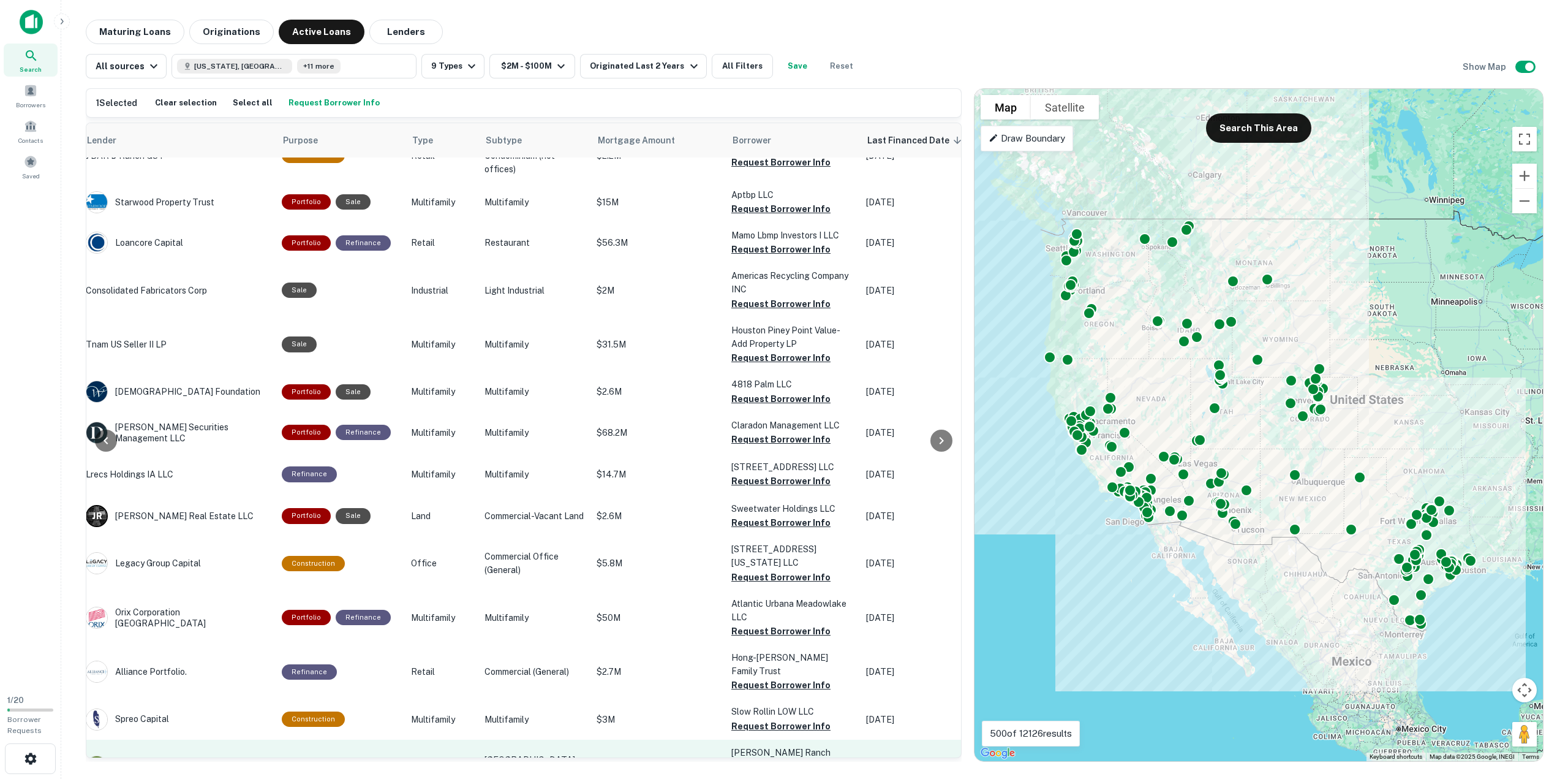
scroll to position [980, 215]
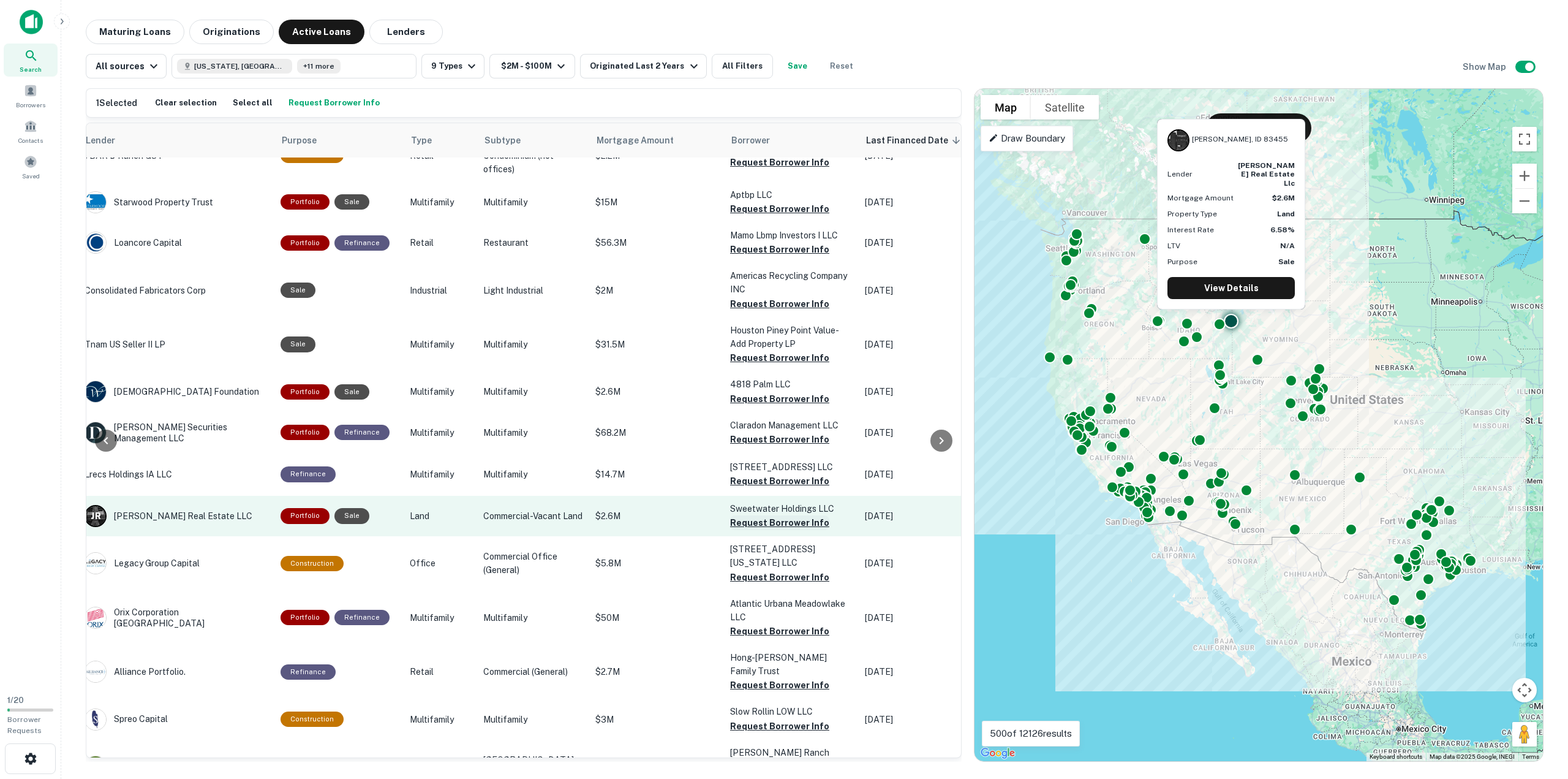
click at [730, 515] on button "Request Borrower Info" at bounding box center [780, 522] width 100 height 15
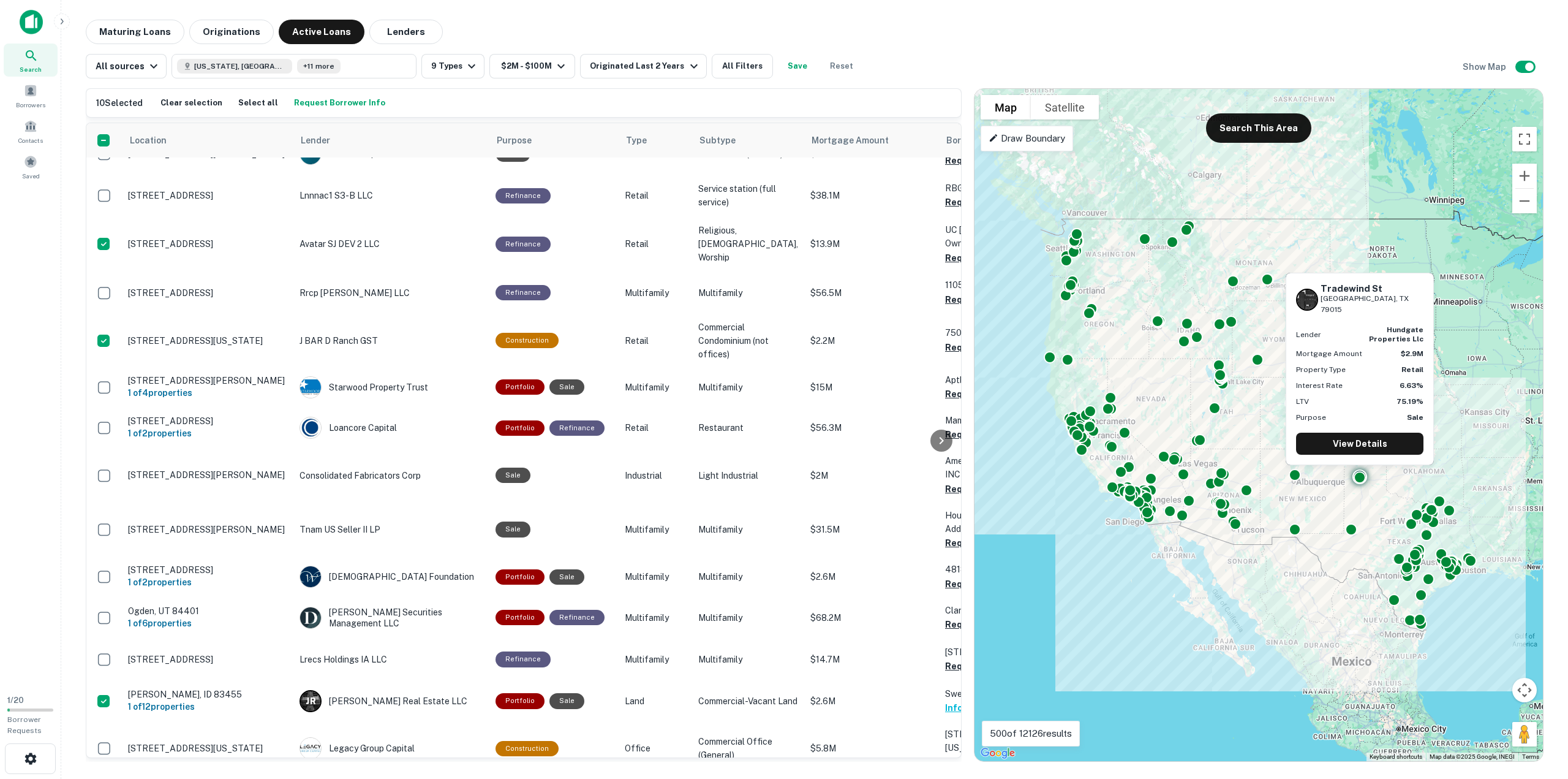
scroll to position [1714, 0]
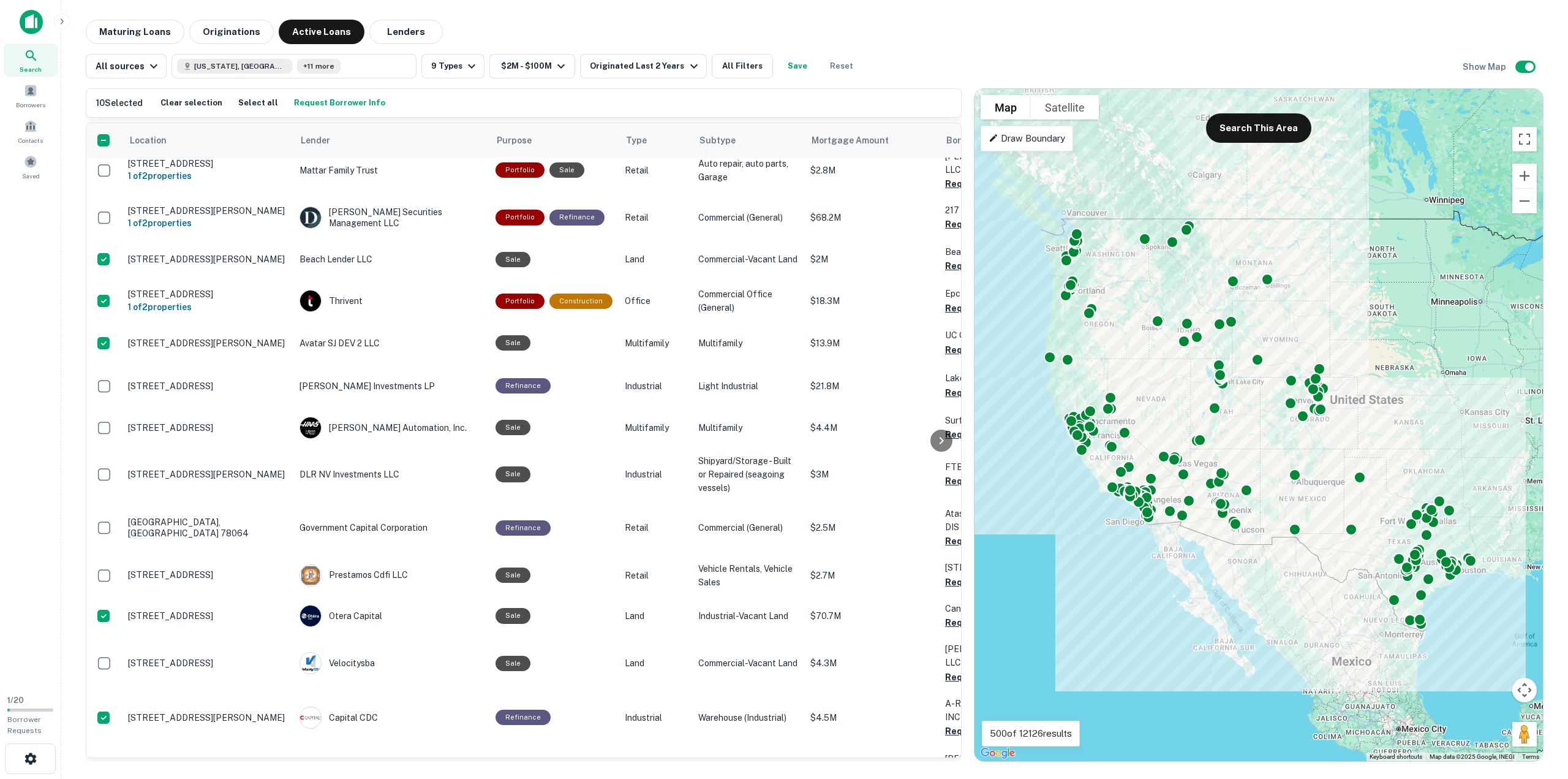
click at [311, 100] on button "Request Borrower Info" at bounding box center [339, 103] width 97 height 19
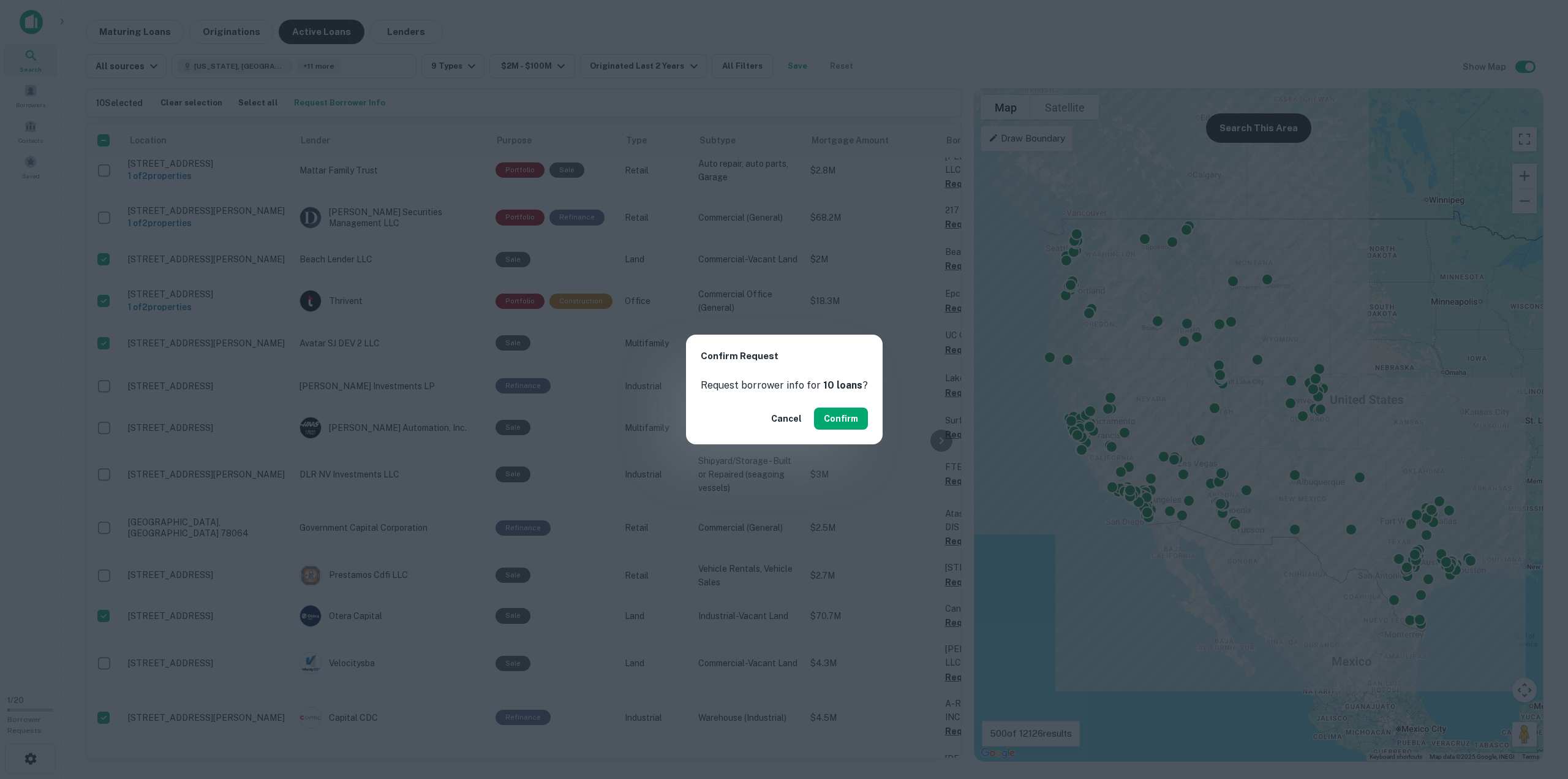
drag, startPoint x: 838, startPoint y: 425, endPoint x: 815, endPoint y: 447, distance: 31.8
click at [839, 425] on button "Confirm" at bounding box center [840, 418] width 54 height 22
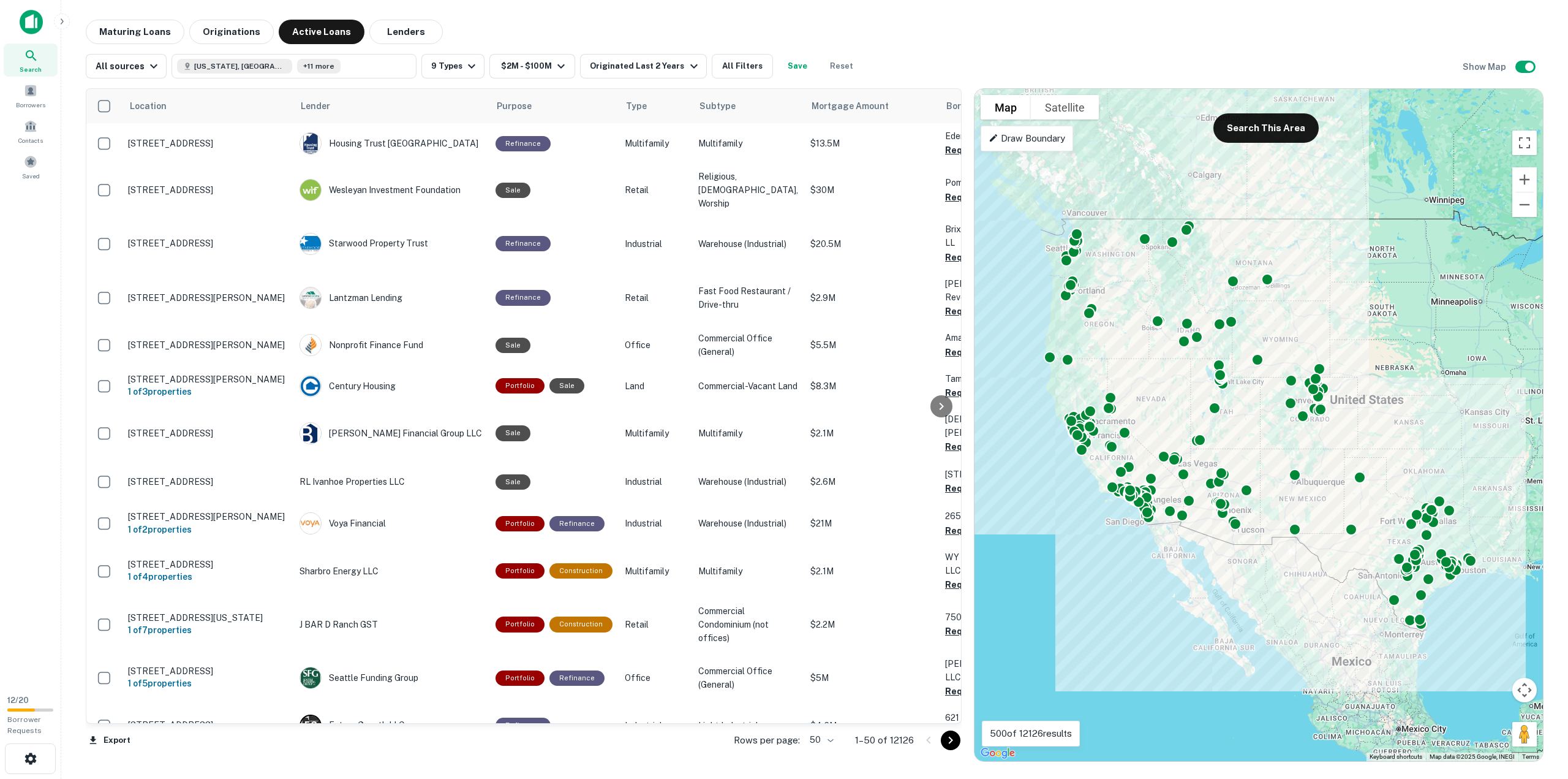
click at [958, 741] on icon "Go to next page" at bounding box center [951, 739] width 15 height 15
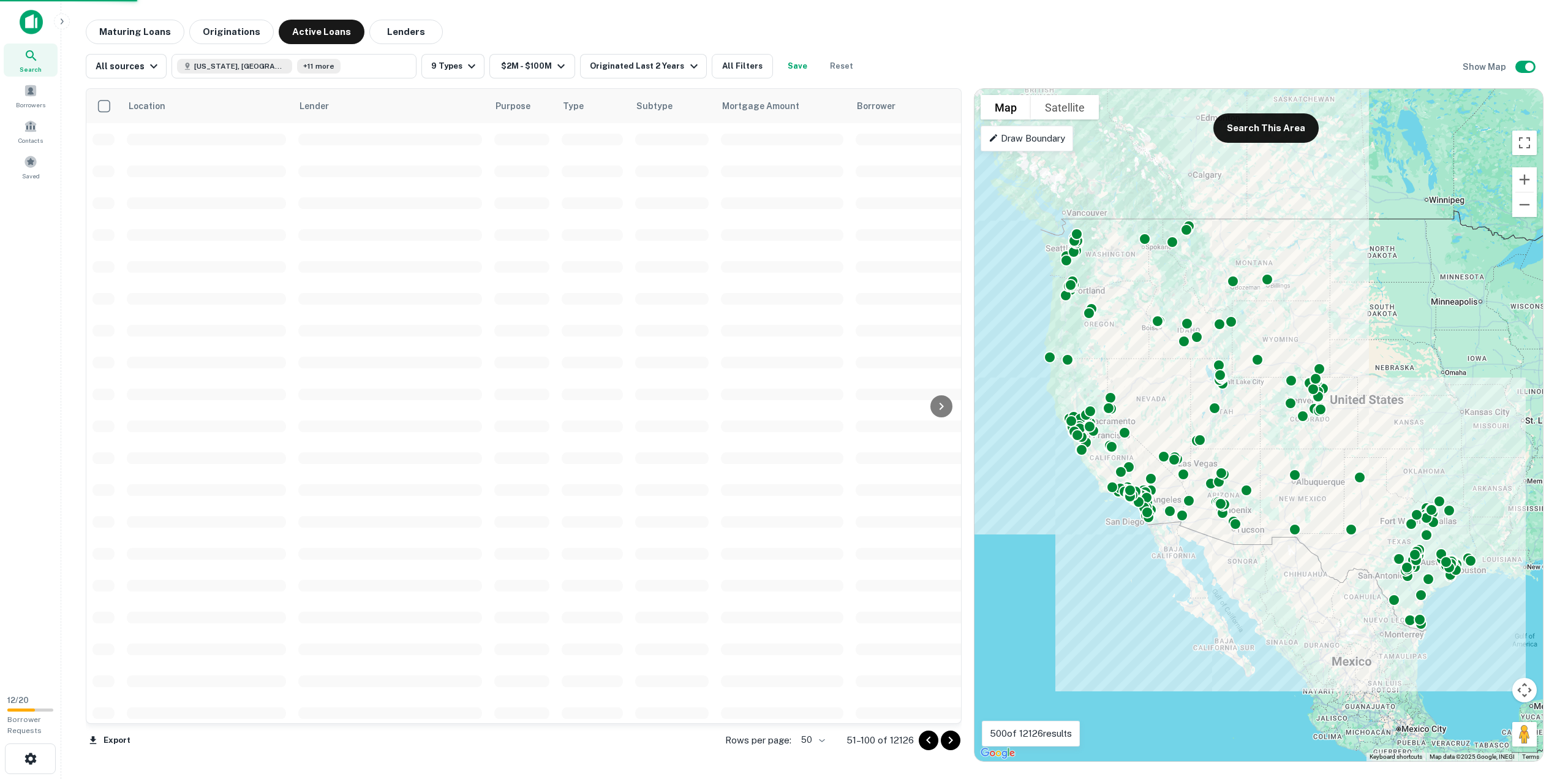
click at [822, 742] on body "Search Borrowers Contacts Saved 12 / 20 Borrower Requests Maturing Loans Origin…" at bounding box center [784, 390] width 1568 height 779
click at [816, 759] on li "100" at bounding box center [814, 753] width 36 height 22
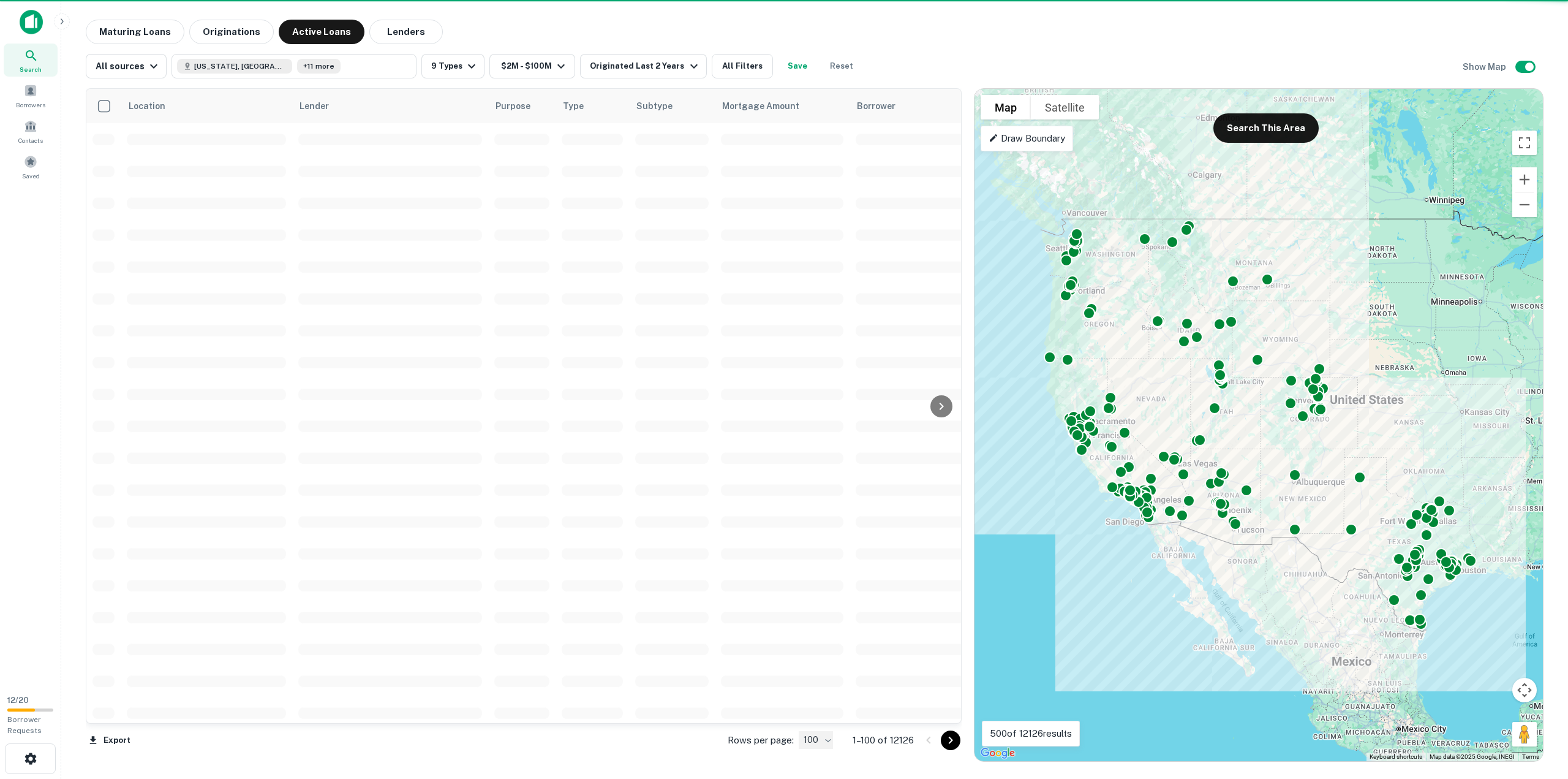
type input "***"
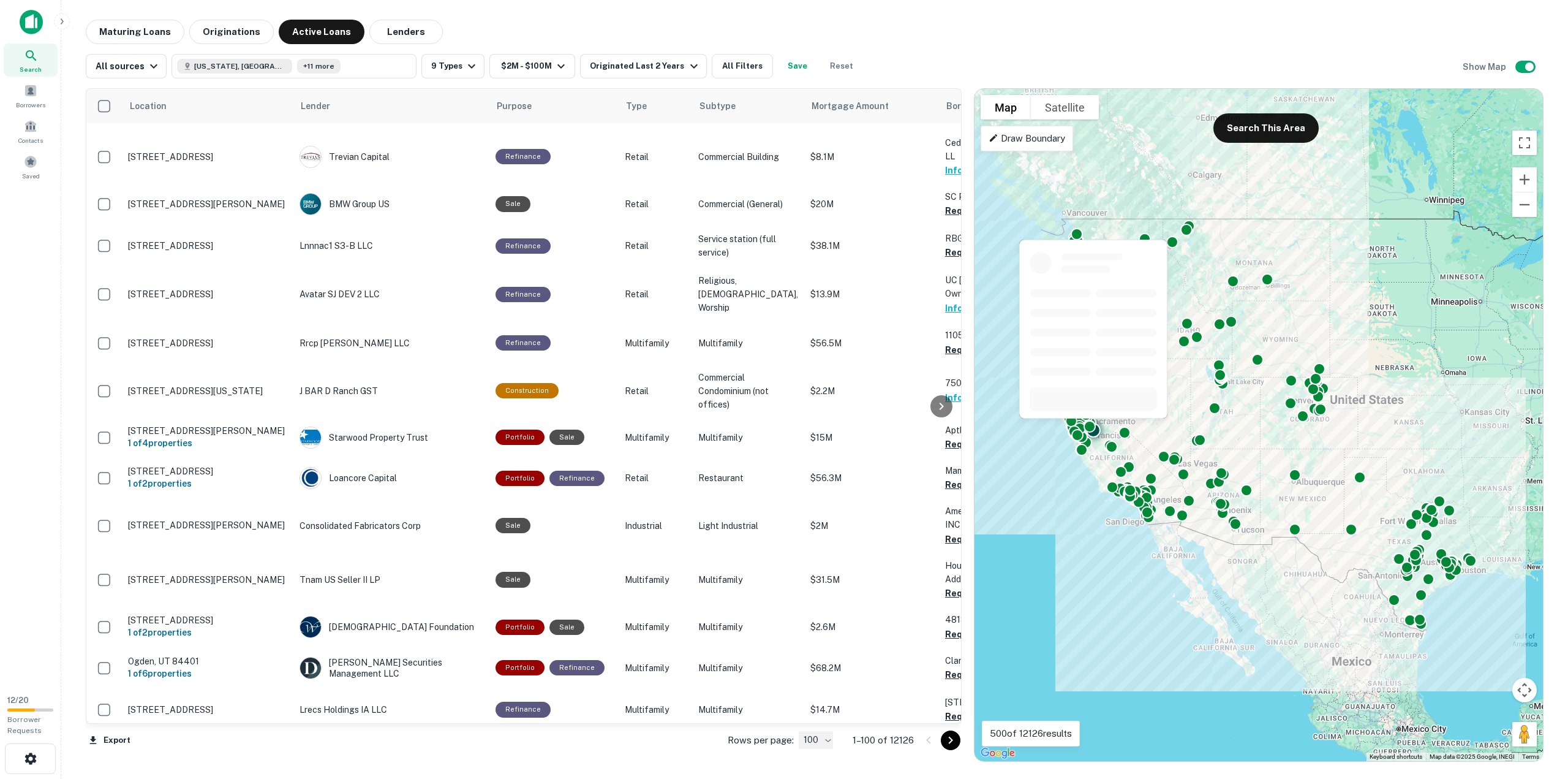
scroll to position [1348, 0]
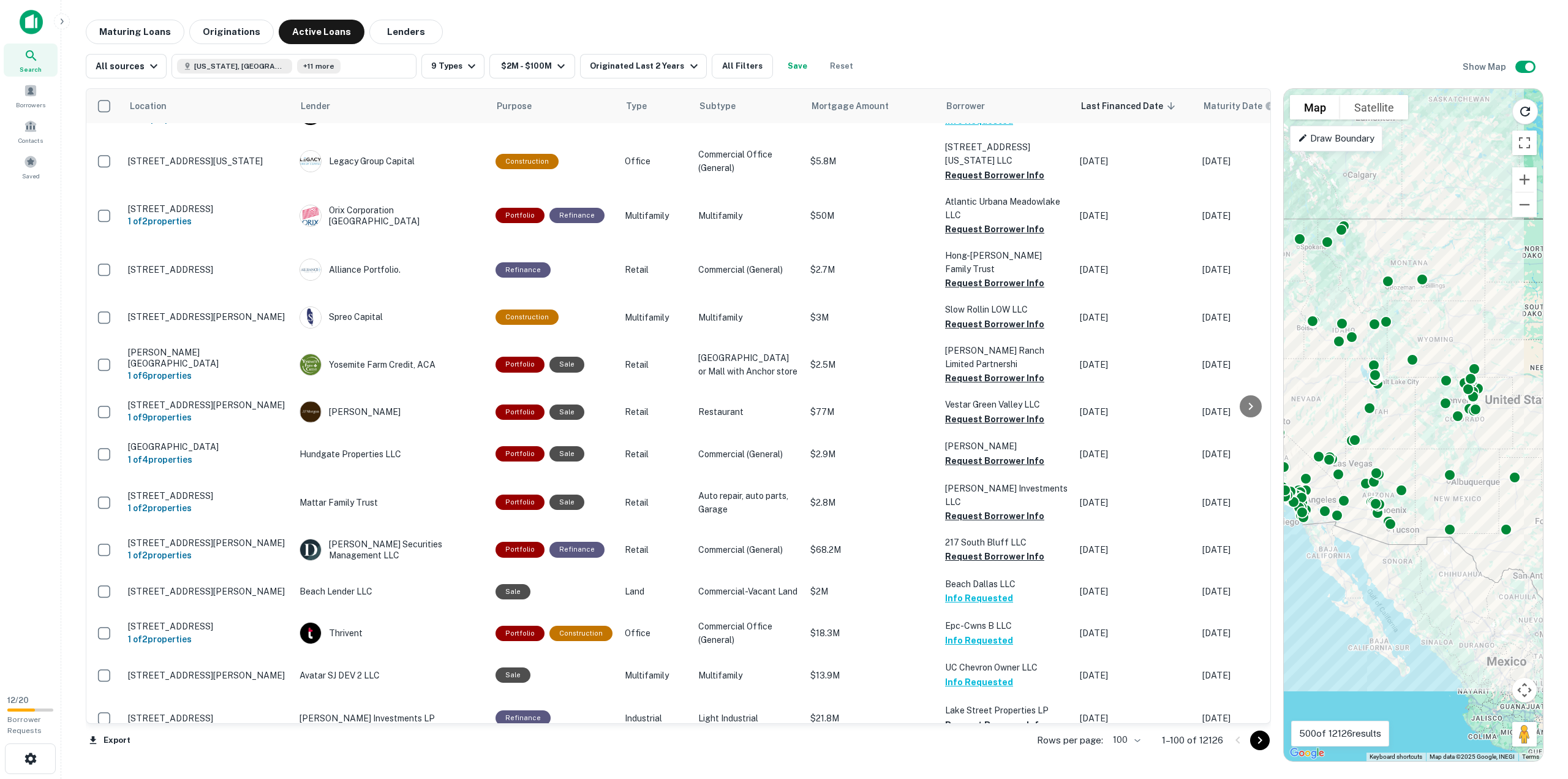
drag, startPoint x: 1056, startPoint y: 375, endPoint x: 1279, endPoint y: 357, distance: 223.7
click at [1279, 357] on div at bounding box center [1277, 424] width 12 height 673
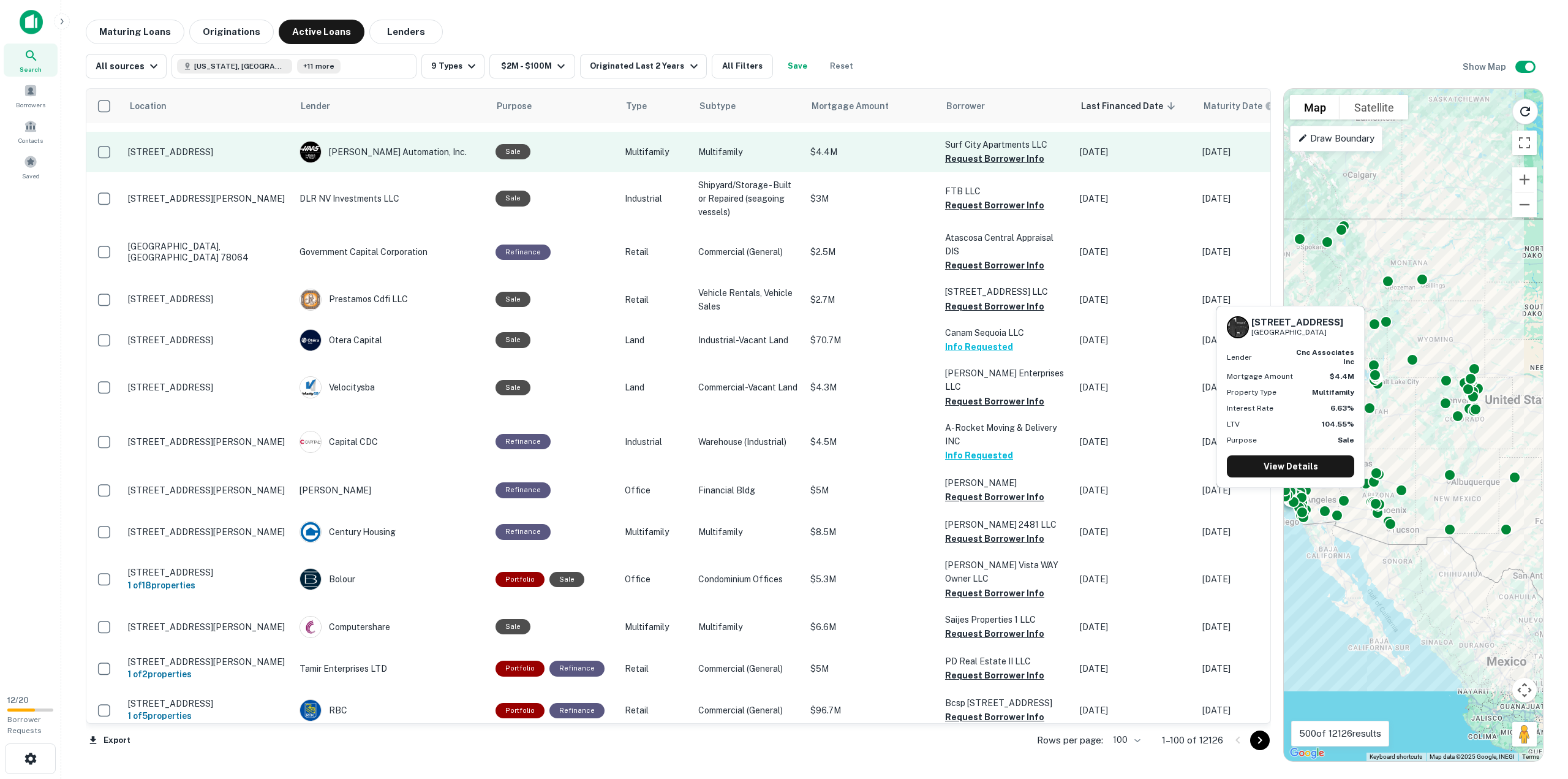
scroll to position [1961, 0]
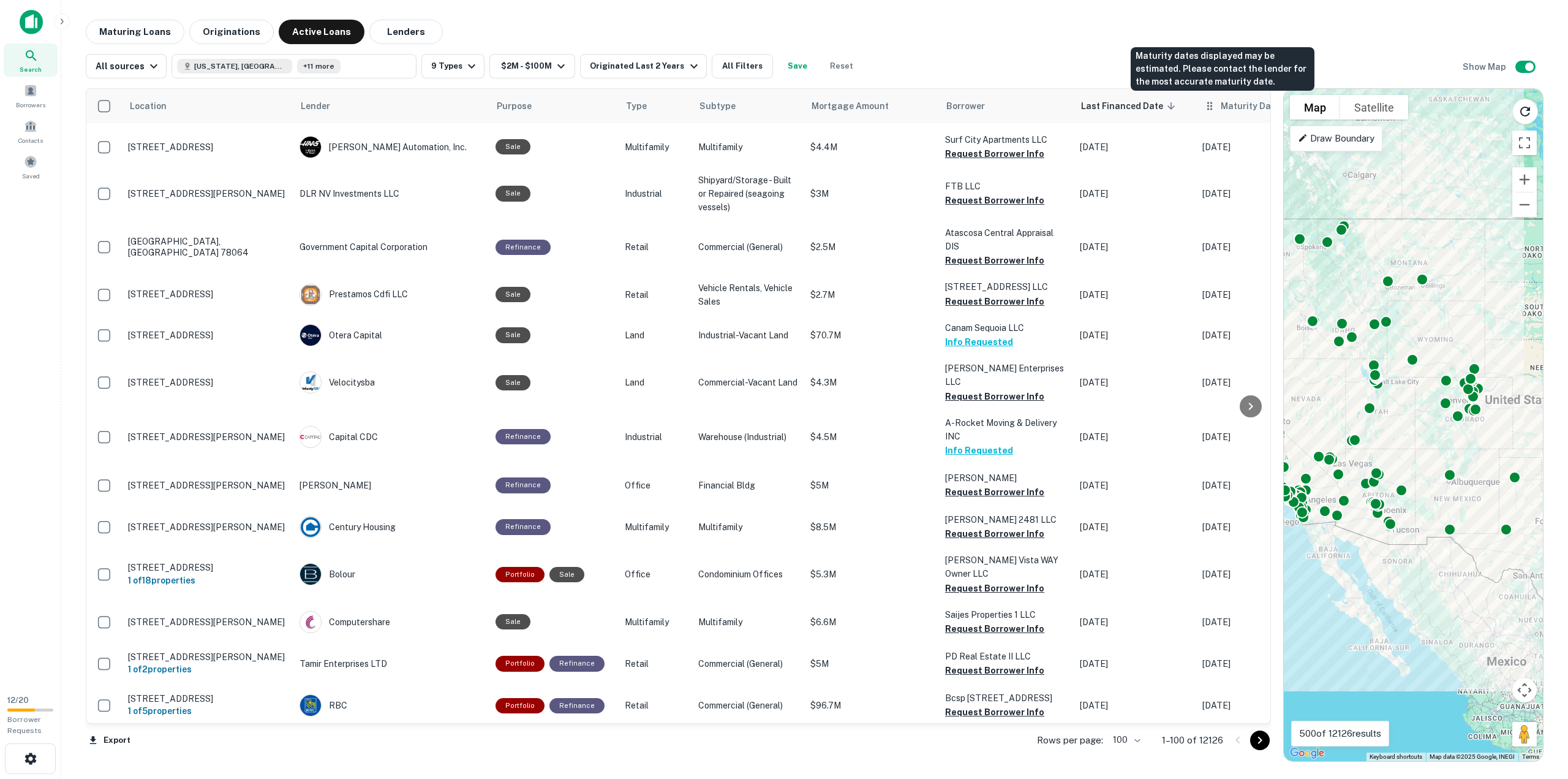
click at [1224, 106] on h6 "Maturity Date" at bounding box center [1250, 106] width 59 height 13
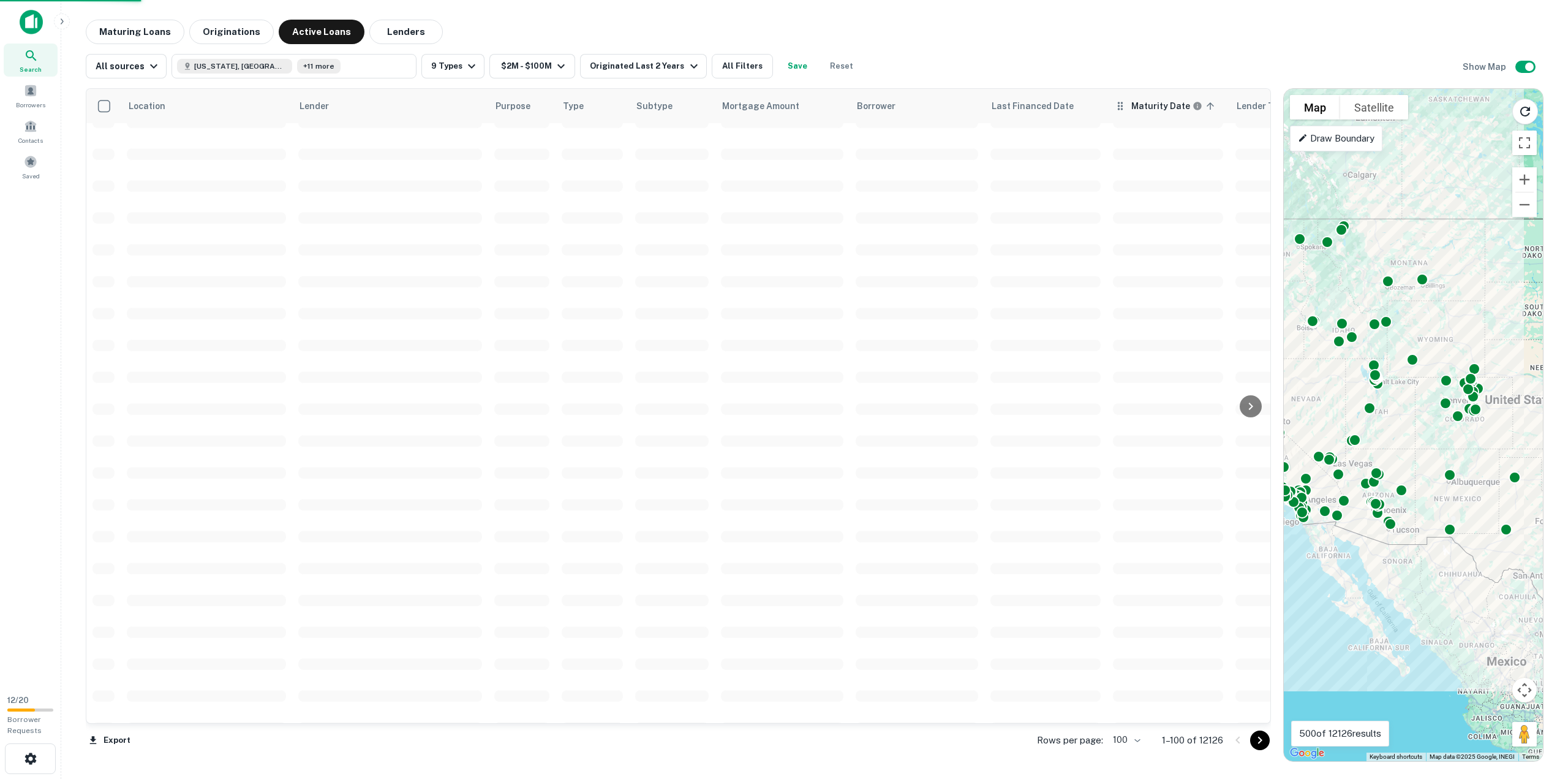
scroll to position [1899, 0]
click at [1067, 106] on span "Last Financed Date" at bounding box center [1041, 106] width 98 height 15
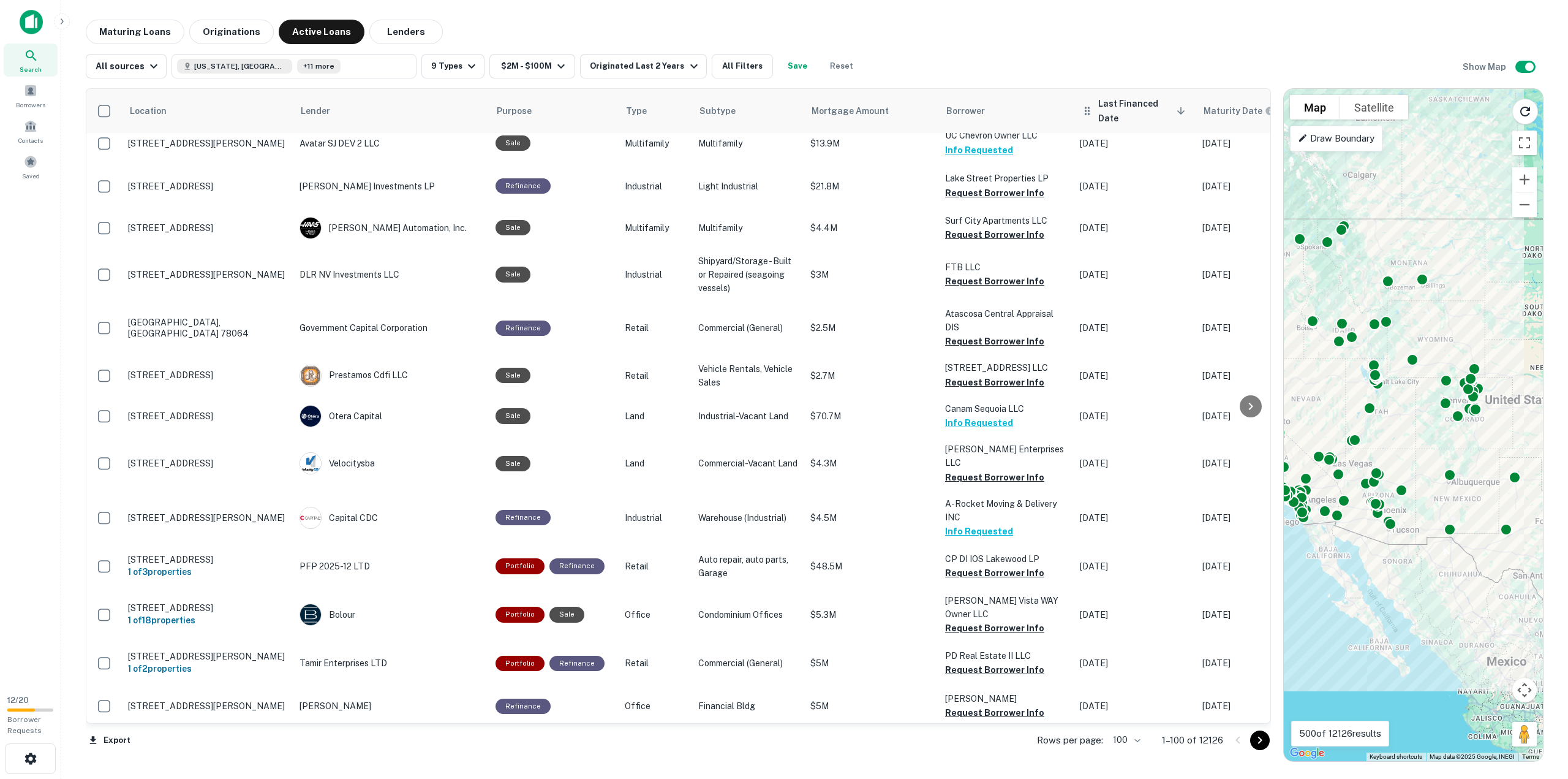
click at [1098, 103] on span "Last Financed Date sorted descending" at bounding box center [1144, 111] width 91 height 30
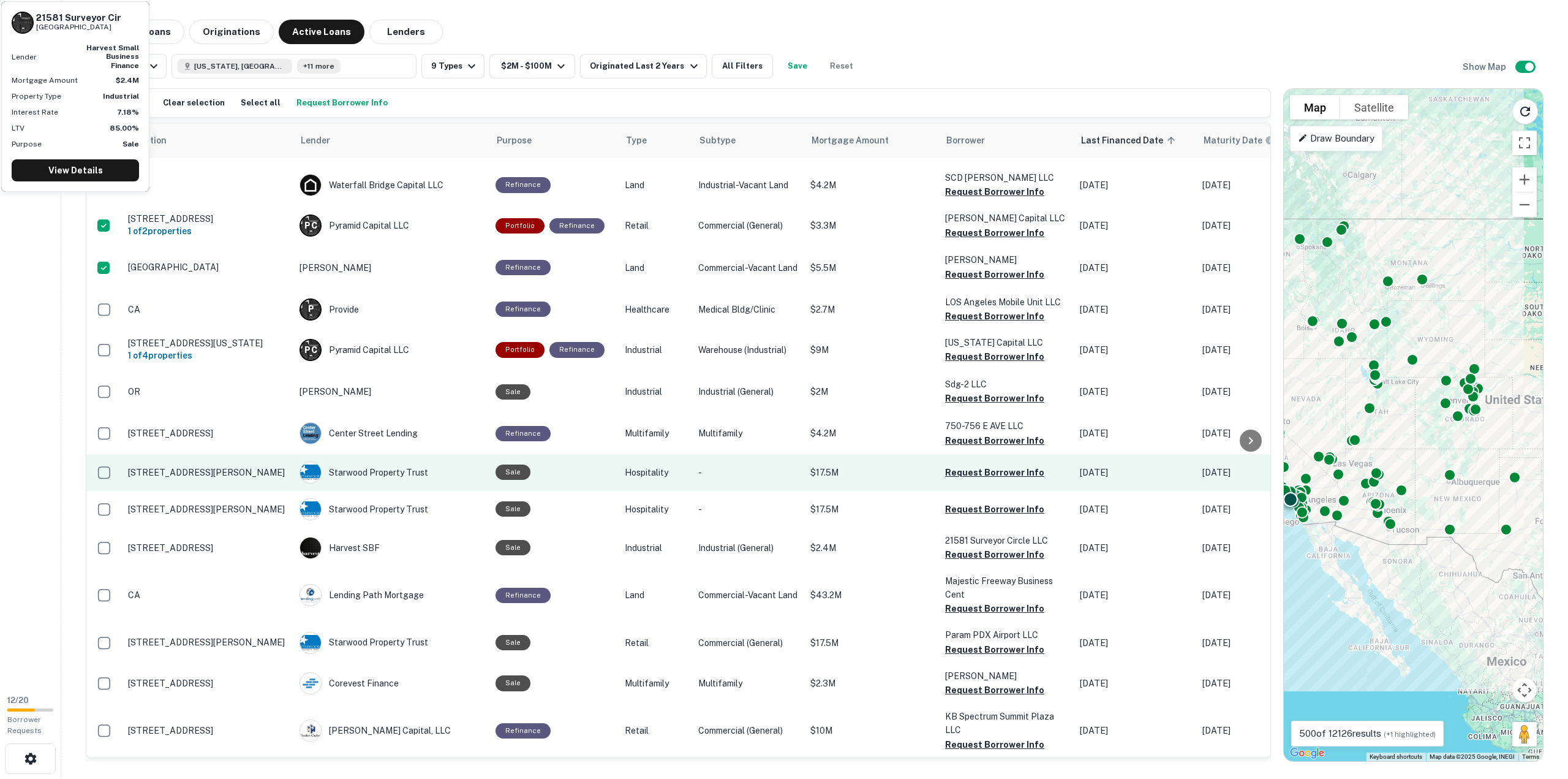
scroll to position [2328, 0]
